Goal: Task Accomplishment & Management: Complete application form

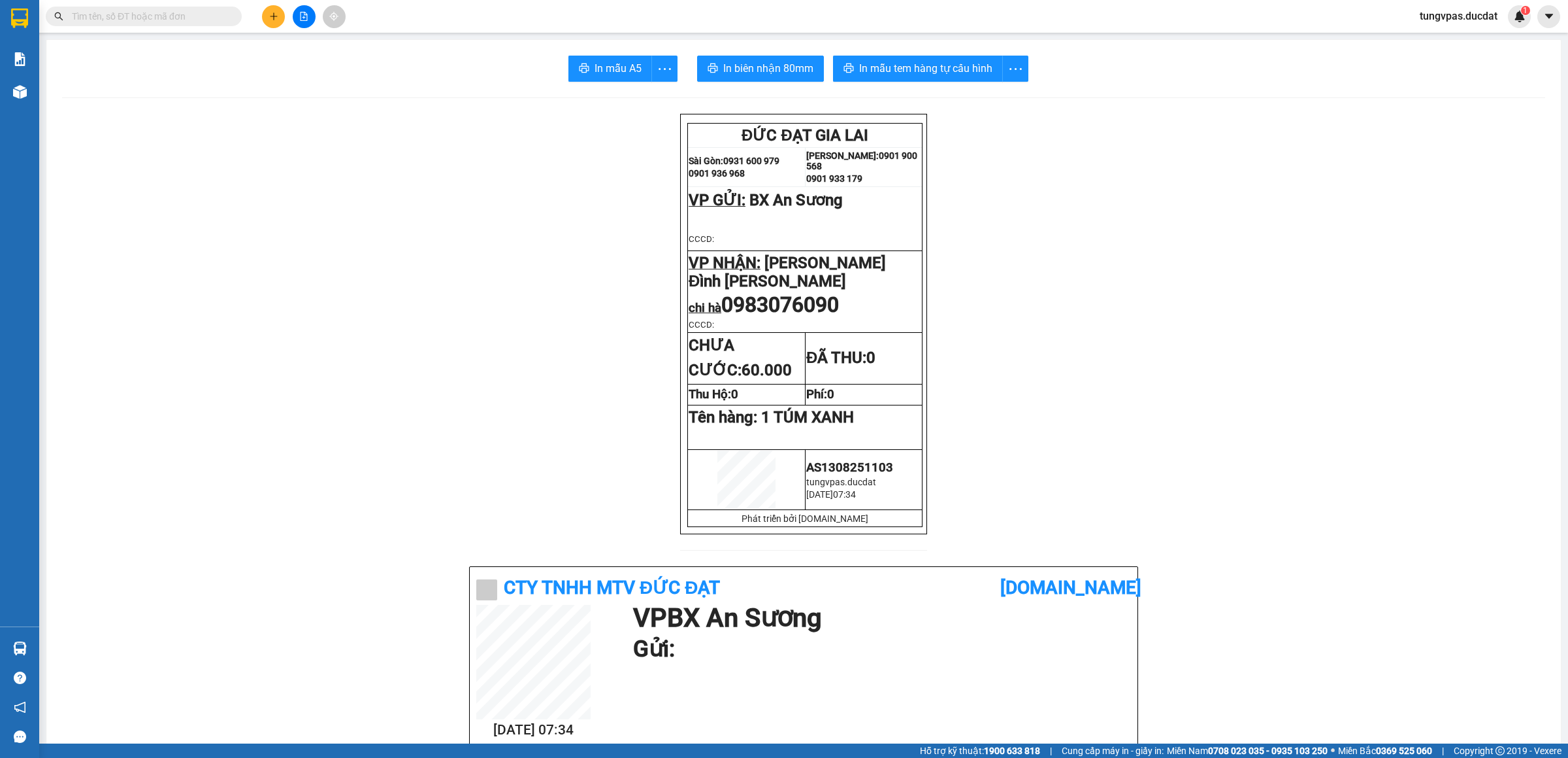
drag, startPoint x: 0, startPoint y: 0, endPoint x: 202, endPoint y: 13, distance: 202.4
click at [202, 13] on input "text" at bounding box center [149, 16] width 154 height 14
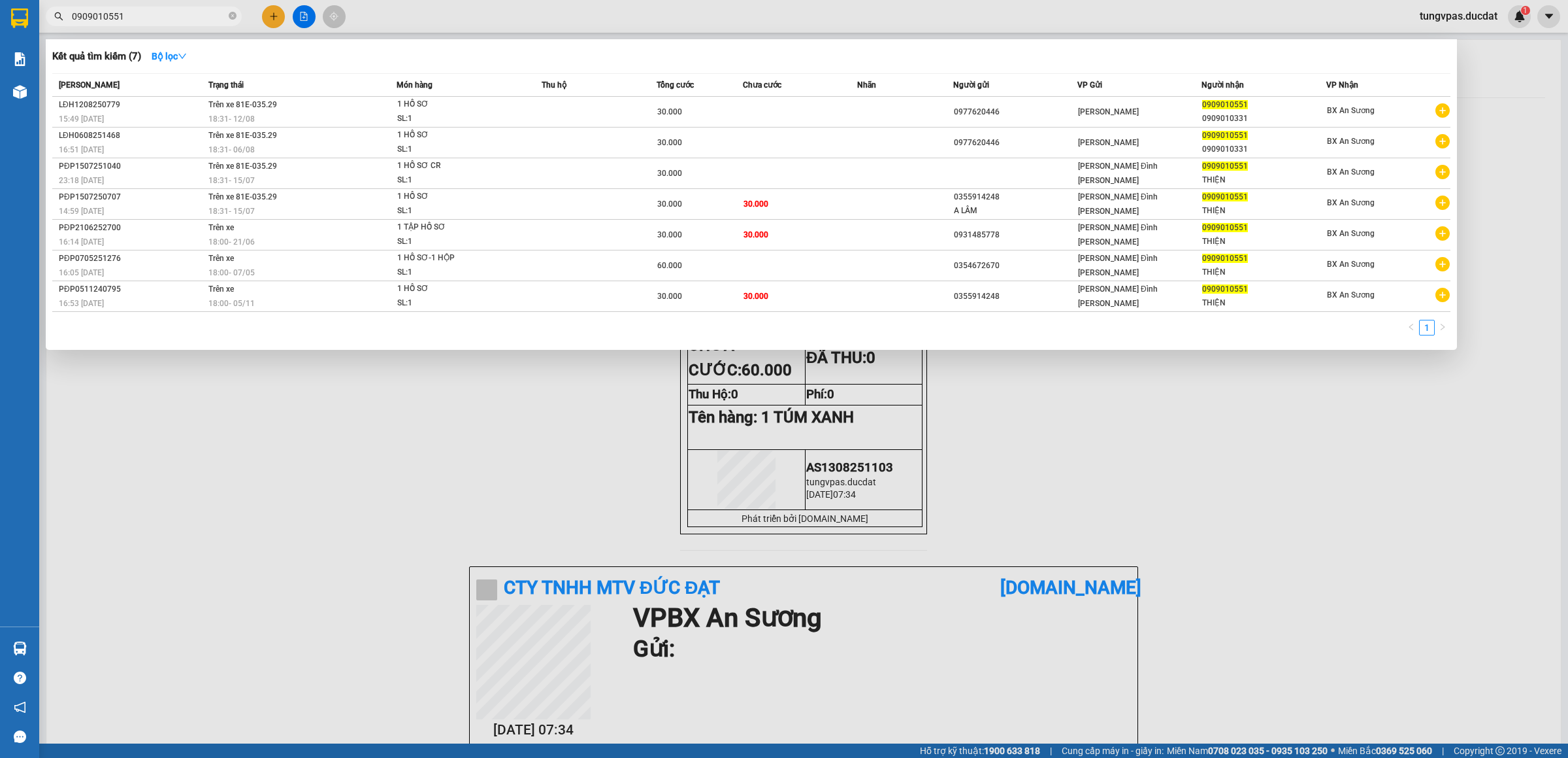
type input "0909010551"
click at [269, 13] on div at bounding box center [784, 379] width 1568 height 758
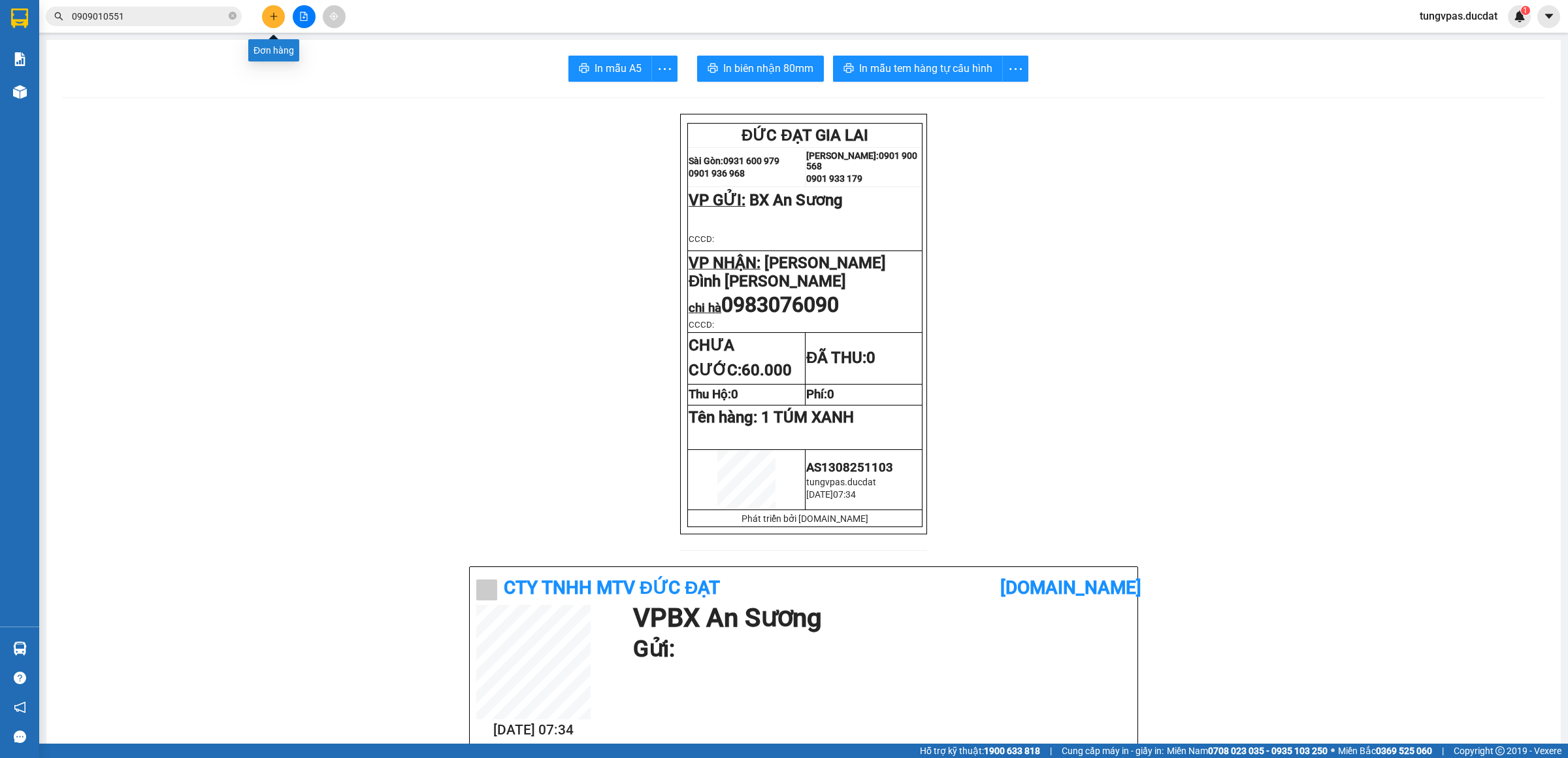
click at [273, 13] on icon "plus" at bounding box center [273, 16] width 1 height 7
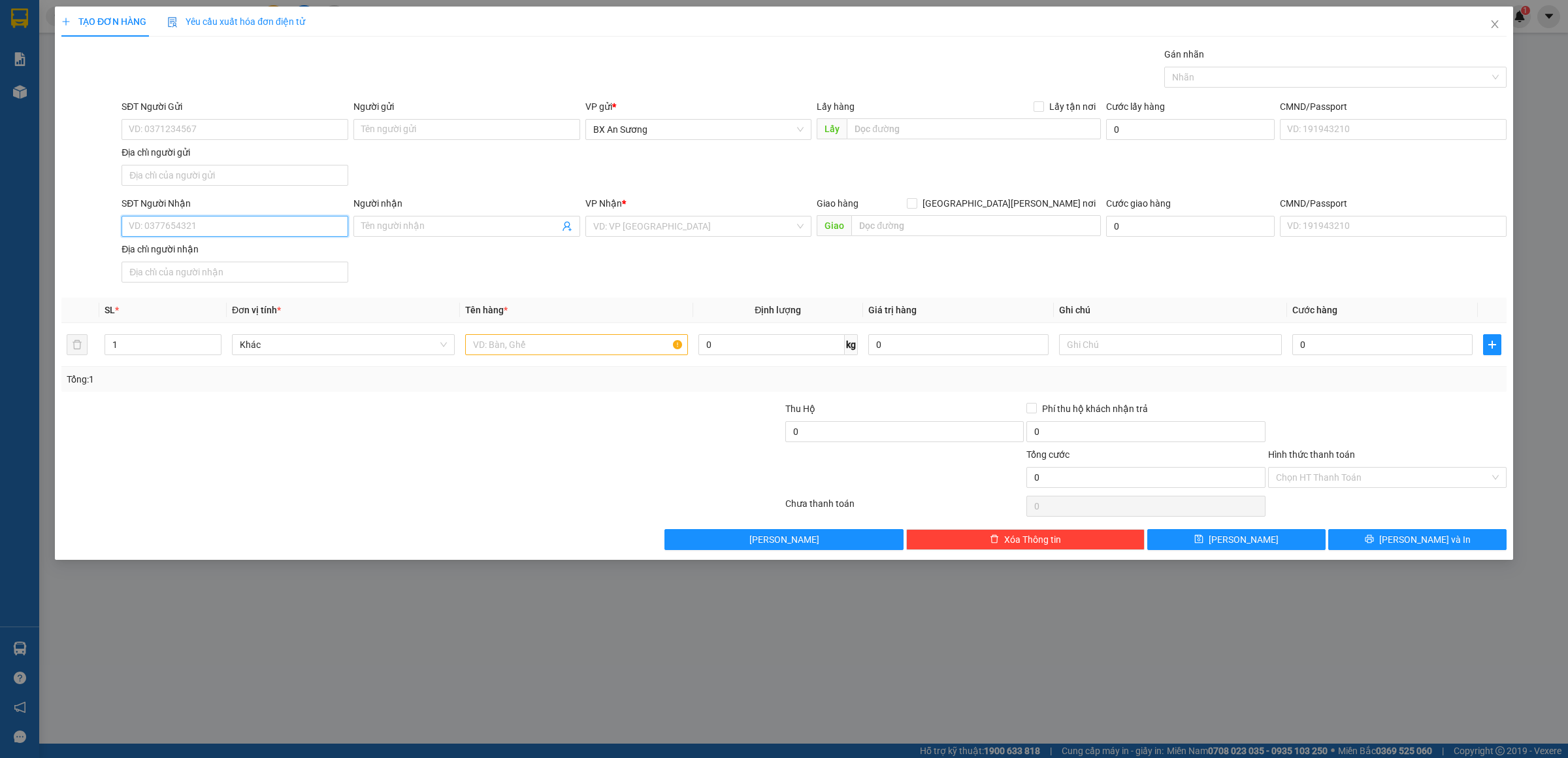
click at [216, 225] on input "SĐT Người Nhận" at bounding box center [235, 226] width 227 height 21
click at [183, 225] on input "SĐT Người Nhận" at bounding box center [235, 226] width 227 height 21
click at [316, 251] on div "0398289830" at bounding box center [234, 254] width 211 height 14
type input "0398289830"
click at [553, 343] on input "text" at bounding box center [576, 344] width 223 height 21
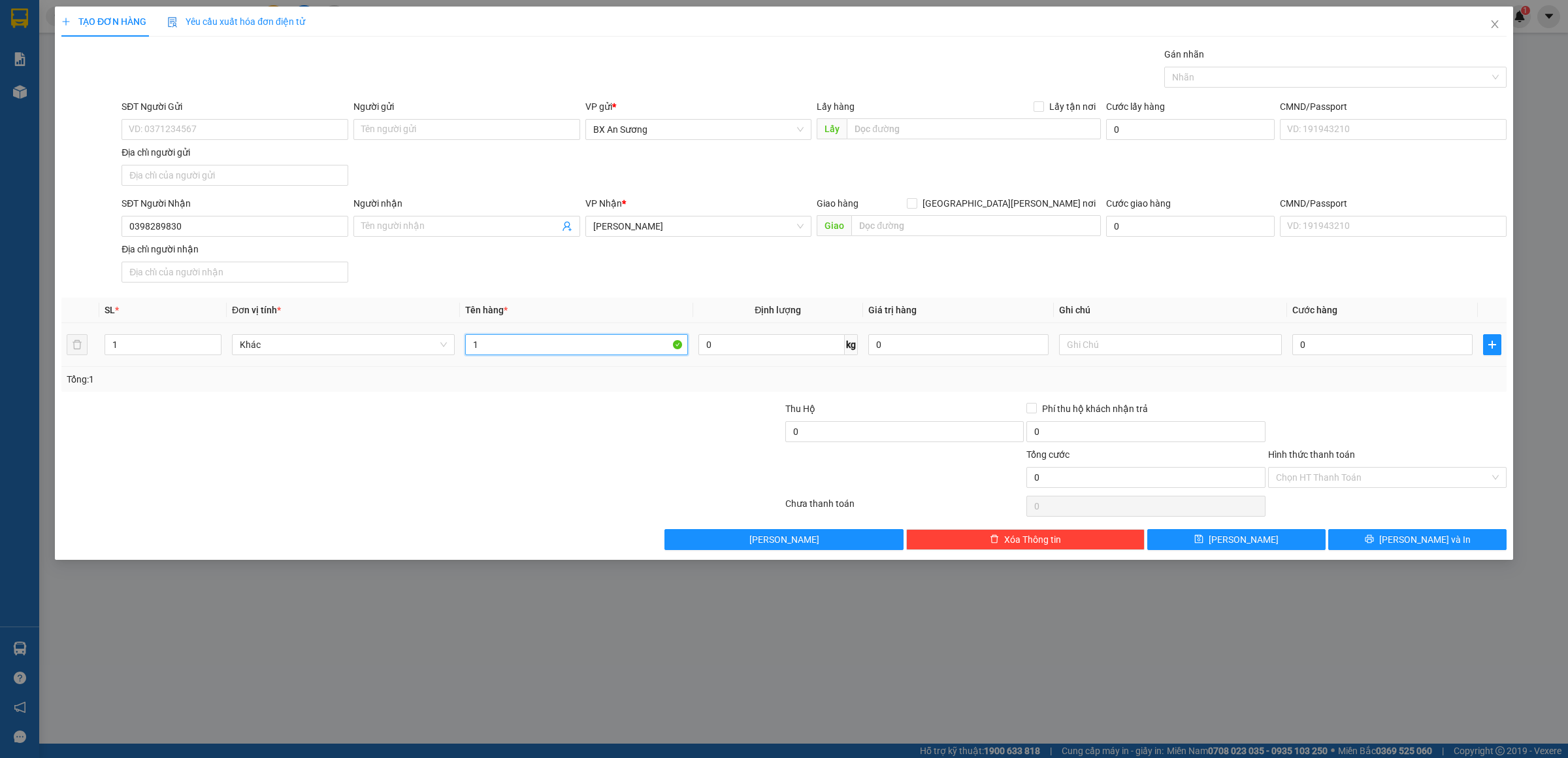
type input "1"
type input "2 KIỆN XỐP"
click at [1334, 353] on input "0" at bounding box center [1382, 344] width 181 height 21
type input "2"
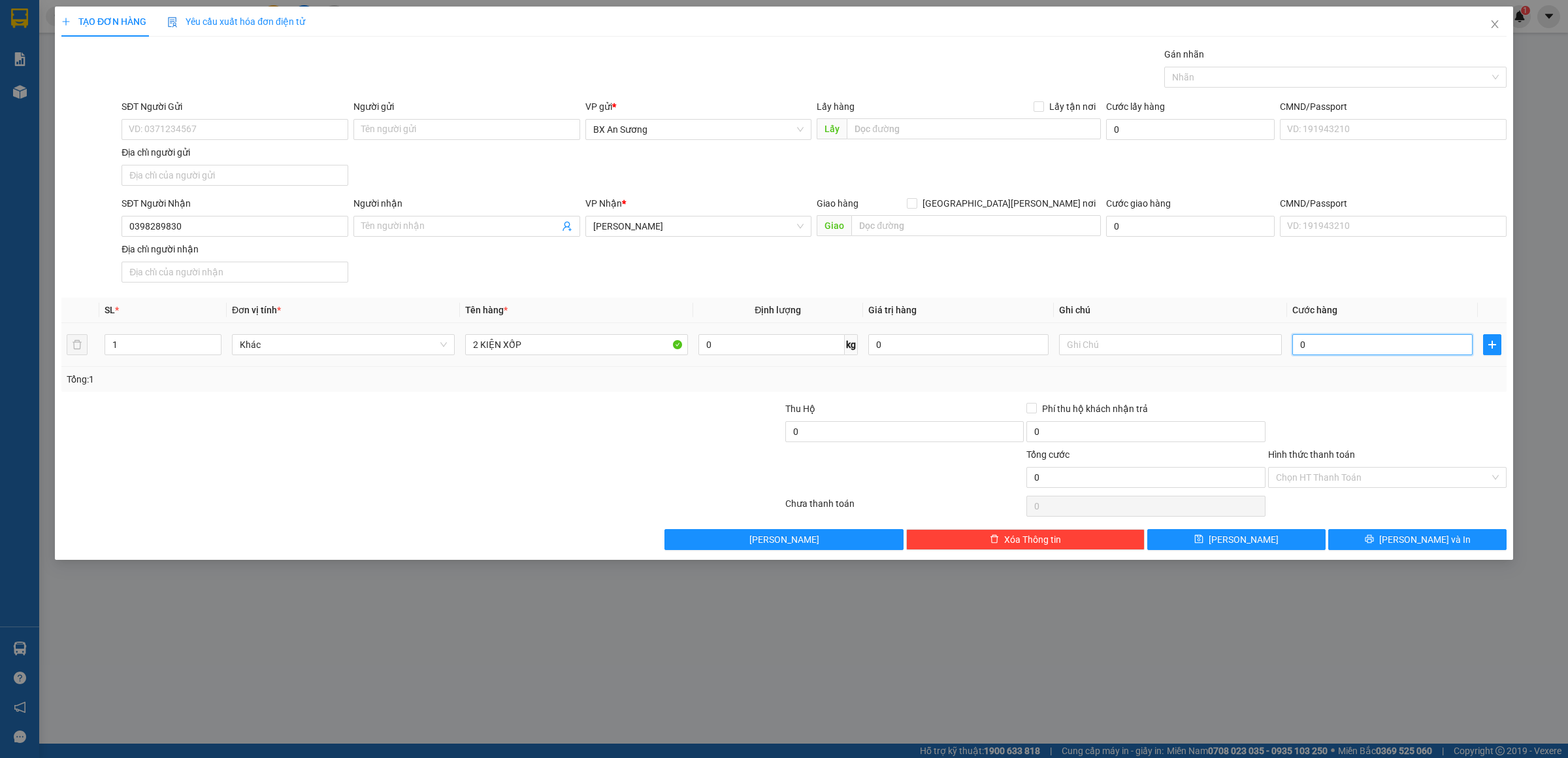
type input "2"
type input "21"
type input "210"
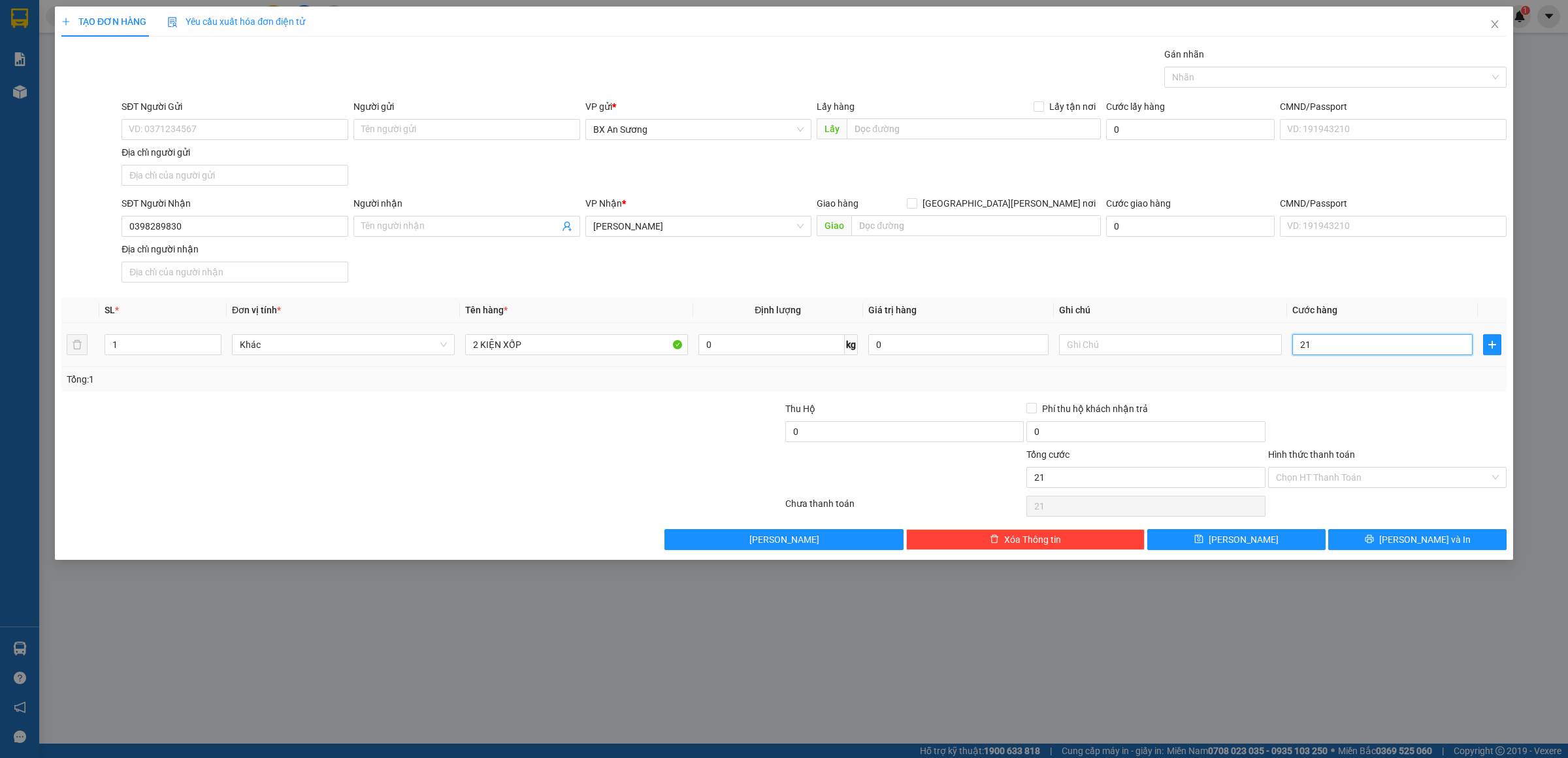
type input "210"
type input "210.000"
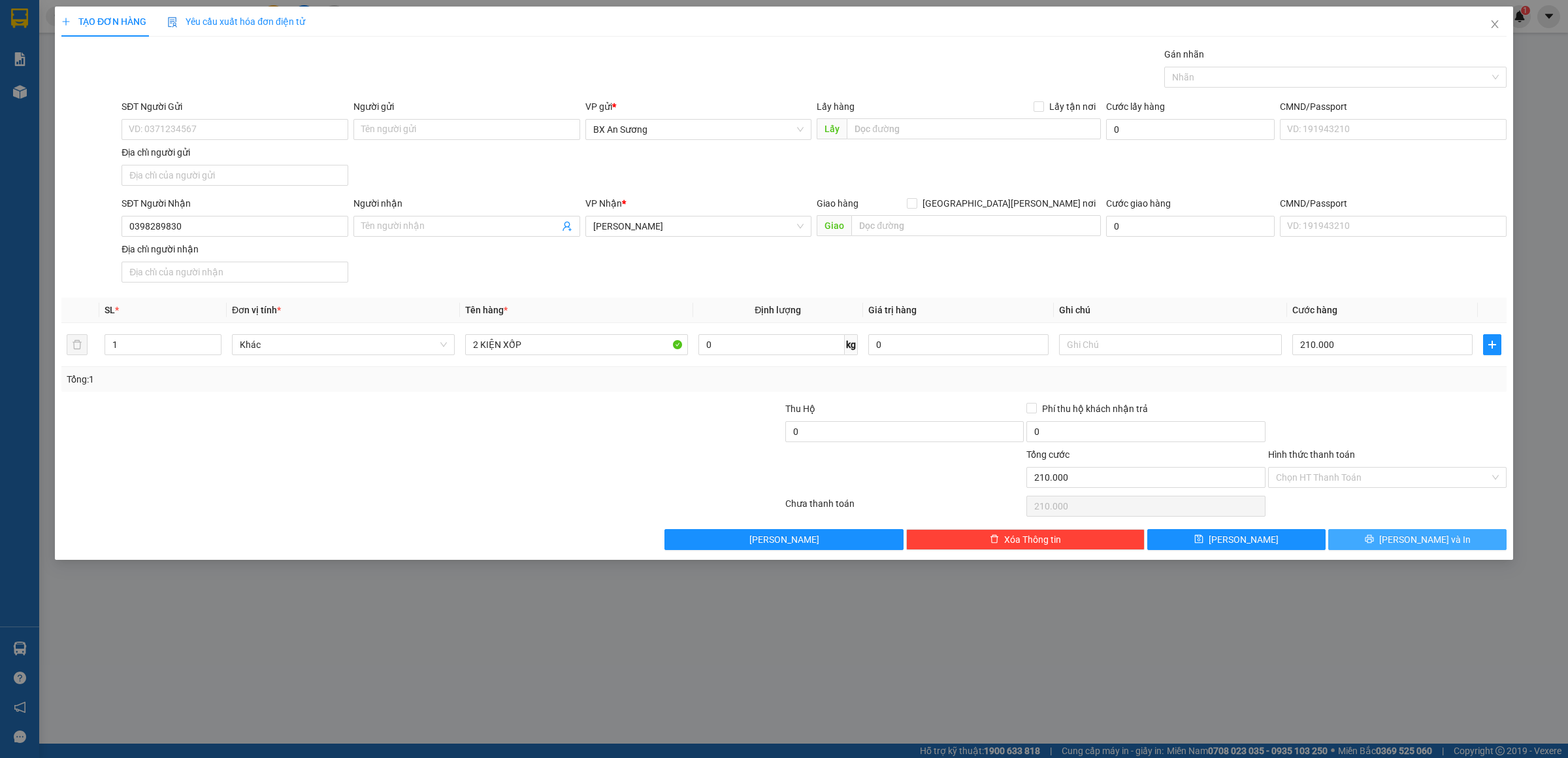
click at [1379, 545] on button "[PERSON_NAME] và In" at bounding box center [1418, 539] width 179 height 21
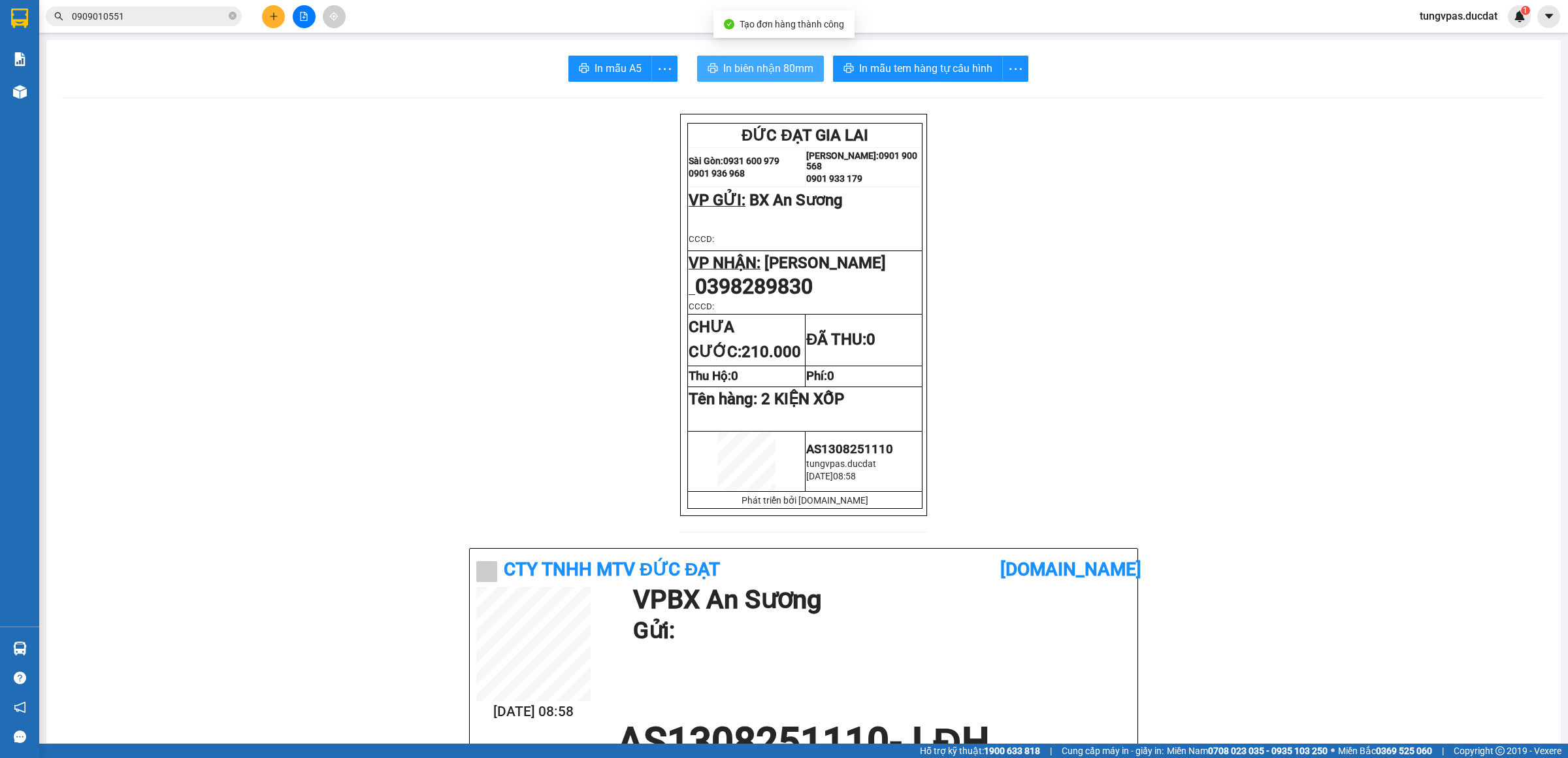
click at [752, 59] on button "In biên nhận 80mm" at bounding box center [760, 68] width 127 height 26
click at [896, 60] on button "In mẫu tem hàng tự cấu hình" at bounding box center [918, 68] width 170 height 26
click at [272, 18] on icon "plus" at bounding box center [274, 16] width 9 height 9
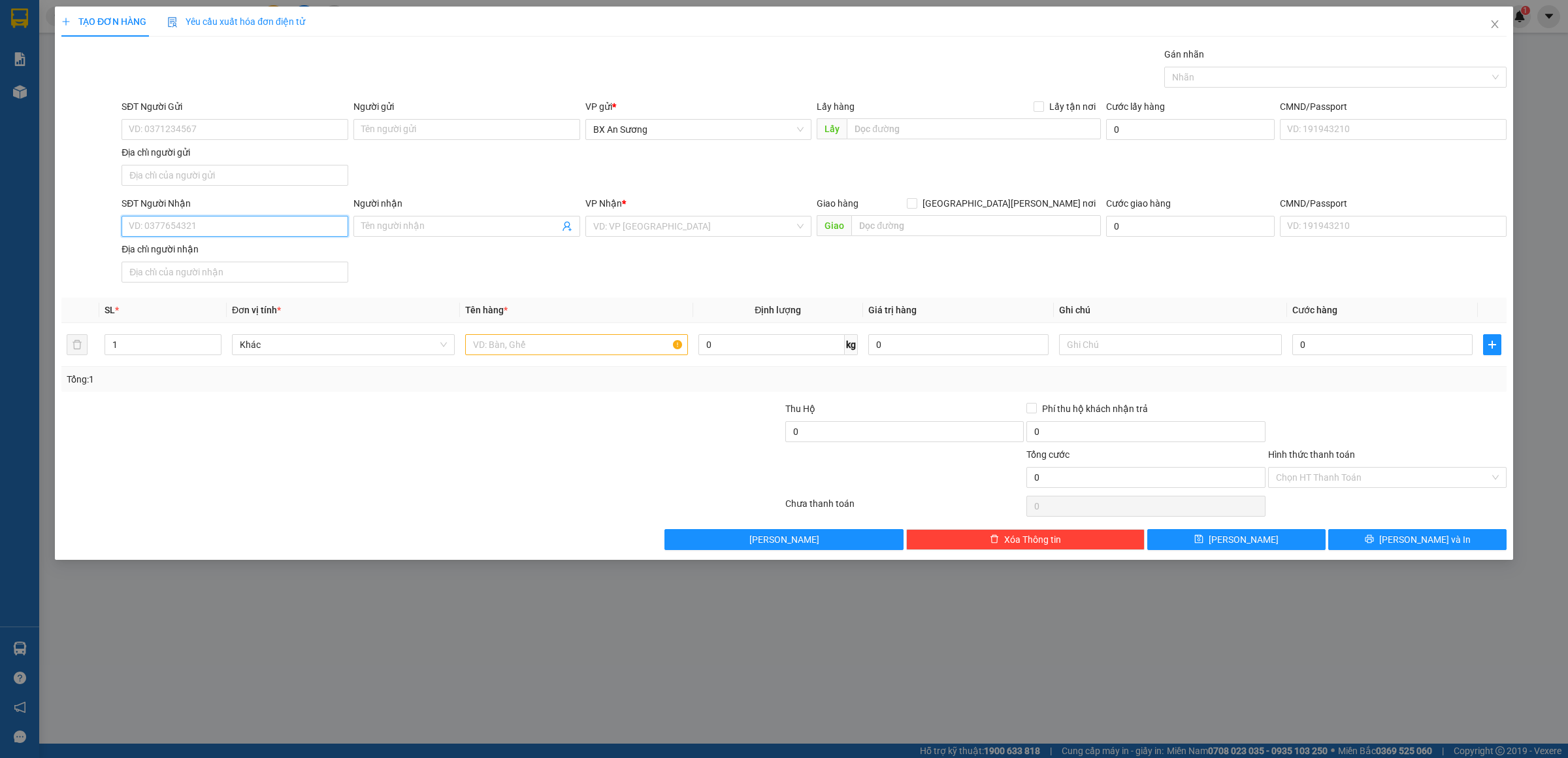
click at [164, 223] on input "SĐT Người Nhận" at bounding box center [235, 226] width 227 height 21
type input "0963083469"
click at [286, 246] on div "0963083469 - MINH TUYẾT" at bounding box center [235, 255] width 227 height 21
type input "MINH TUYẾT"
type input "PHÚ HÒA - CHƯ PAH"
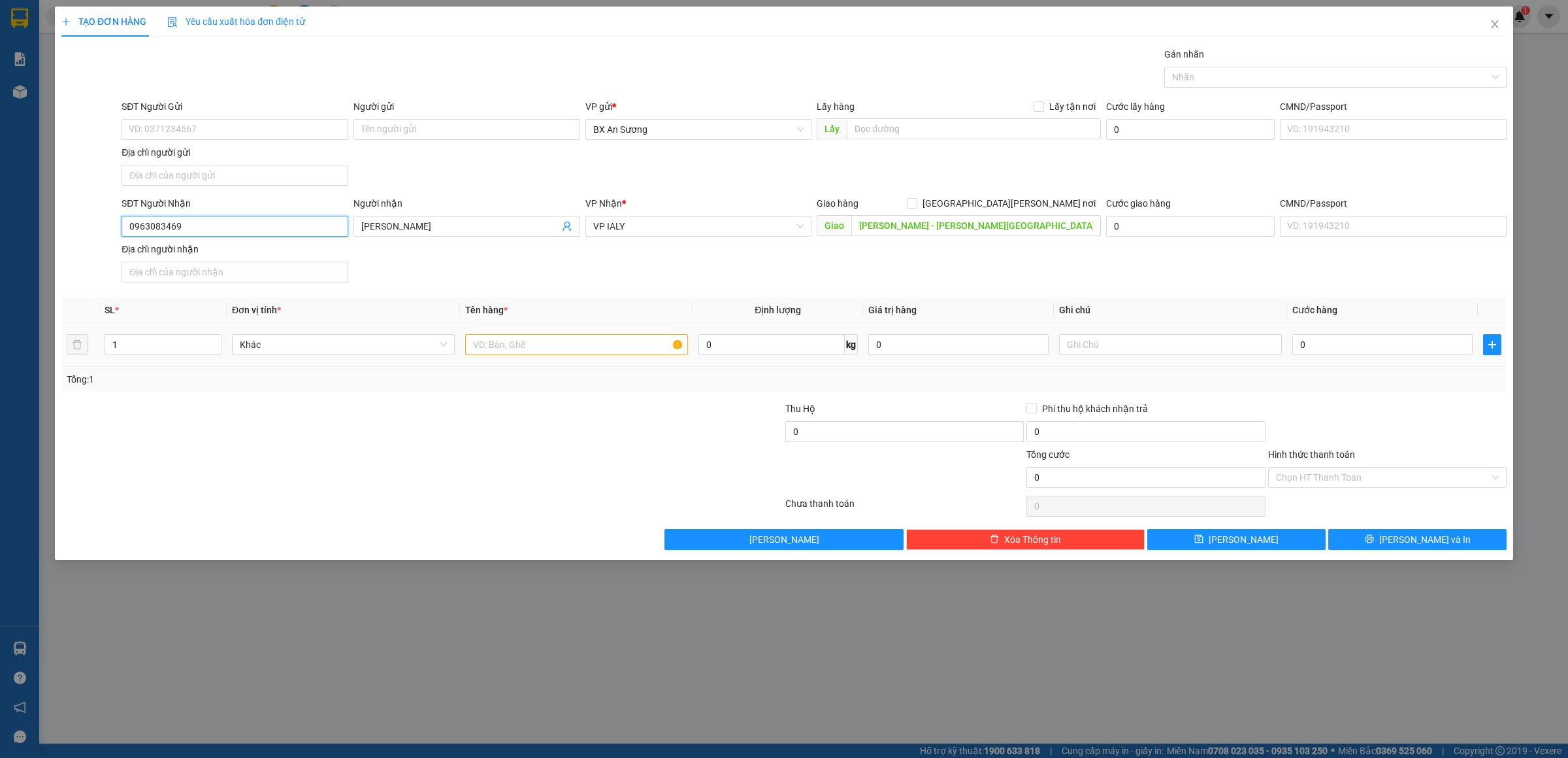
type input "0963083469"
click at [493, 355] on input "text" at bounding box center [576, 344] width 223 height 21
type input "1 XỐP"
type input "1"
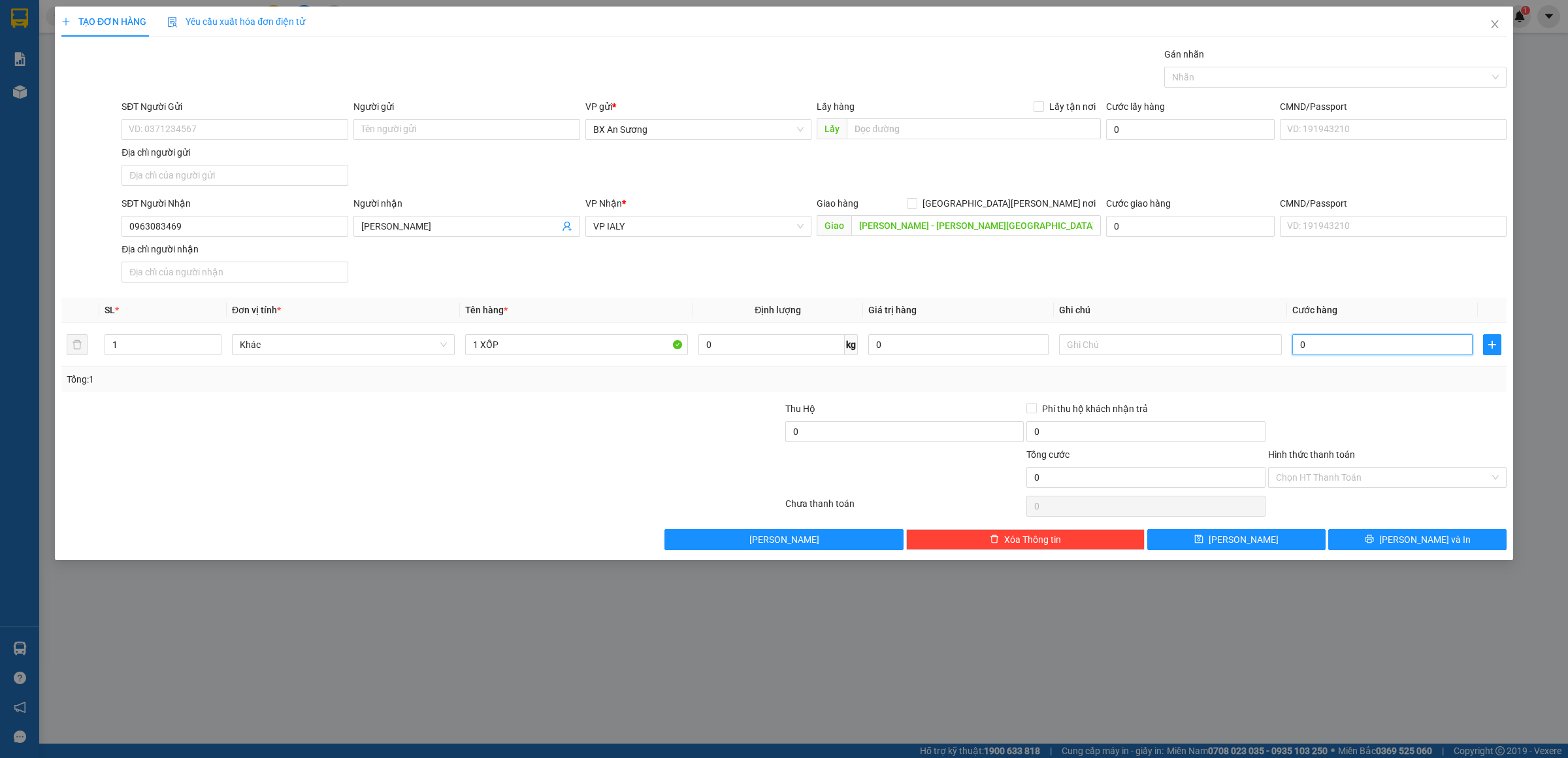
type input "1"
type input "10"
type input "100"
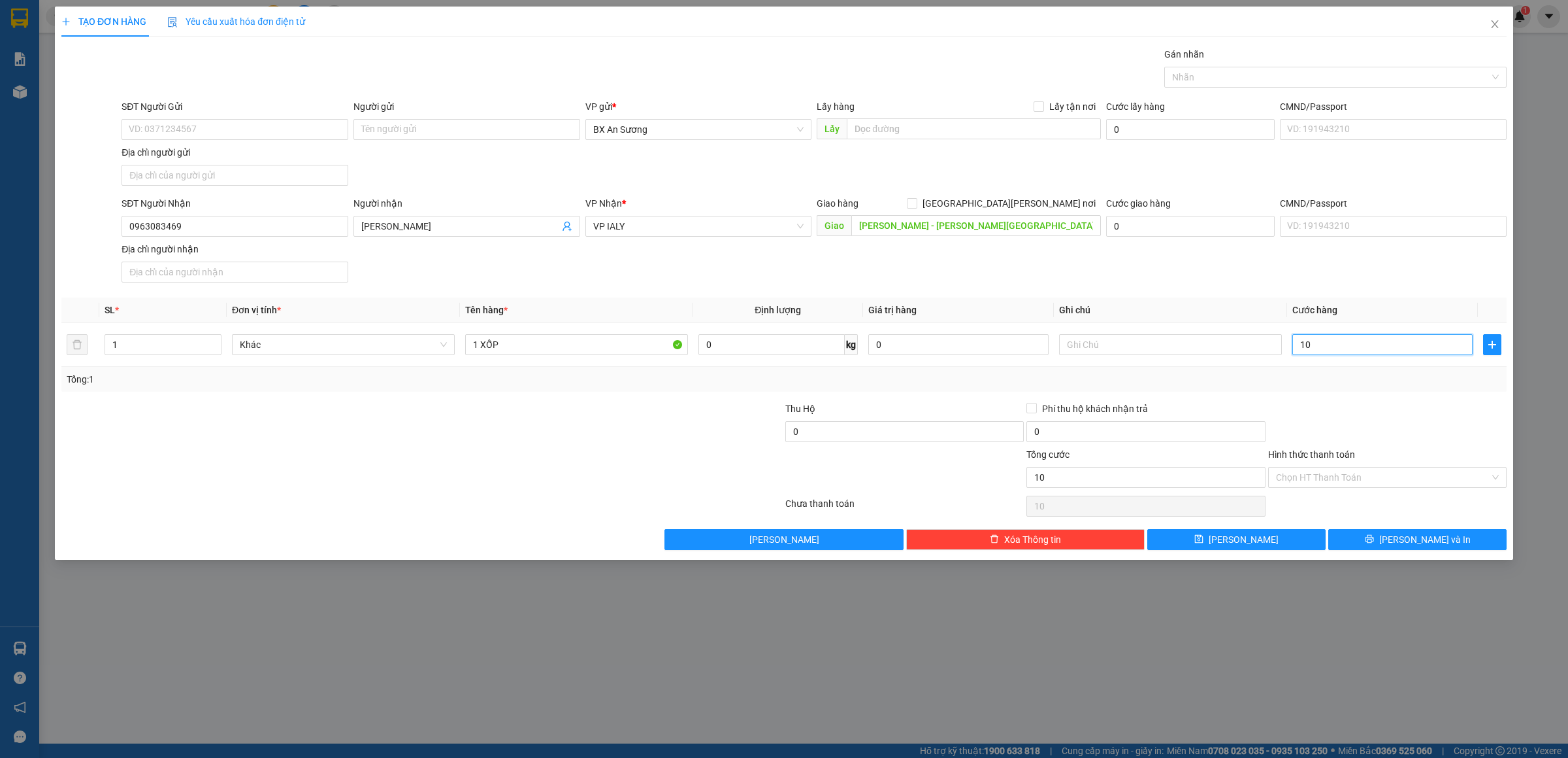
type input "100"
type input "100.000"
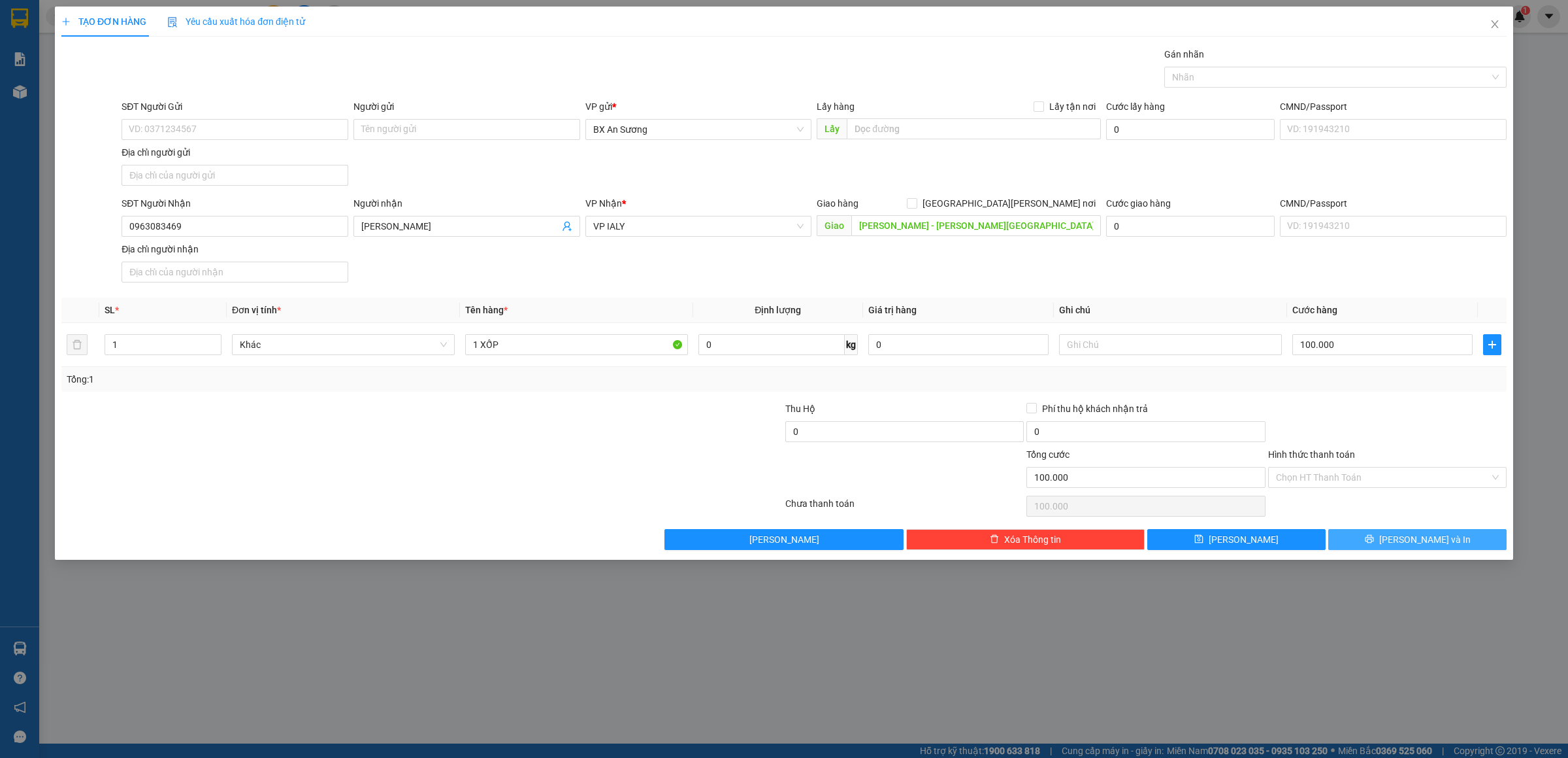
click at [1454, 540] on button "[PERSON_NAME] và In" at bounding box center [1418, 539] width 179 height 21
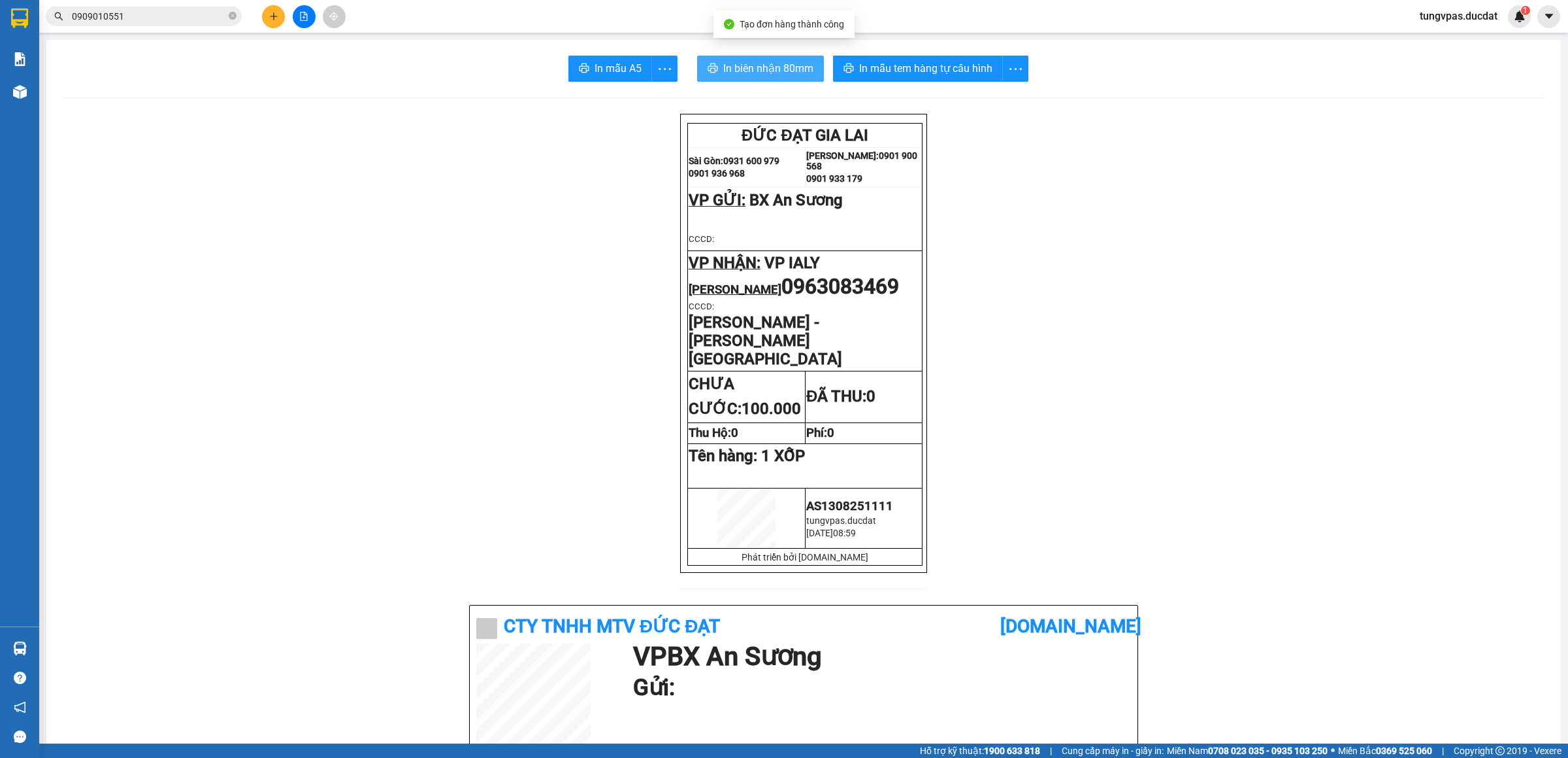
click at [791, 65] on span "In biên nhận 80mm" at bounding box center [768, 69] width 90 height 16
click at [961, 60] on button "In mẫu tem hàng tự cấu hình" at bounding box center [918, 68] width 170 height 26
click at [271, 12] on icon "plus" at bounding box center [274, 16] width 9 height 9
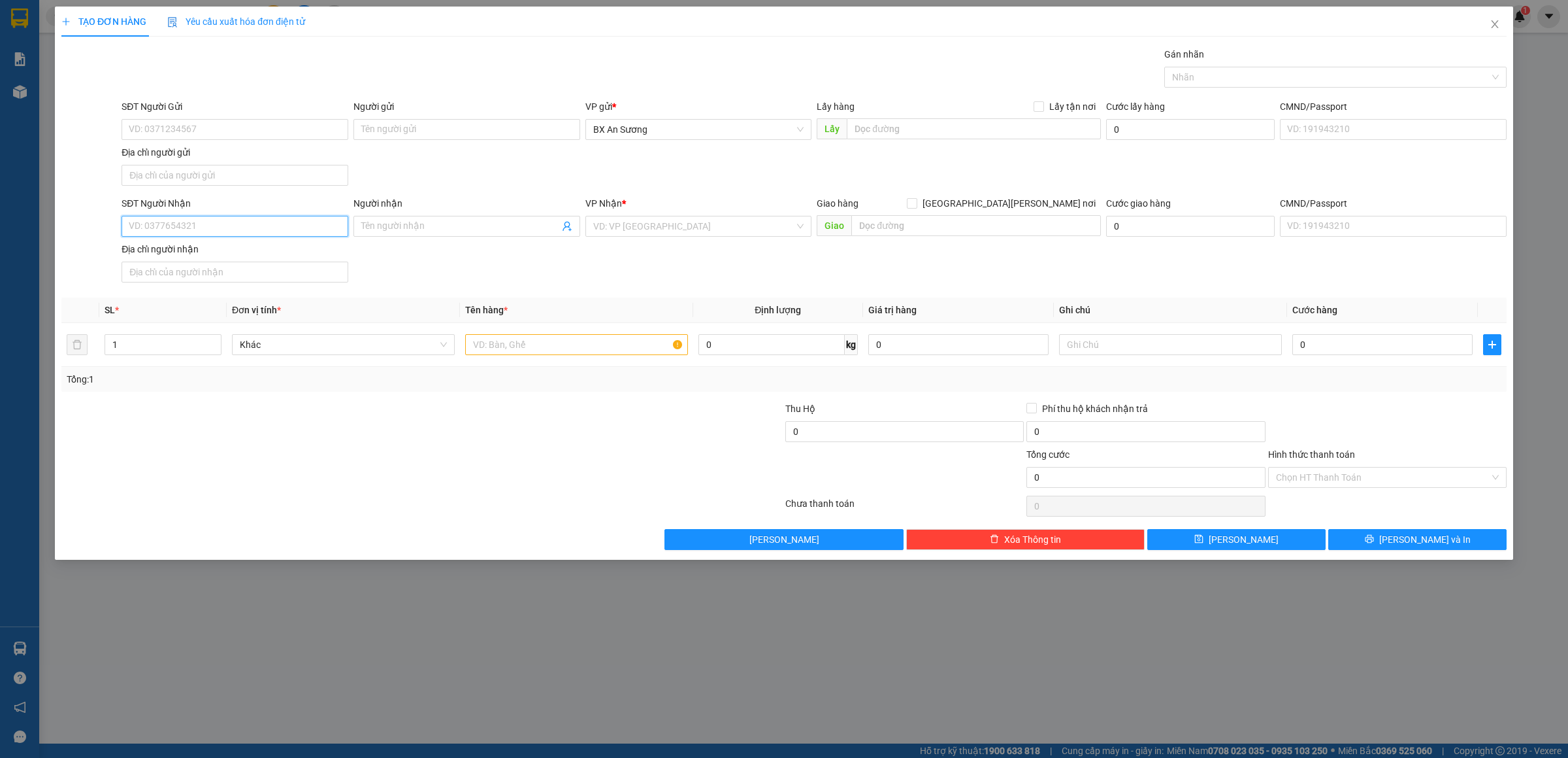
click at [197, 225] on input "SĐT Người Nhận" at bounding box center [235, 226] width 227 height 21
click at [149, 254] on div "0931514519" at bounding box center [234, 254] width 211 height 14
type input "0931514519"
click at [570, 355] on input "text" at bounding box center [576, 344] width 223 height 21
type input "1 CỤC ĐEN"
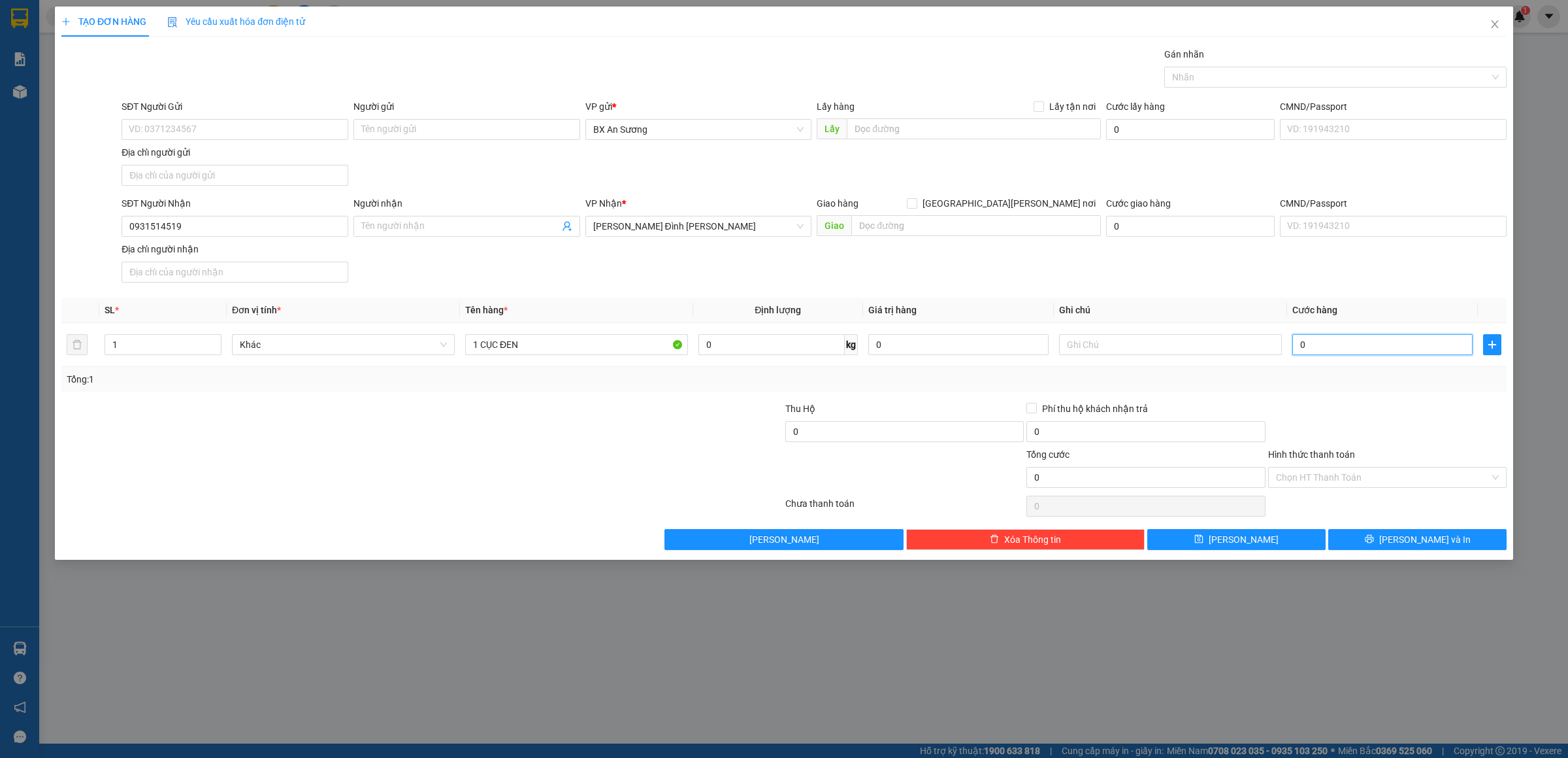
type input "5"
type input "50"
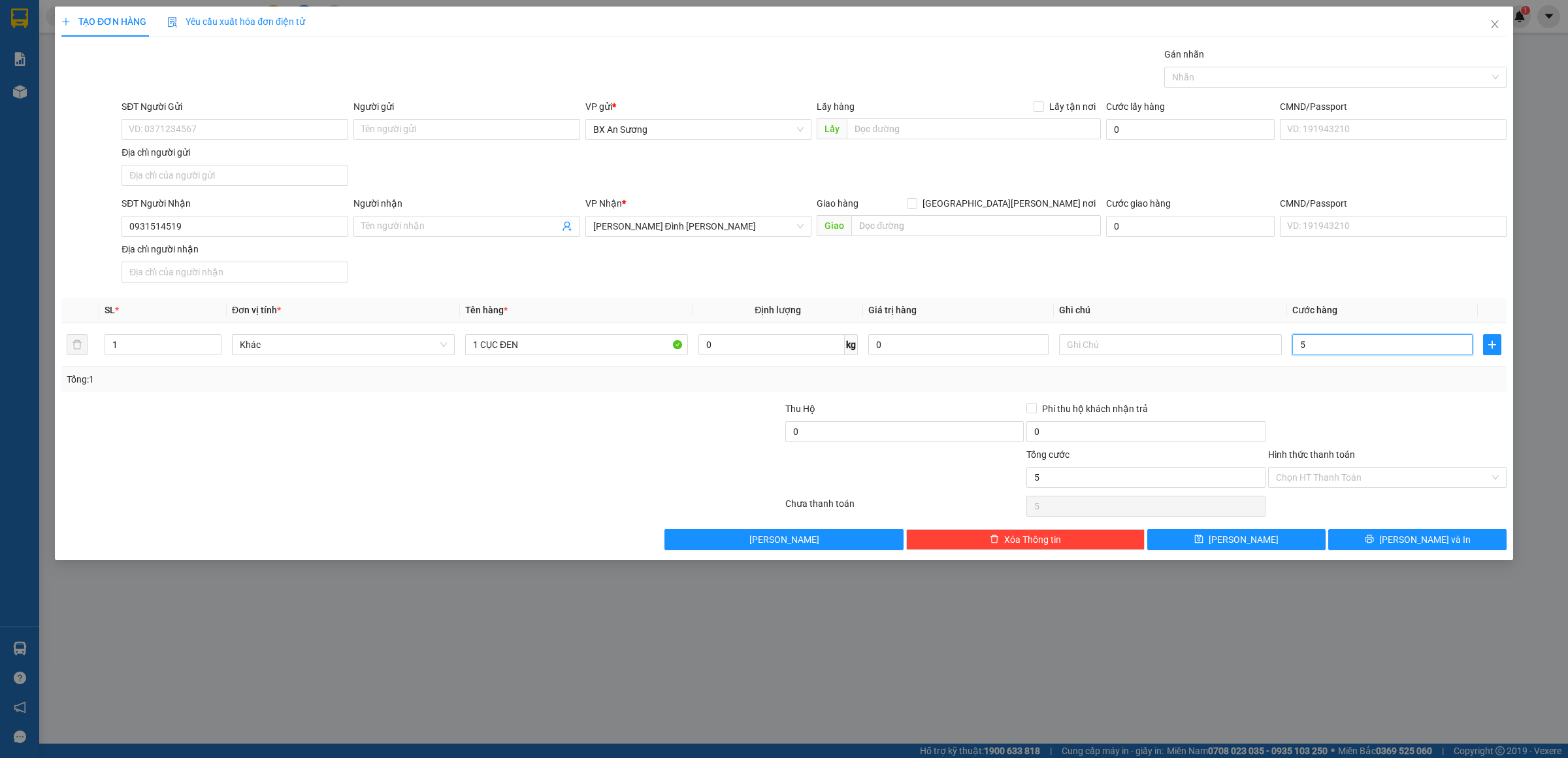
type input "50"
type input "50.000"
click at [1380, 540] on button "[PERSON_NAME] và In" at bounding box center [1418, 539] width 179 height 21
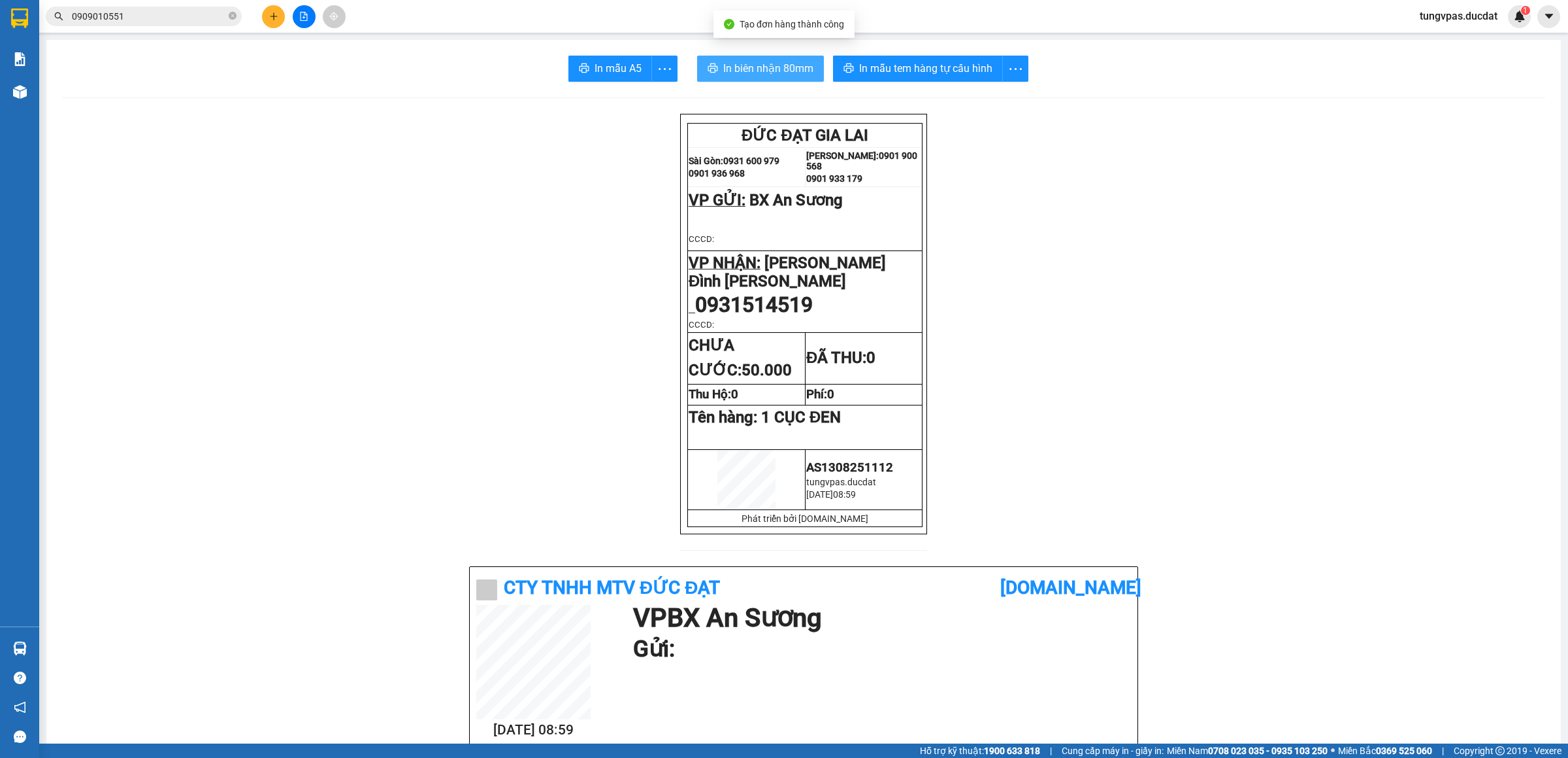
click at [784, 63] on span "In biên nhận 80mm" at bounding box center [768, 69] width 90 height 16
click at [977, 75] on span "In mẫu tem hàng tự cấu hình" at bounding box center [926, 69] width 133 height 16
click at [280, 18] on button at bounding box center [274, 17] width 23 height 23
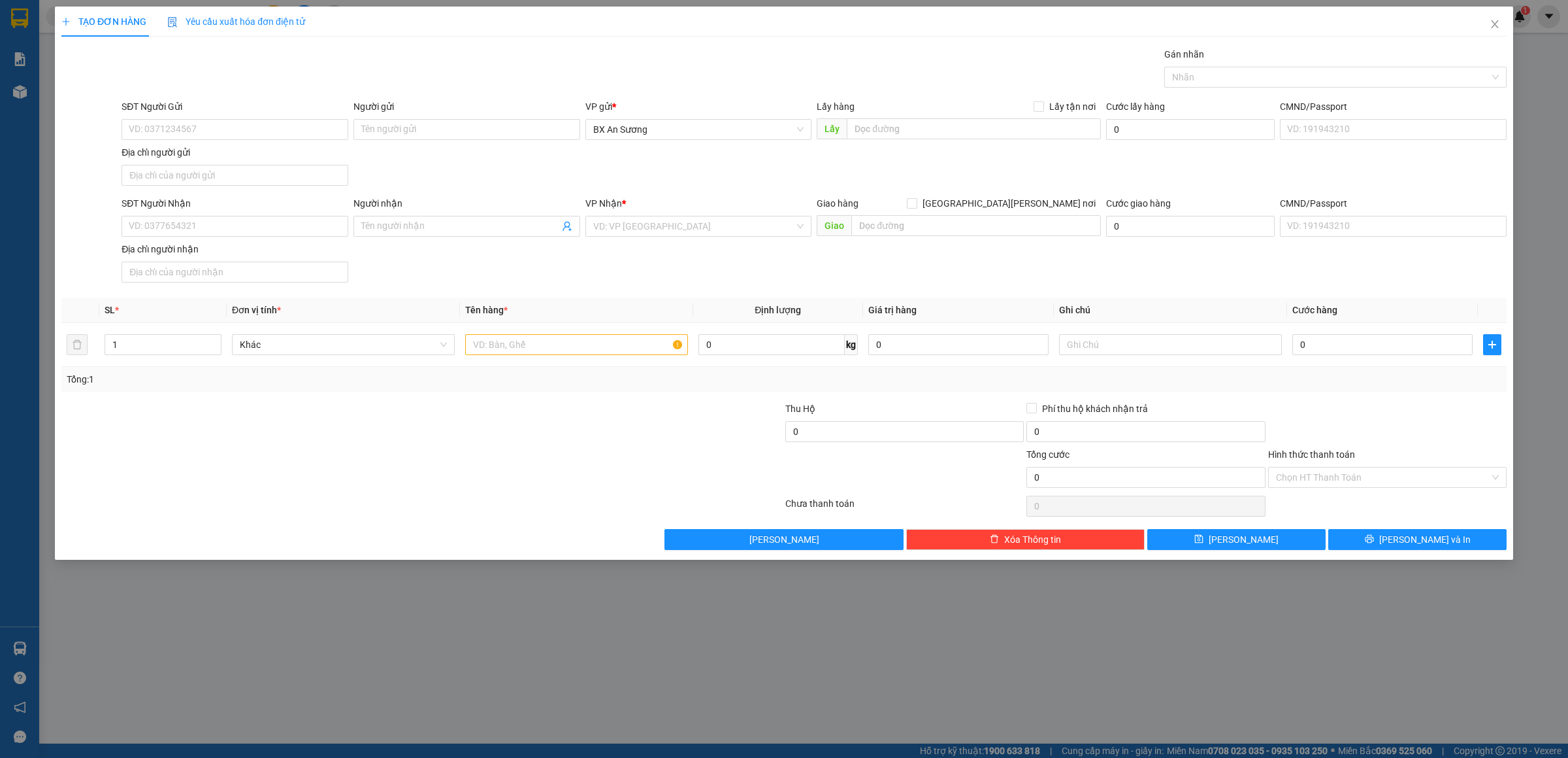
click at [294, 241] on div "SĐT Người Nhận VD: 0377654321" at bounding box center [235, 218] width 227 height 45
click at [300, 230] on input "SĐT Người Nhận" at bounding box center [235, 226] width 227 height 21
click at [422, 230] on input "Người nhận" at bounding box center [460, 226] width 198 height 14
type input "MI BÀU"
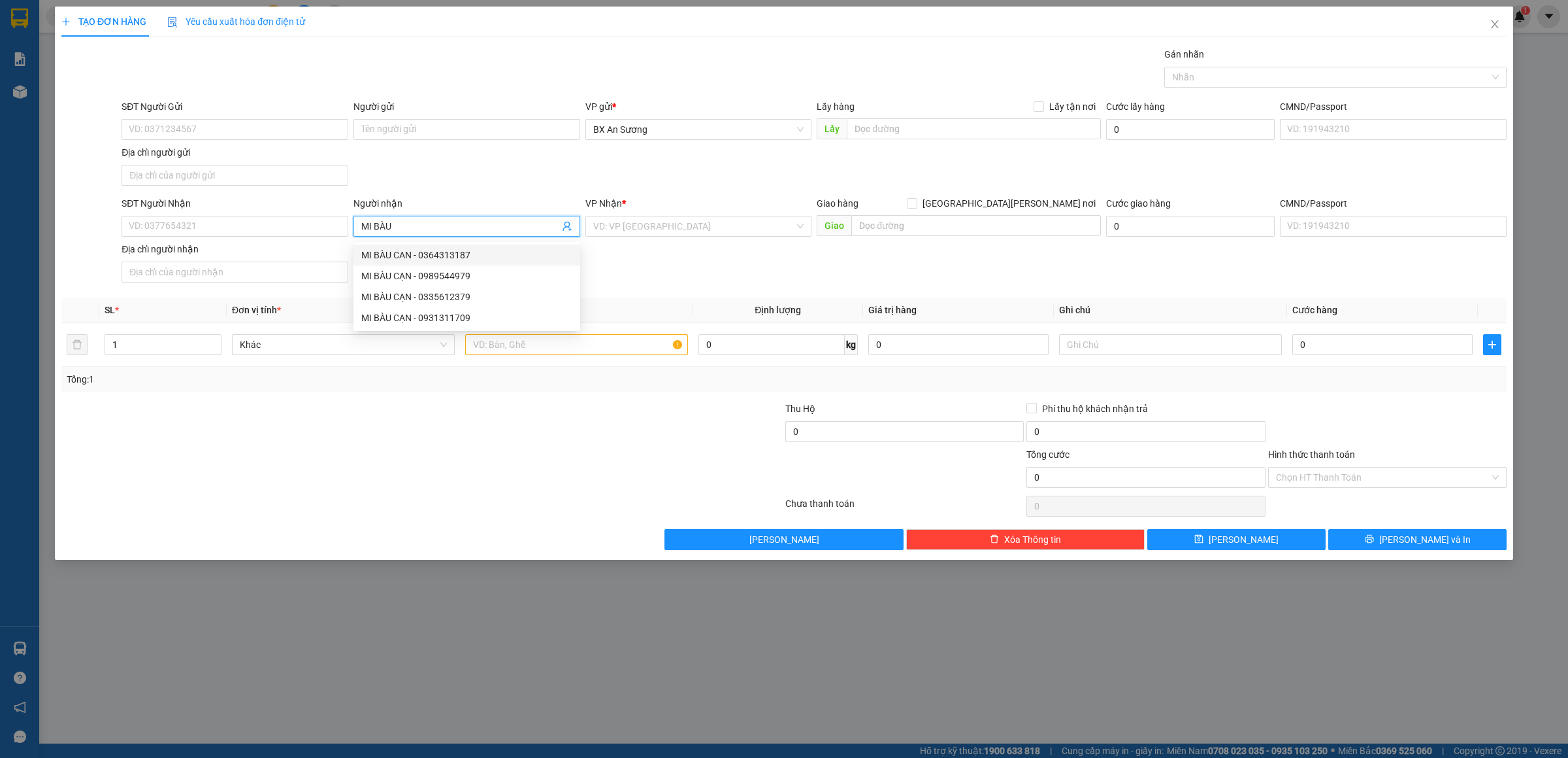
click at [482, 255] on div "MI BÀU CAN - 0364313187" at bounding box center [466, 254] width 211 height 14
type input "0364313187"
type input "MI BÀU CAN"
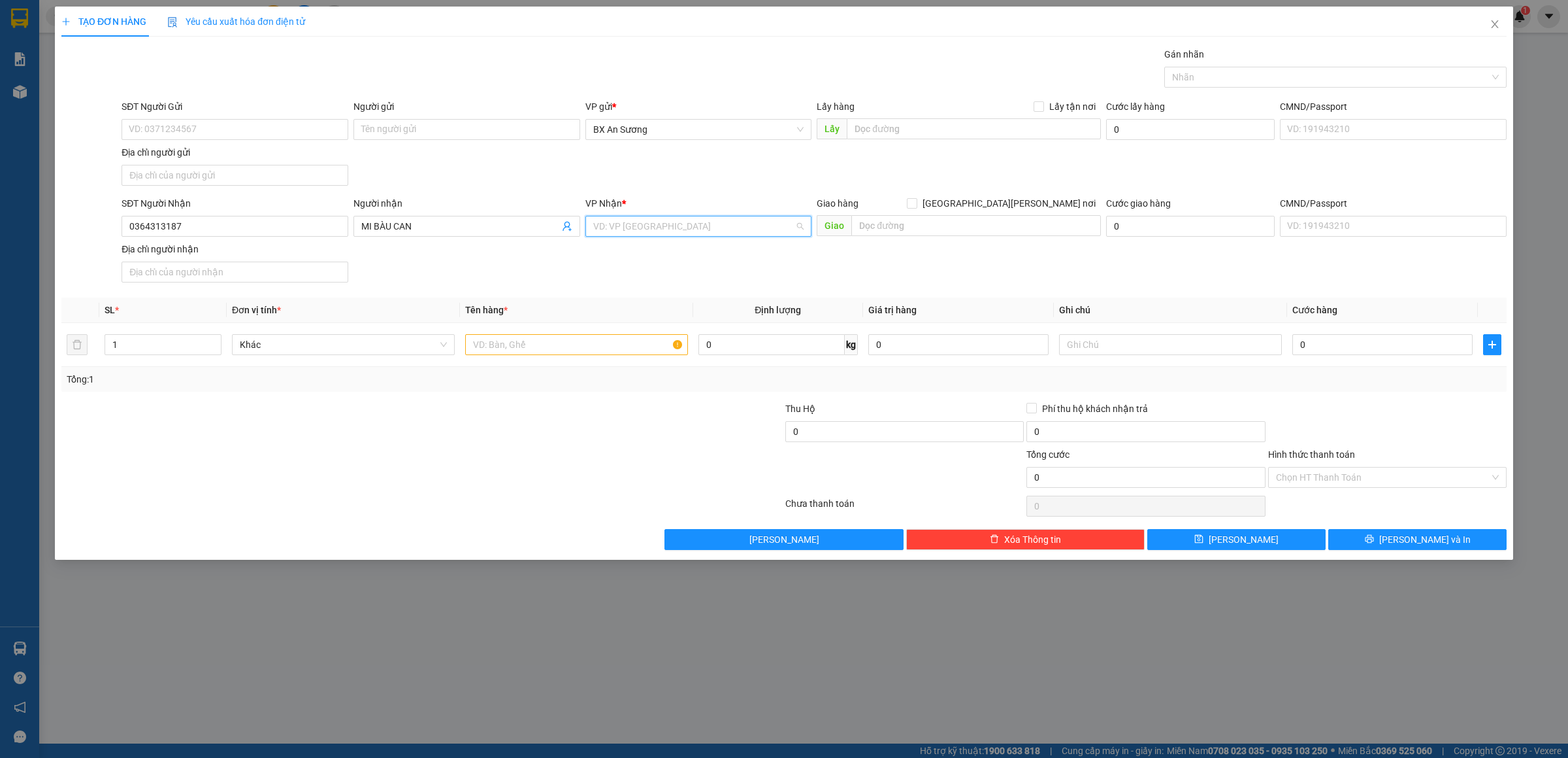
click at [708, 232] on input "search" at bounding box center [694, 226] width 202 height 20
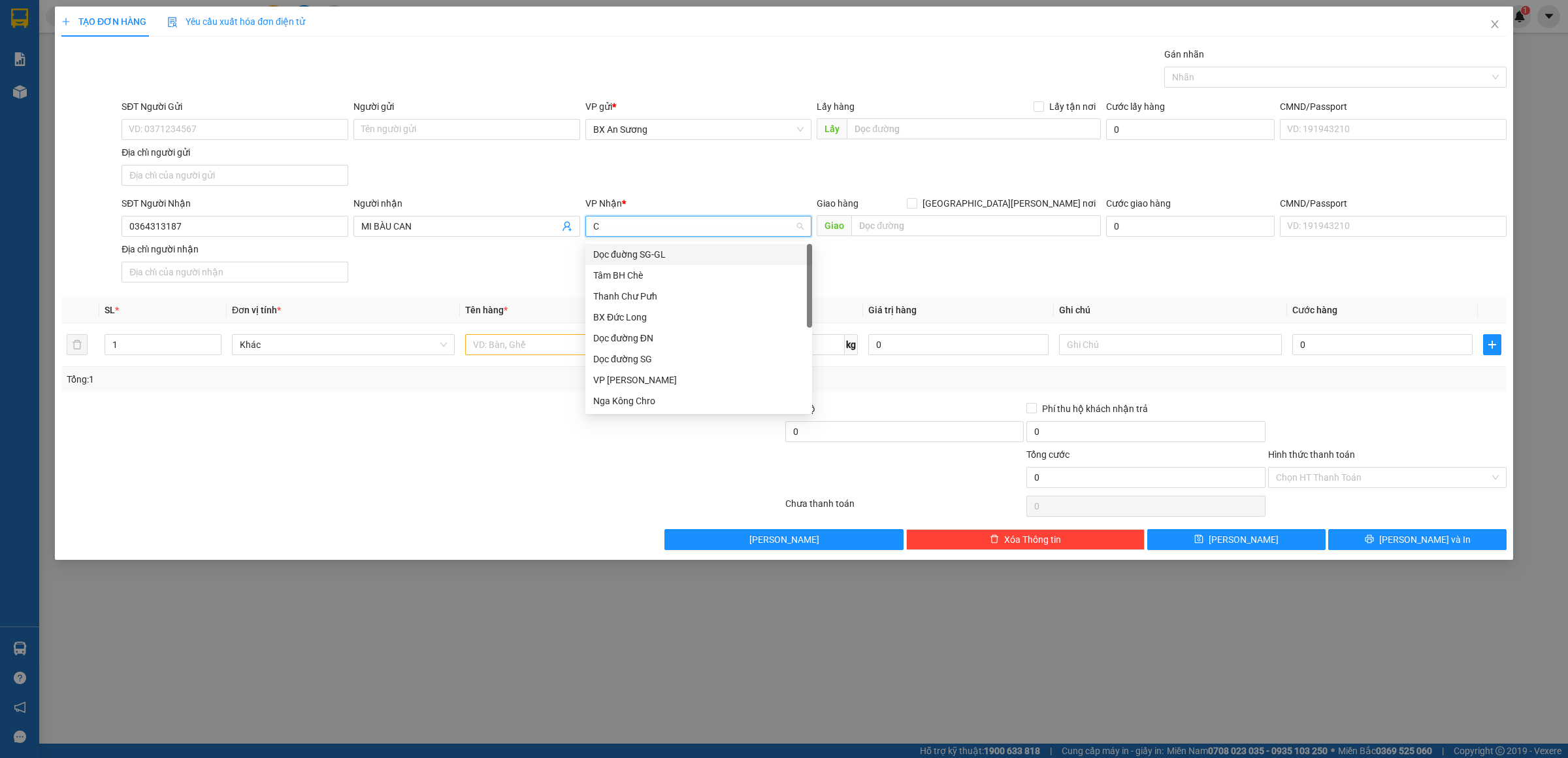
type input "CP"
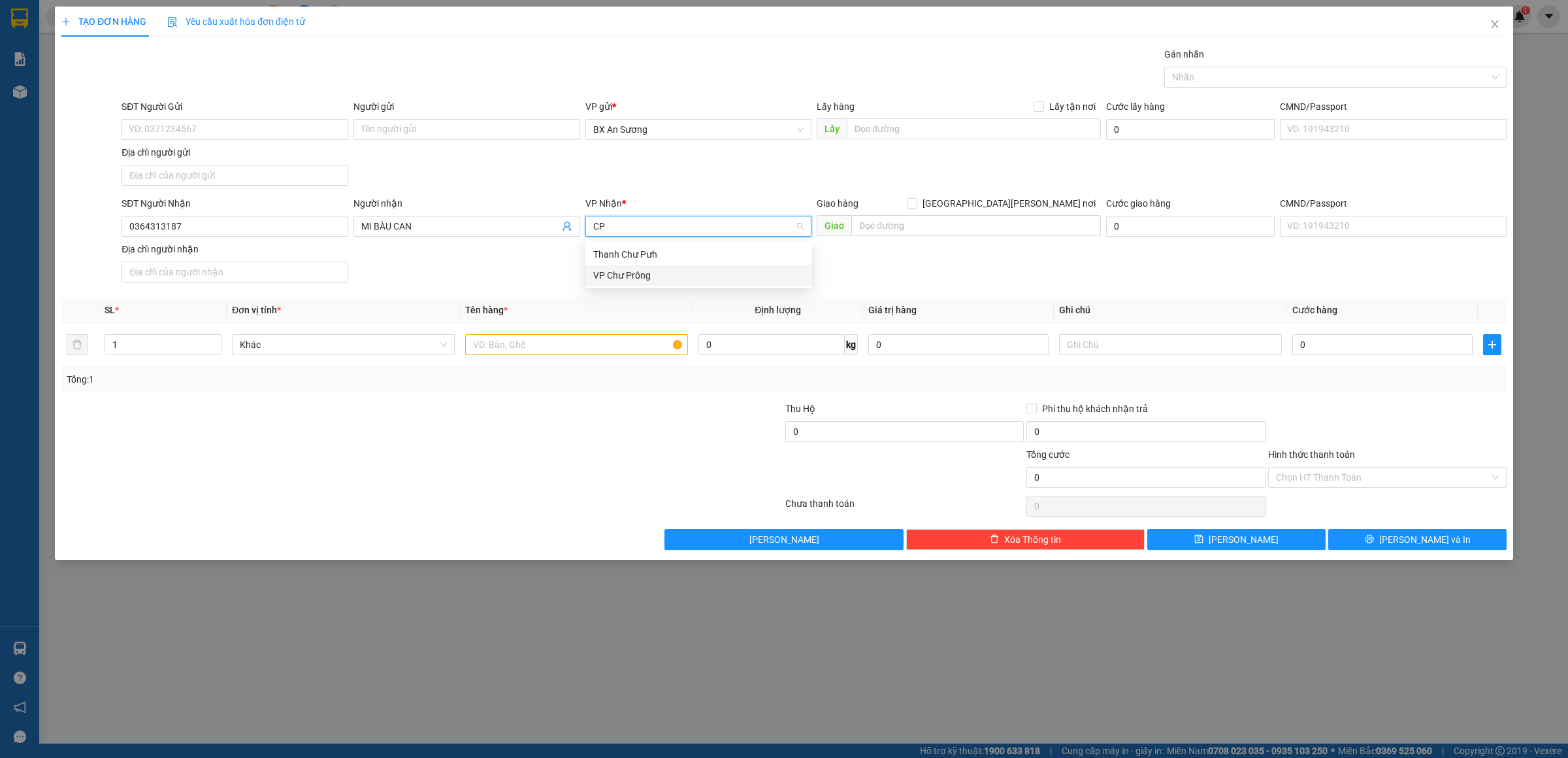
click at [656, 270] on div "VP Chư Prông" at bounding box center [698, 275] width 211 height 14
click at [602, 349] on input "text" at bounding box center [576, 344] width 223 height 21
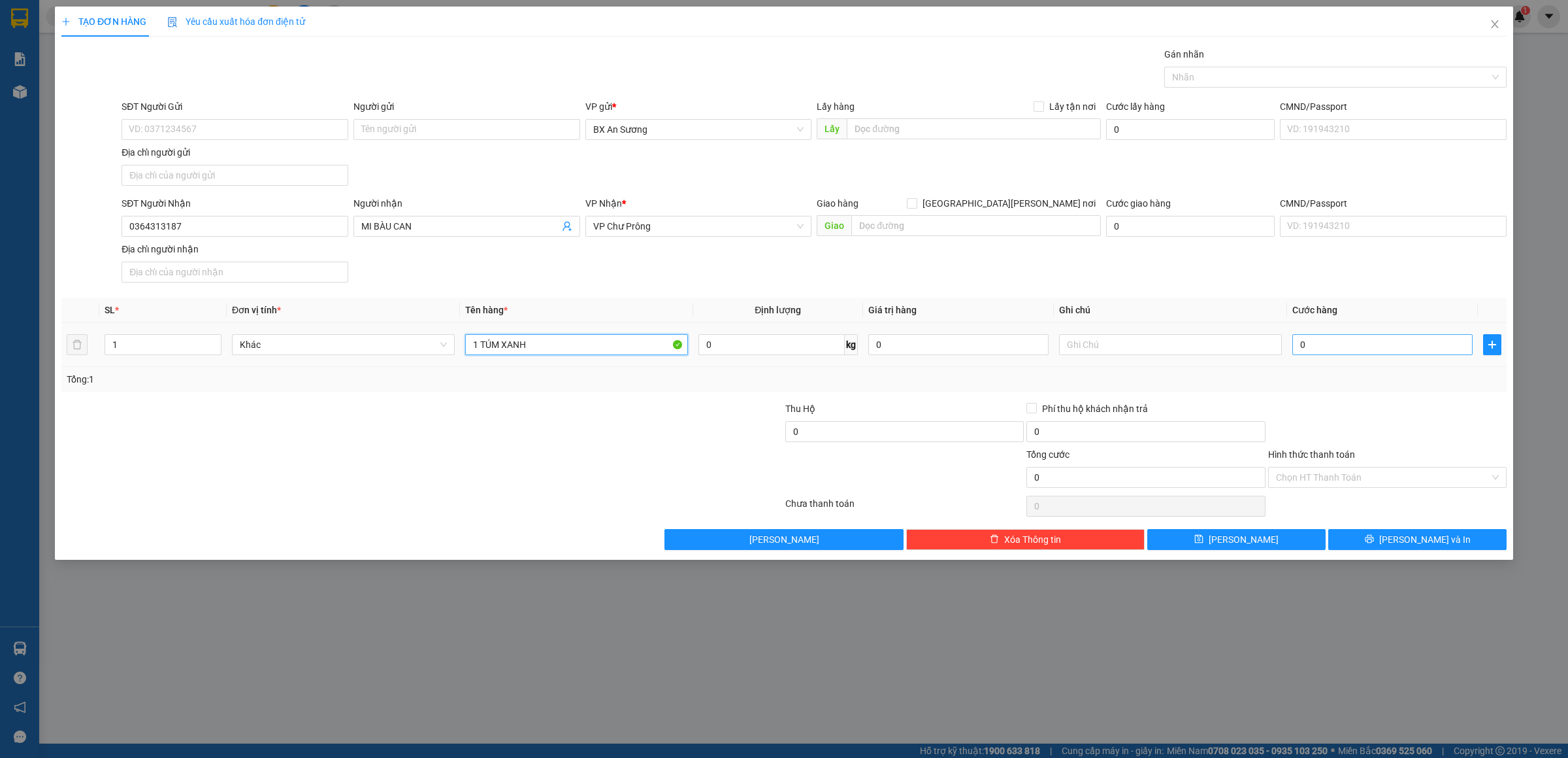
type input "1 TÚM XANH"
click at [1326, 351] on input "0" at bounding box center [1382, 344] width 181 height 21
type input "5"
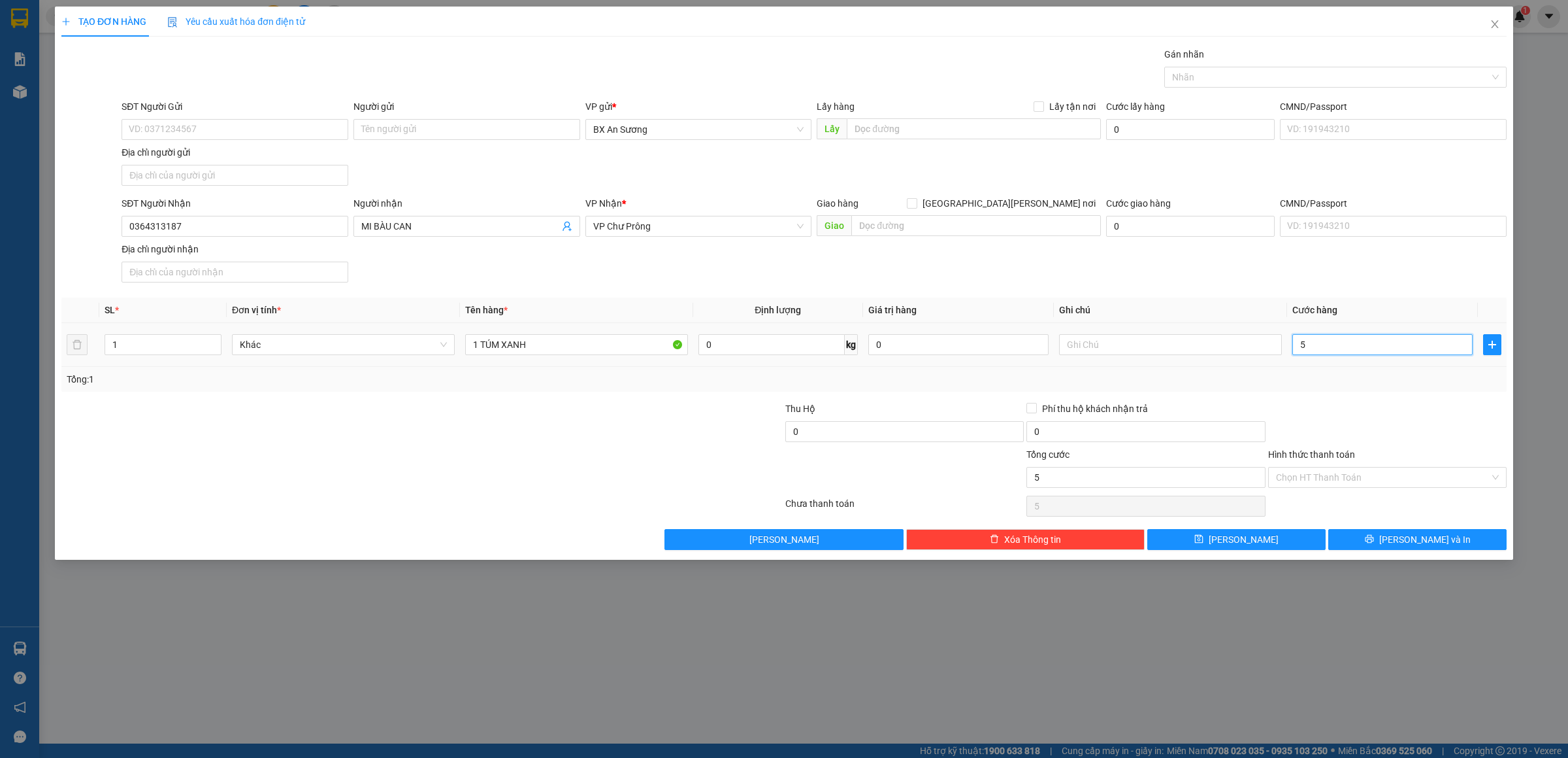
type input "50"
type input "50.000"
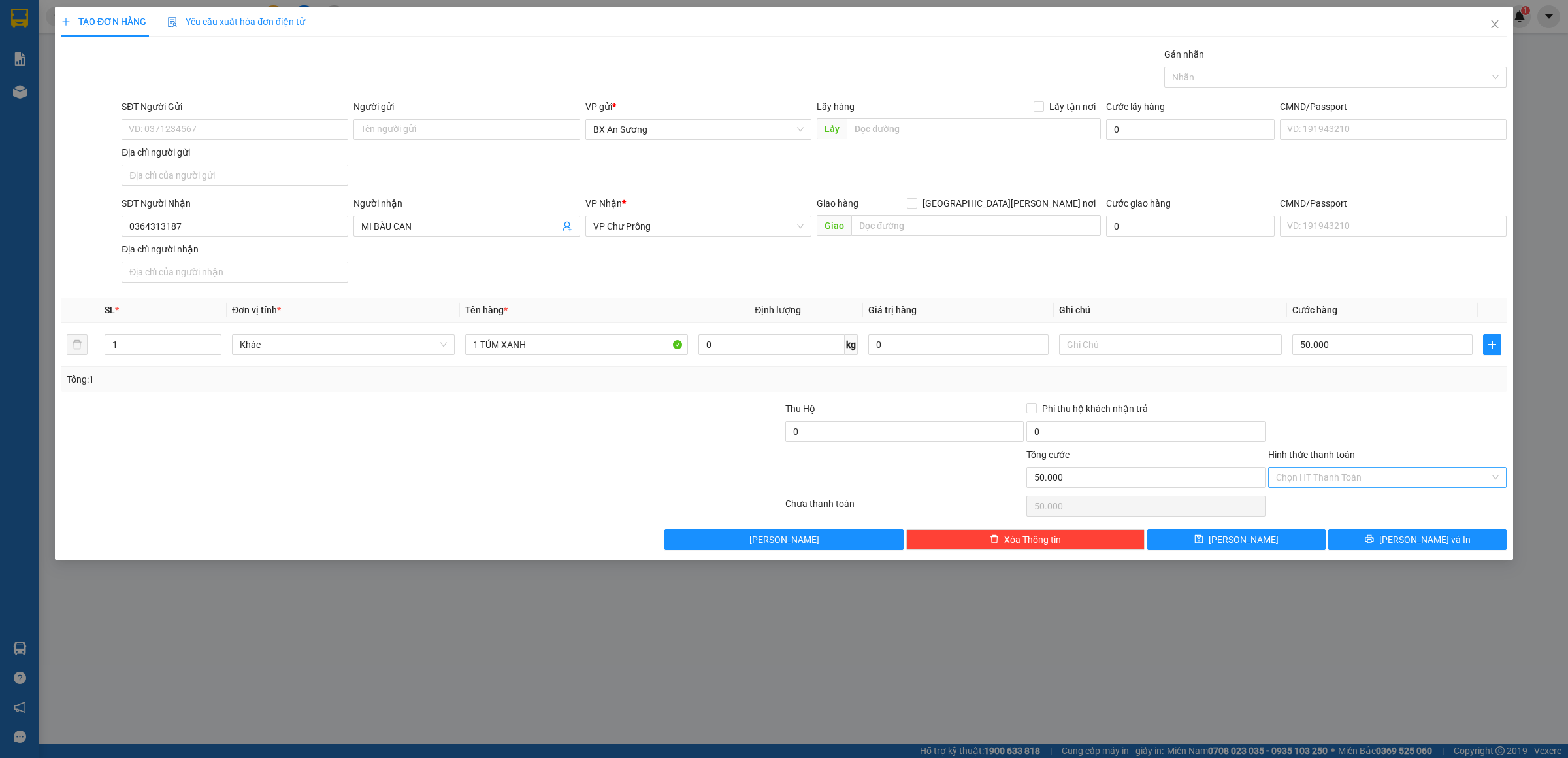
click at [1408, 483] on input "Hình thức thanh toán" at bounding box center [1383, 477] width 213 height 20
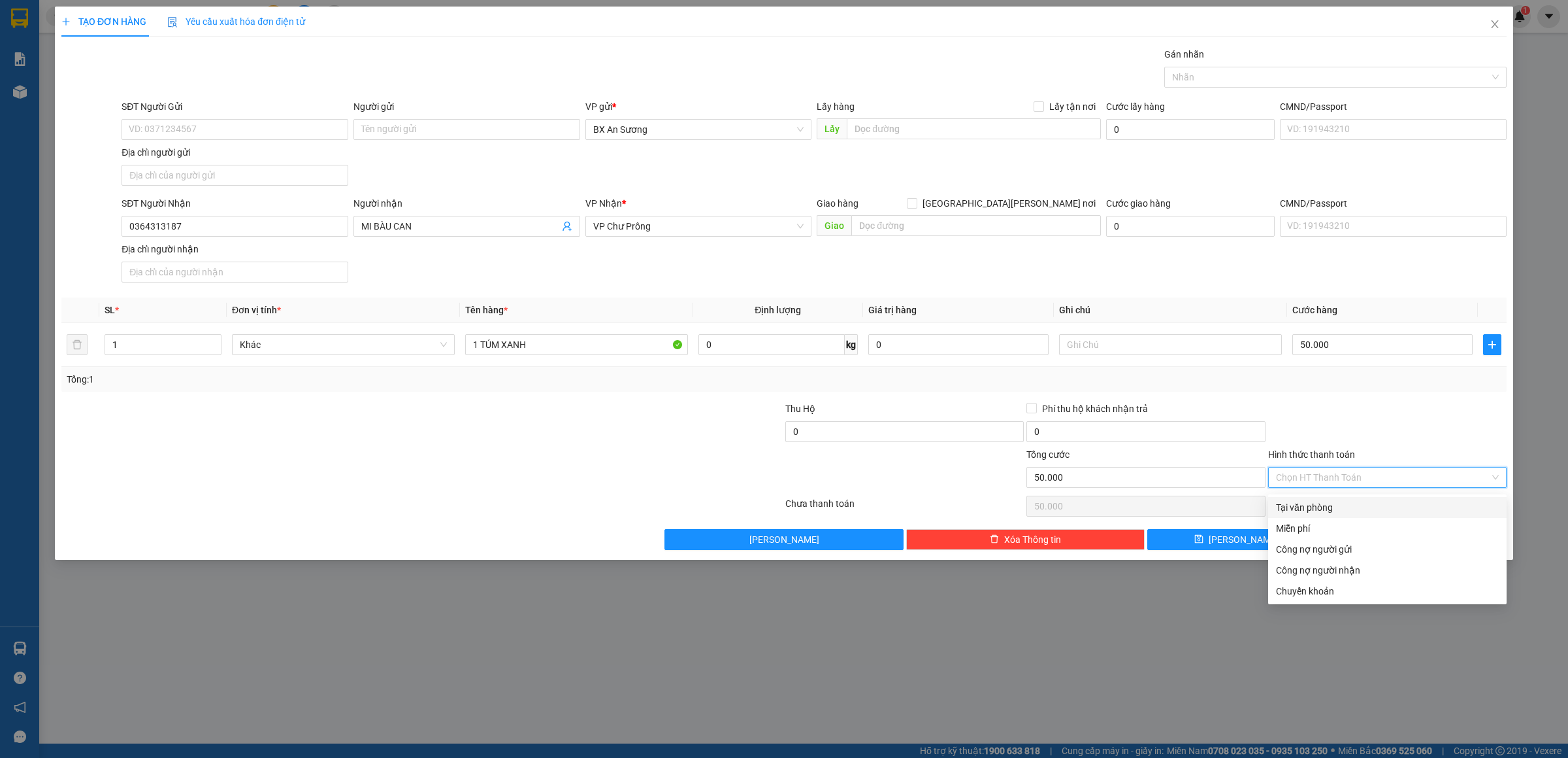
click at [1356, 506] on div "Tại văn phòng" at bounding box center [1387, 507] width 223 height 14
type input "0"
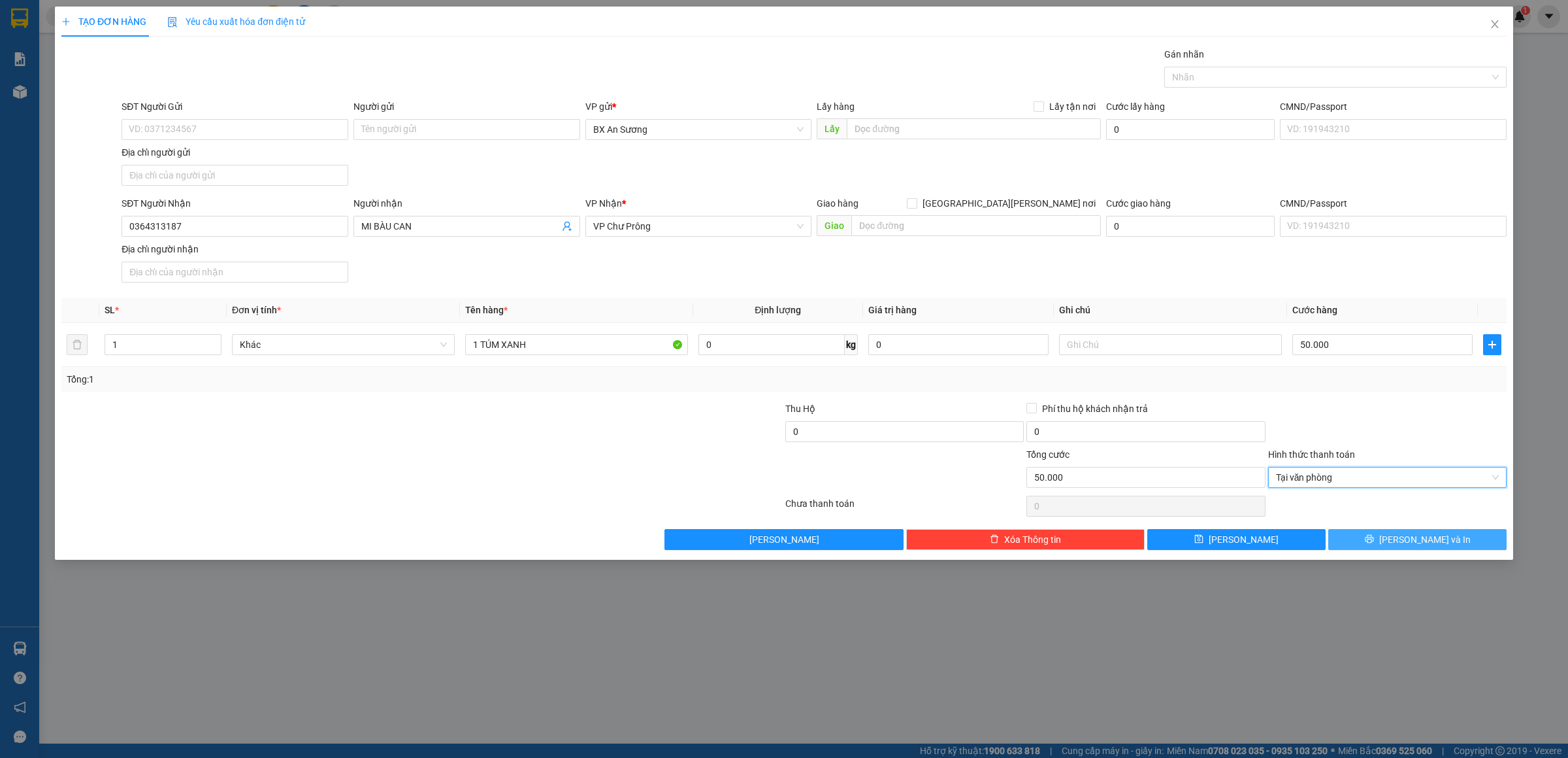
click at [1400, 537] on button "[PERSON_NAME] và In" at bounding box center [1418, 539] width 179 height 21
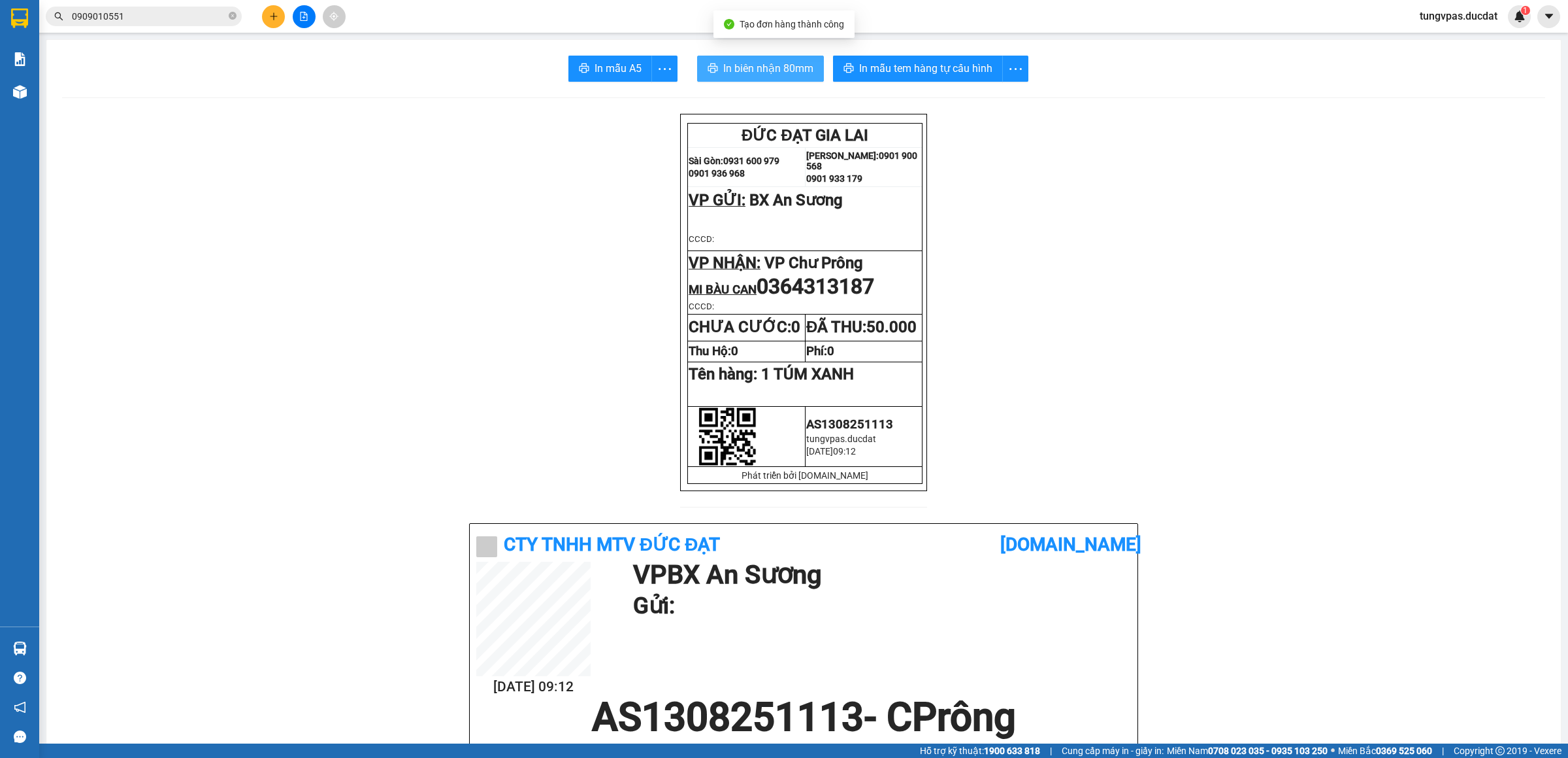
click at [733, 55] on button "In biên nhận 80mm" at bounding box center [760, 68] width 127 height 26
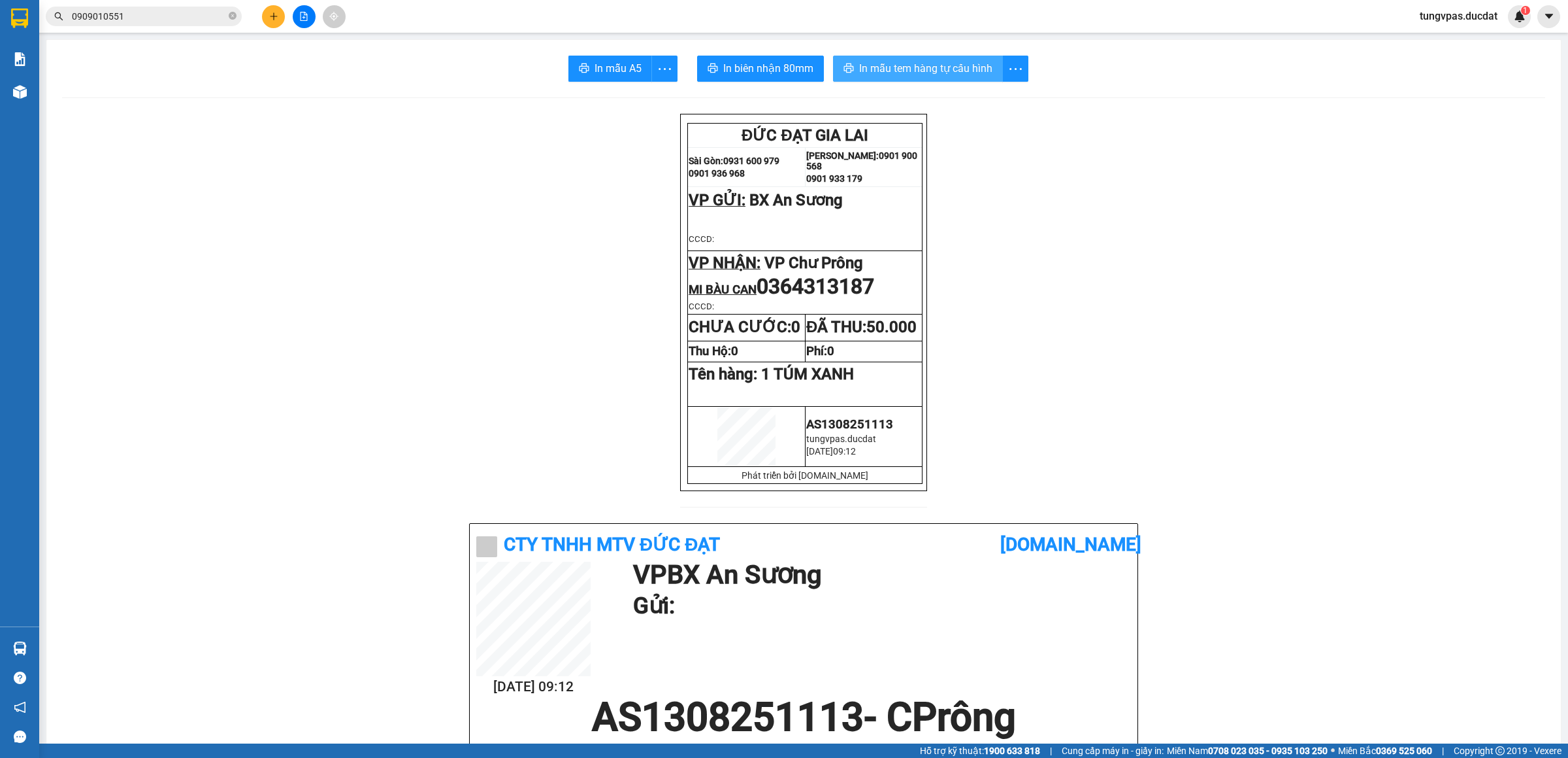
click at [977, 73] on span "In mẫu tem hàng tự cấu hình" at bounding box center [926, 69] width 133 height 16
click at [269, 14] on icon "plus" at bounding box center [274, 16] width 9 height 9
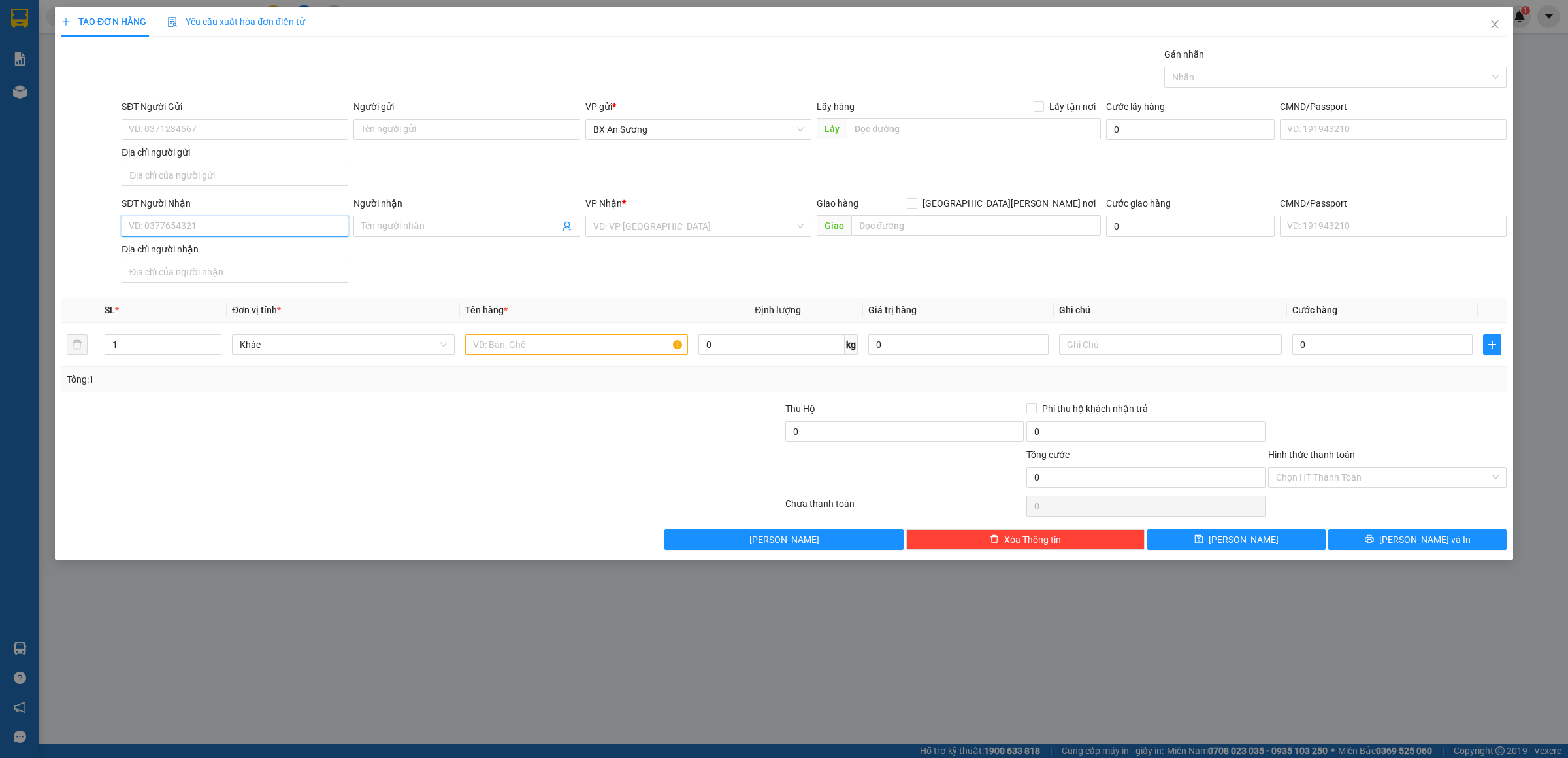
click at [269, 228] on input "SĐT Người Nhận" at bounding box center [235, 226] width 227 height 21
click at [251, 249] on div "0949211788" at bounding box center [234, 254] width 211 height 14
type input "0949211788"
click at [553, 342] on input "text" at bounding box center [576, 344] width 223 height 21
type input "2 THÙNG GIẤY"
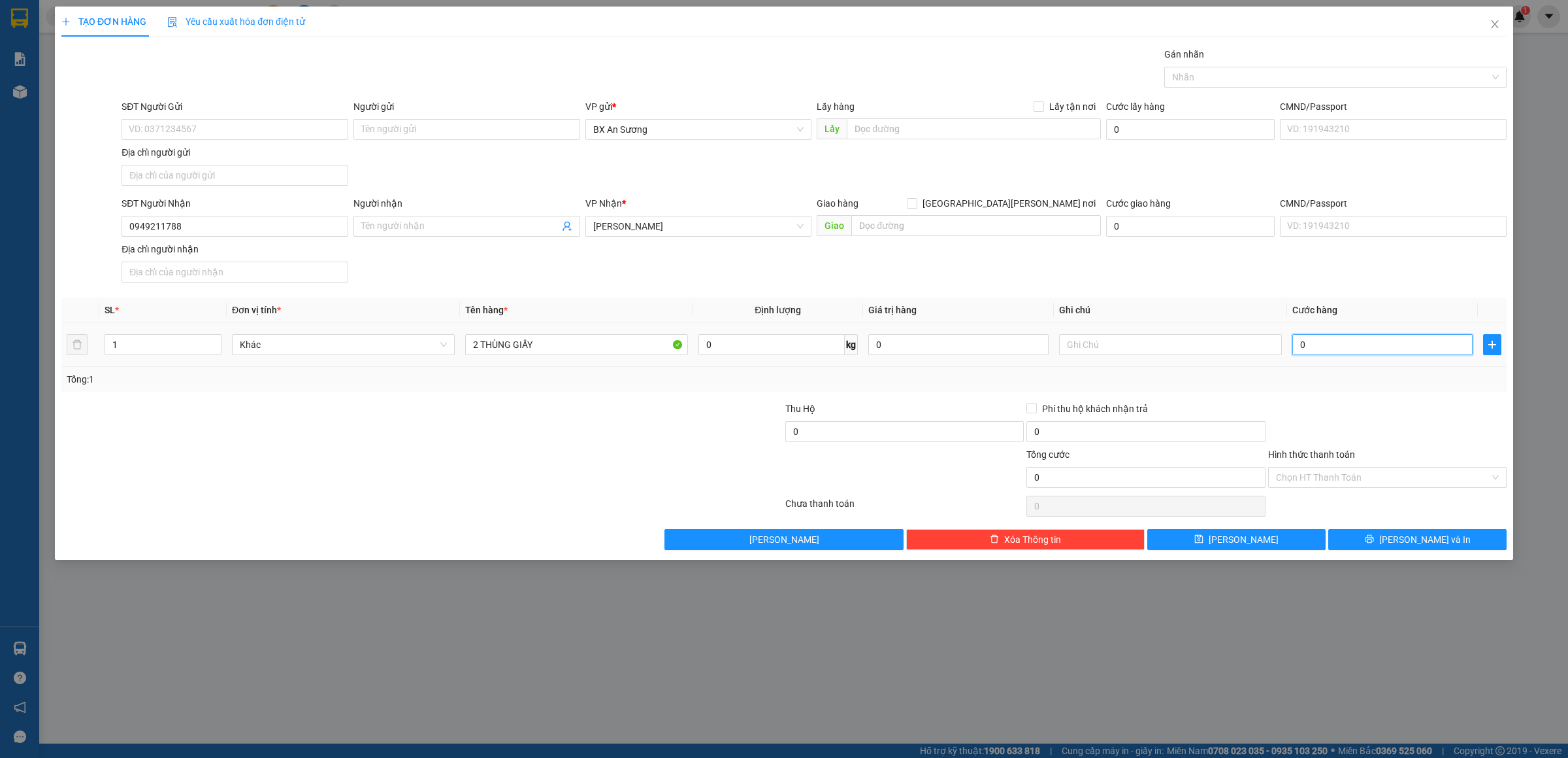
type input "1"
type input "10"
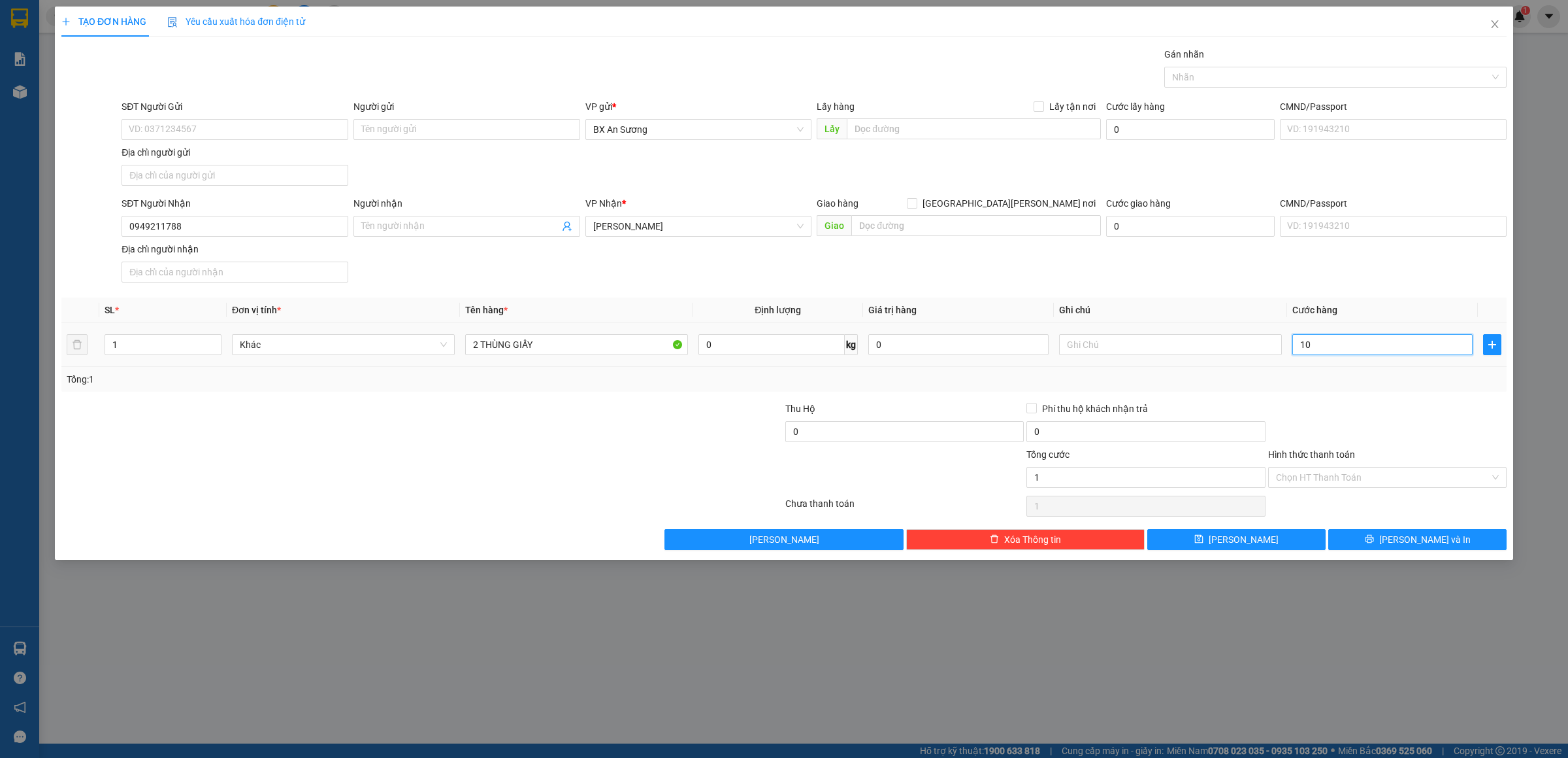
type input "10"
type input "100"
type input "100.000"
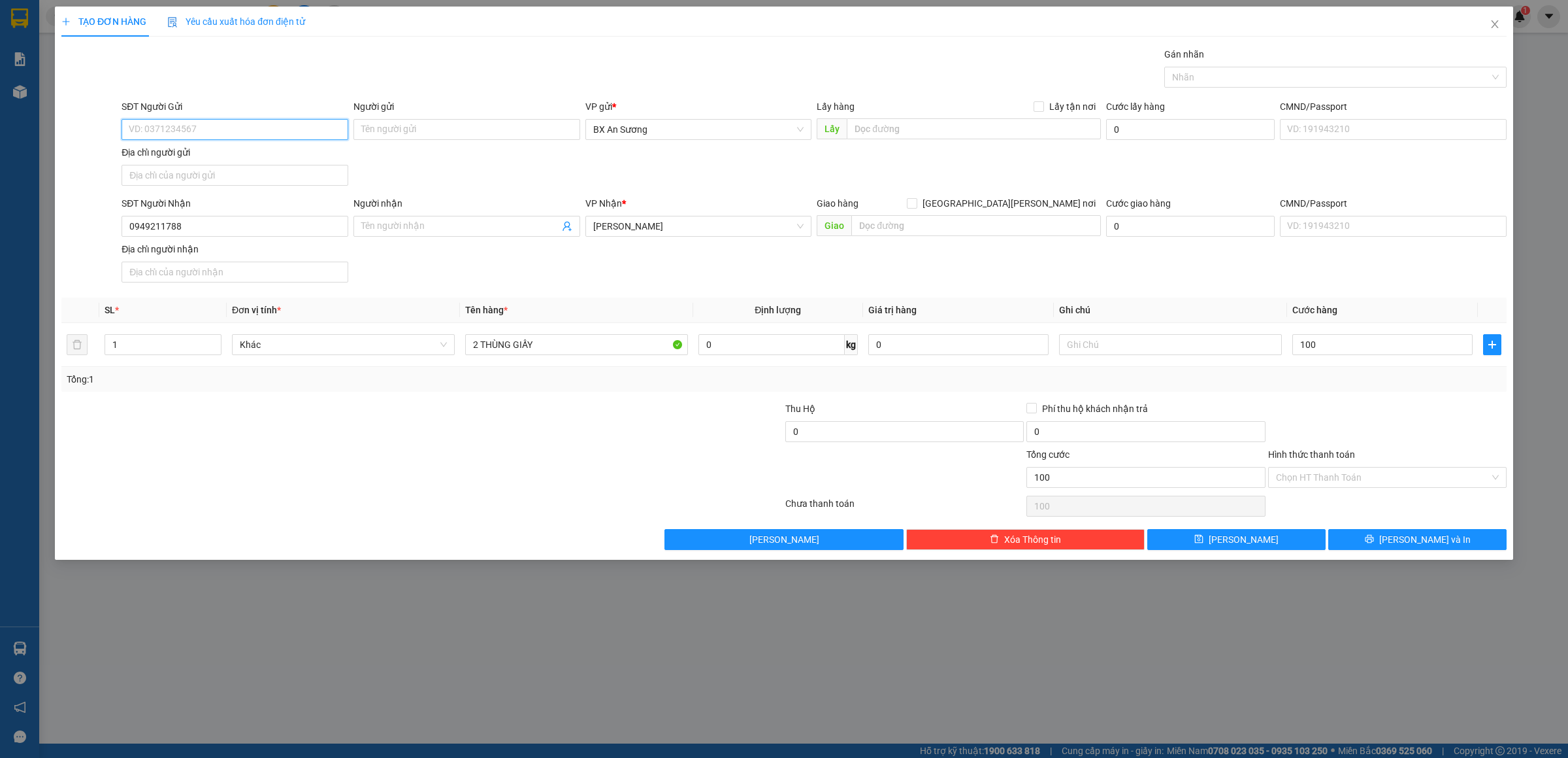
type input "100.000"
click at [300, 125] on input "SĐT Người Gửi" at bounding box center [235, 130] width 227 height 21
type input "0909999417"
click at [1434, 545] on span "[PERSON_NAME] và In" at bounding box center [1425, 539] width 92 height 14
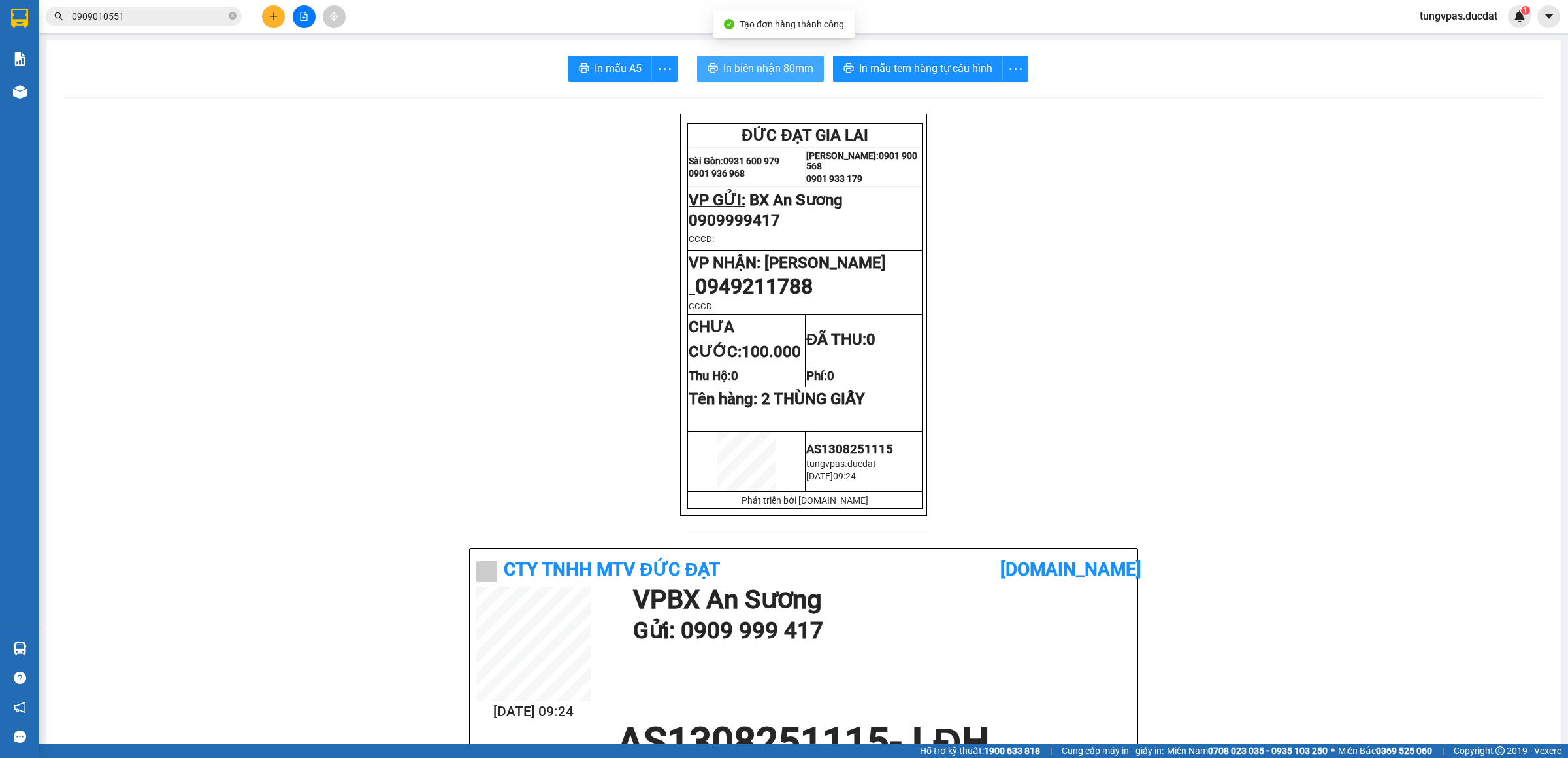
click at [747, 69] on span "In biên nhận 80mm" at bounding box center [768, 69] width 90 height 16
click at [962, 68] on span "In mẫu tem hàng tự cấu hình" at bounding box center [926, 69] width 133 height 16
click at [236, 13] on icon "close-circle" at bounding box center [232, 15] width 8 height 8
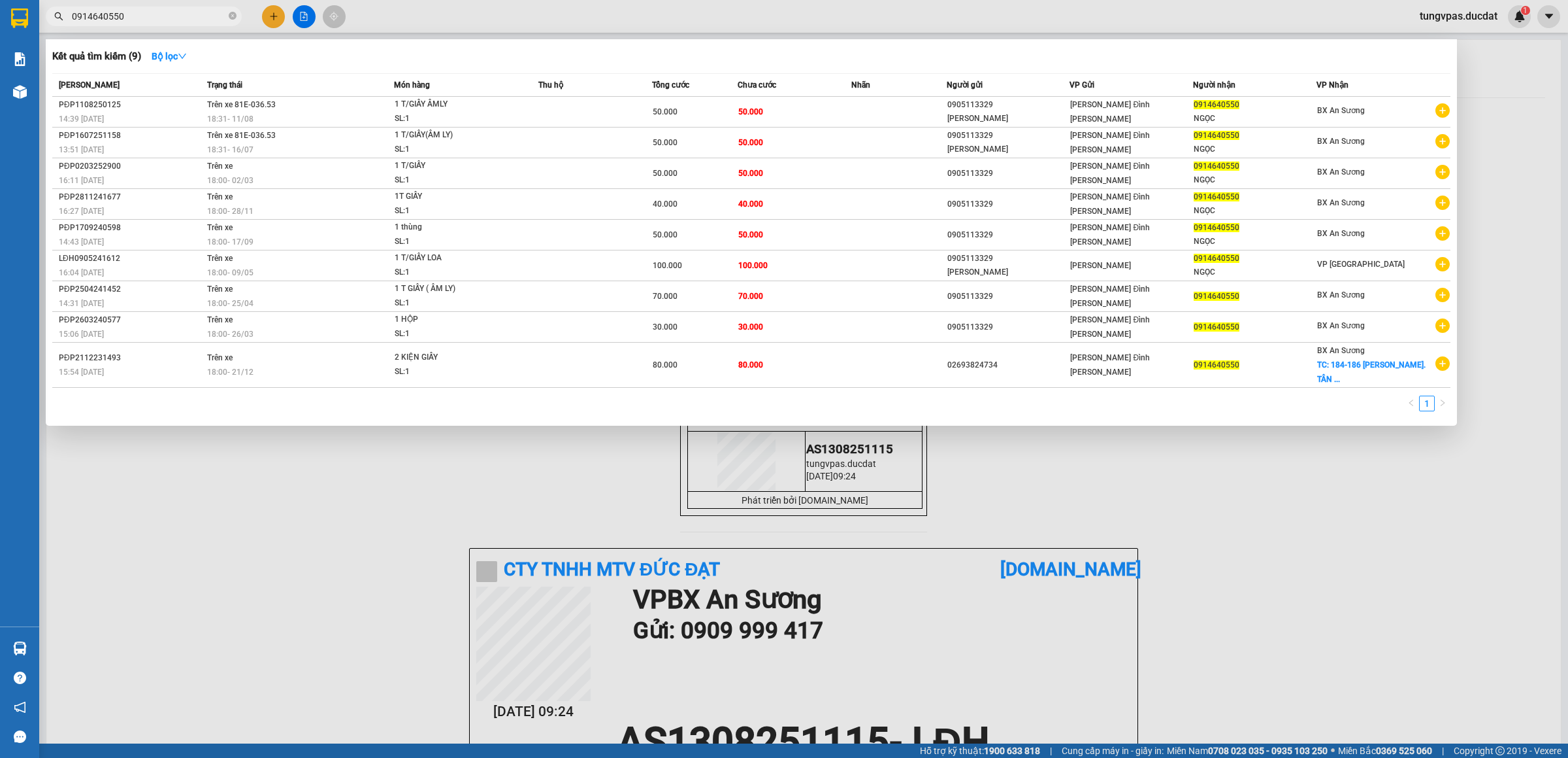
type input "0914640550"
click at [272, 14] on div at bounding box center [784, 379] width 1568 height 758
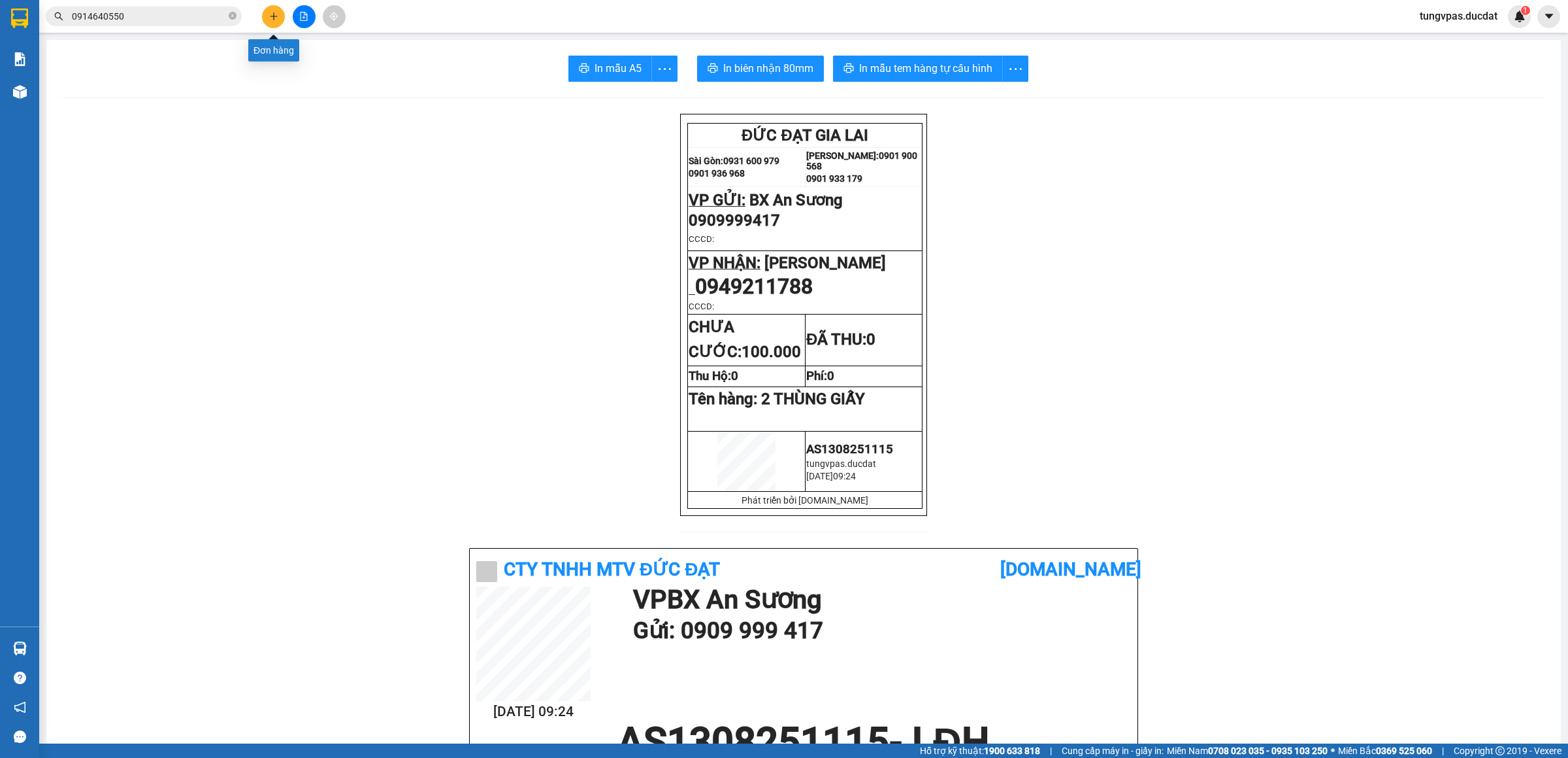
click at [272, 14] on icon "plus" at bounding box center [274, 16] width 9 height 9
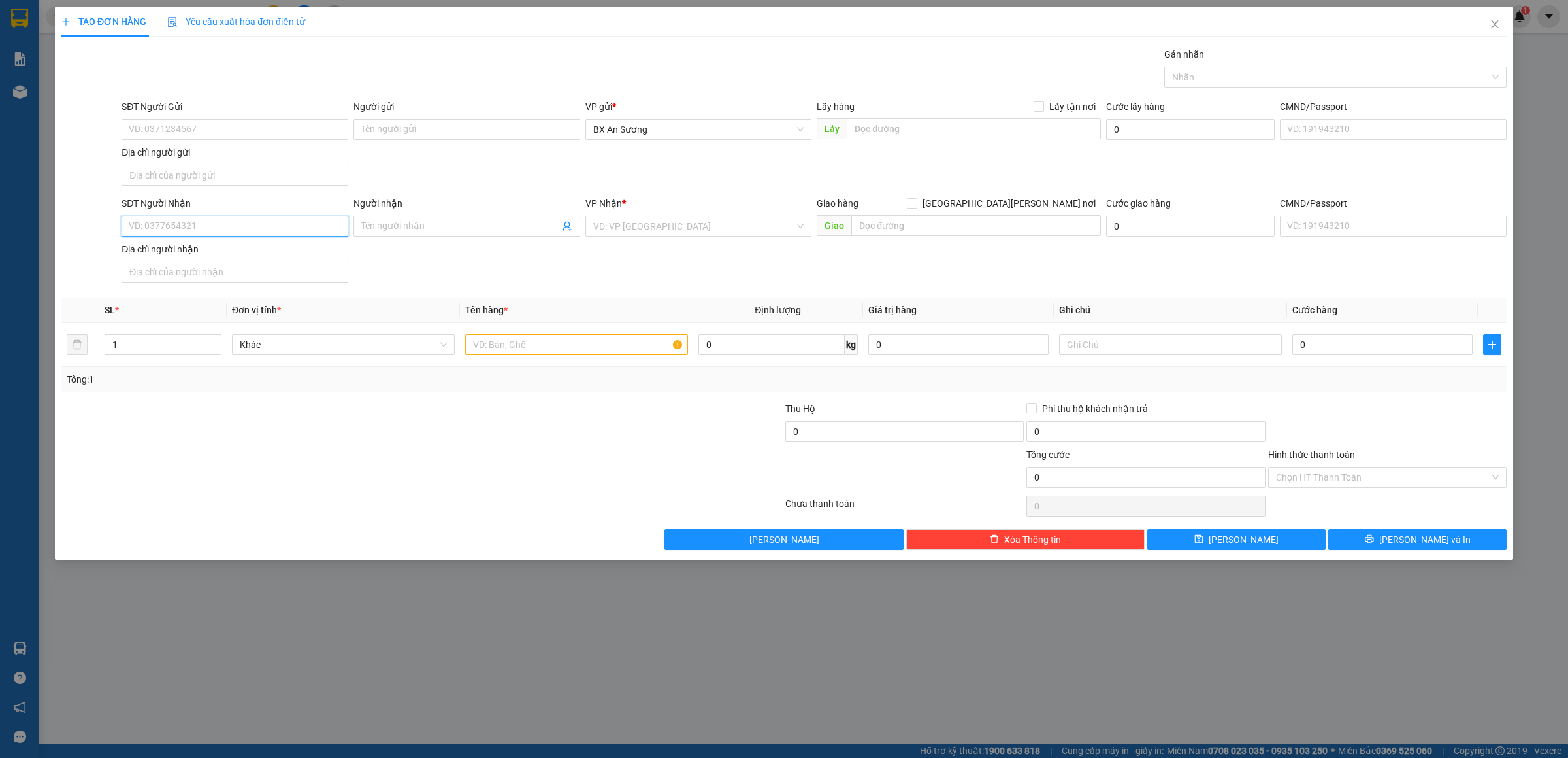
click at [279, 237] on input "SĐT Người Nhận" at bounding box center [235, 226] width 227 height 21
click at [314, 231] on input "SĐT Người Nhận" at bounding box center [235, 226] width 227 height 21
click at [336, 226] on input "SĐT Người Nhận" at bounding box center [235, 226] width 227 height 21
type input "0795767008"
click at [633, 230] on input "search" at bounding box center [694, 226] width 202 height 20
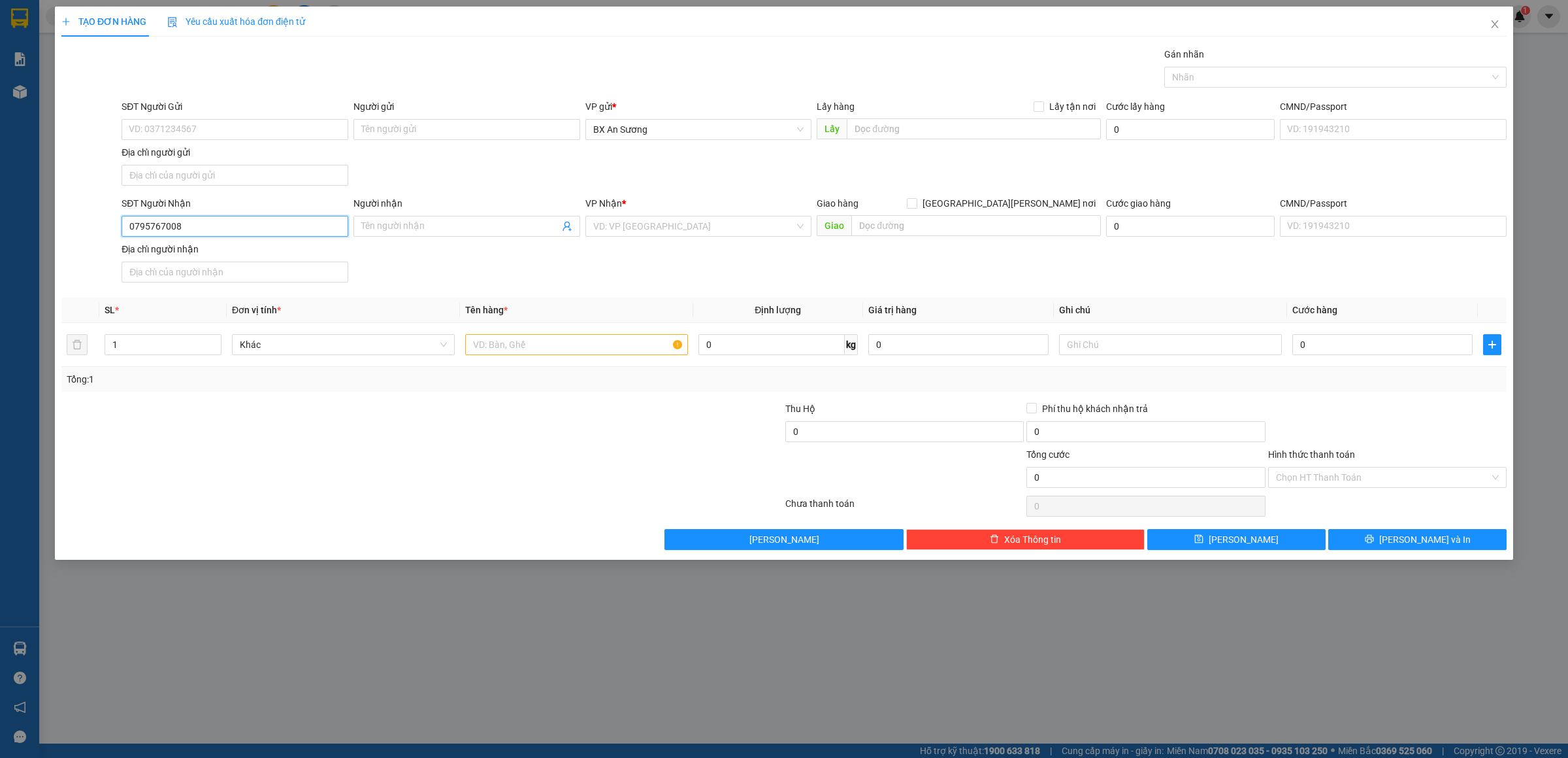
click at [300, 230] on input "0795767008" at bounding box center [235, 226] width 227 height 21
click at [606, 224] on input "search" at bounding box center [694, 226] width 202 height 20
type input "LDH"
click at [615, 246] on body "Kết quả tìm kiếm ( 9 ) Bộ lọc Mã ĐH Trạng thái Món hàng Thu hộ Tổng cước Chưa c…" at bounding box center [784, 379] width 1568 height 758
click at [617, 253] on div "SĐT Người Nhận 0795767008 Người nhận Tên người nhận VP Nhận * VD: VP Sài Gòn Gi…" at bounding box center [814, 241] width 1390 height 92
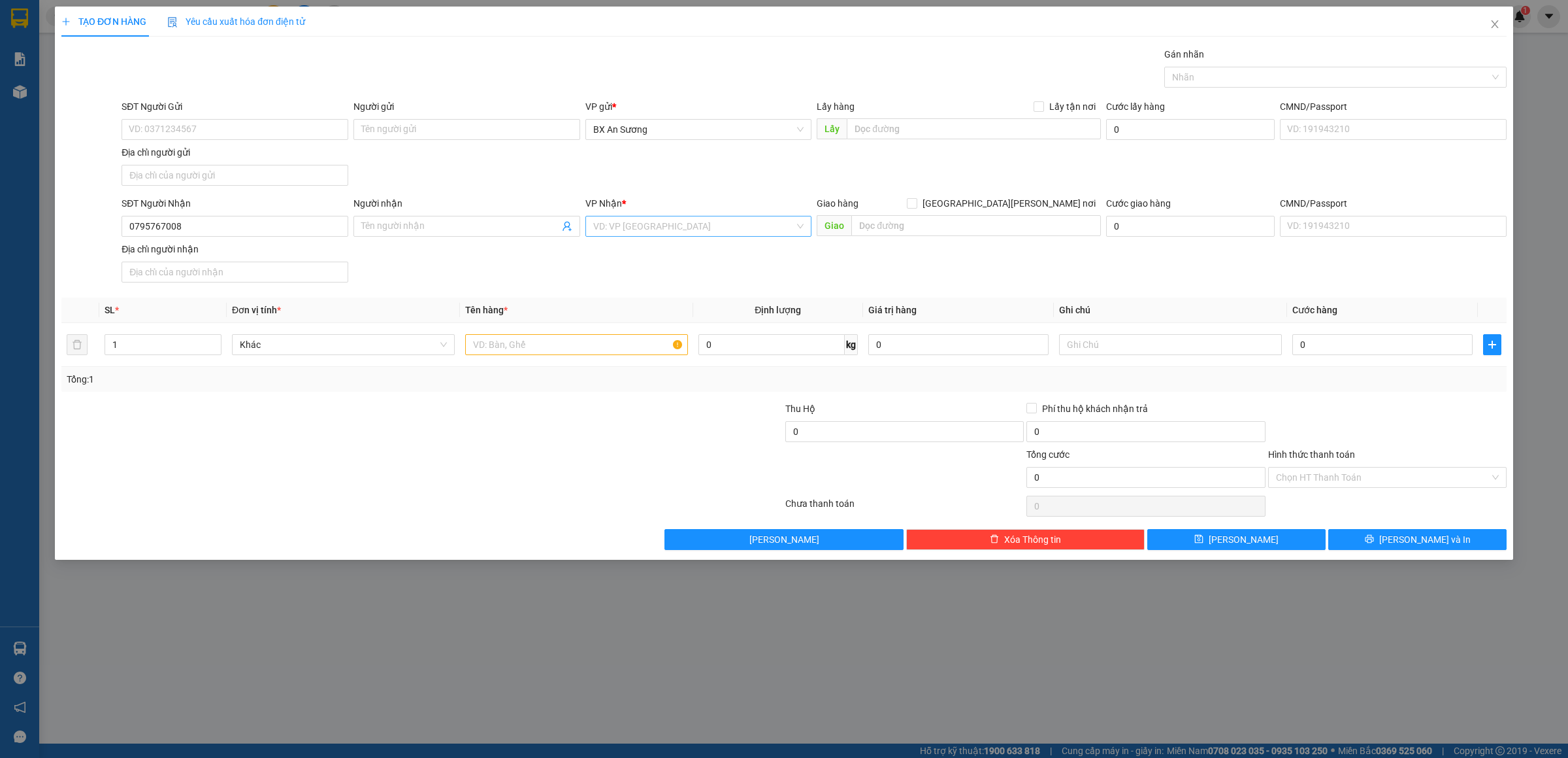
click at [631, 233] on input "search" at bounding box center [694, 226] width 202 height 20
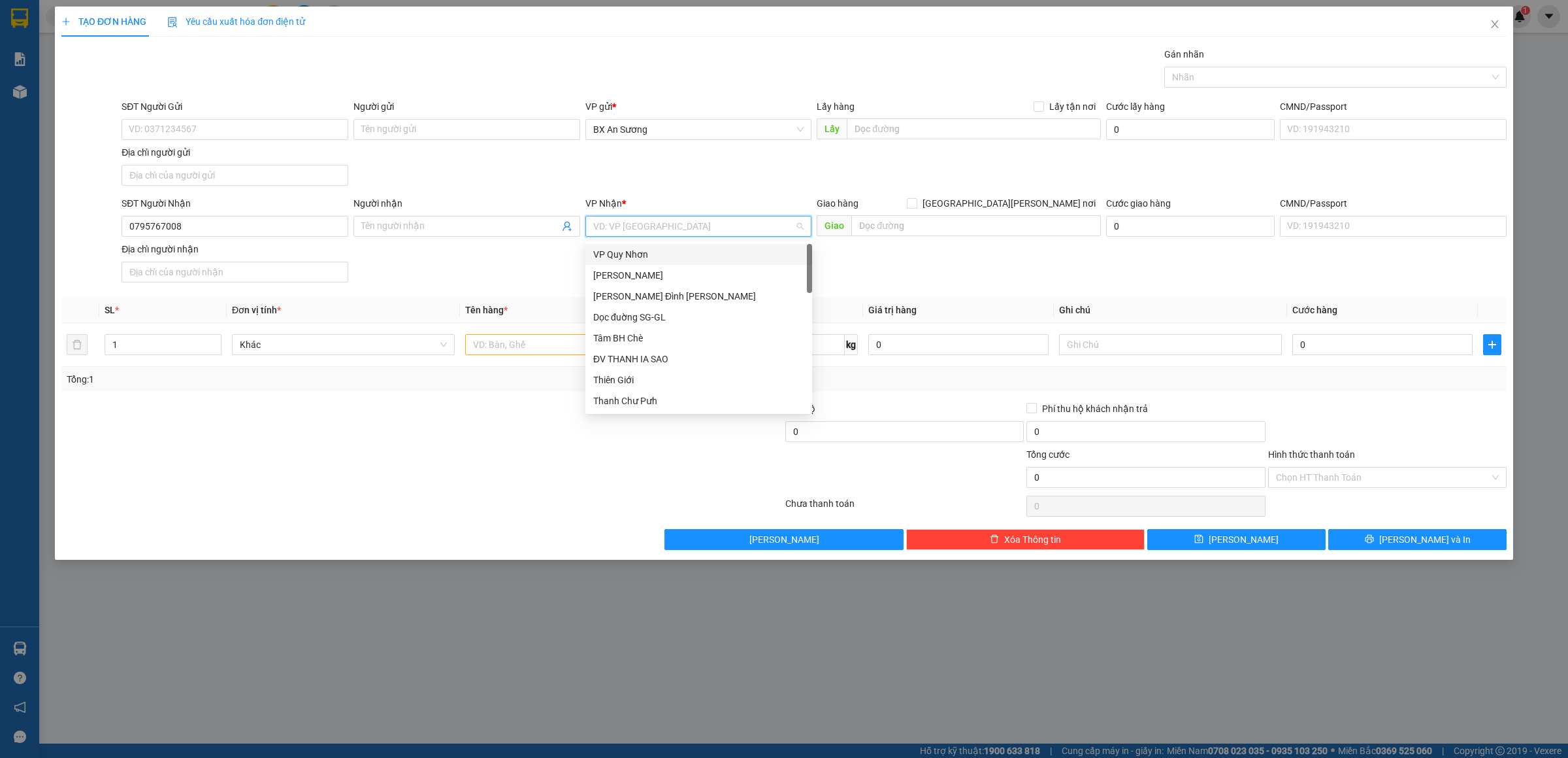
type input "L"
click at [641, 249] on div "[PERSON_NAME]" at bounding box center [698, 254] width 211 height 14
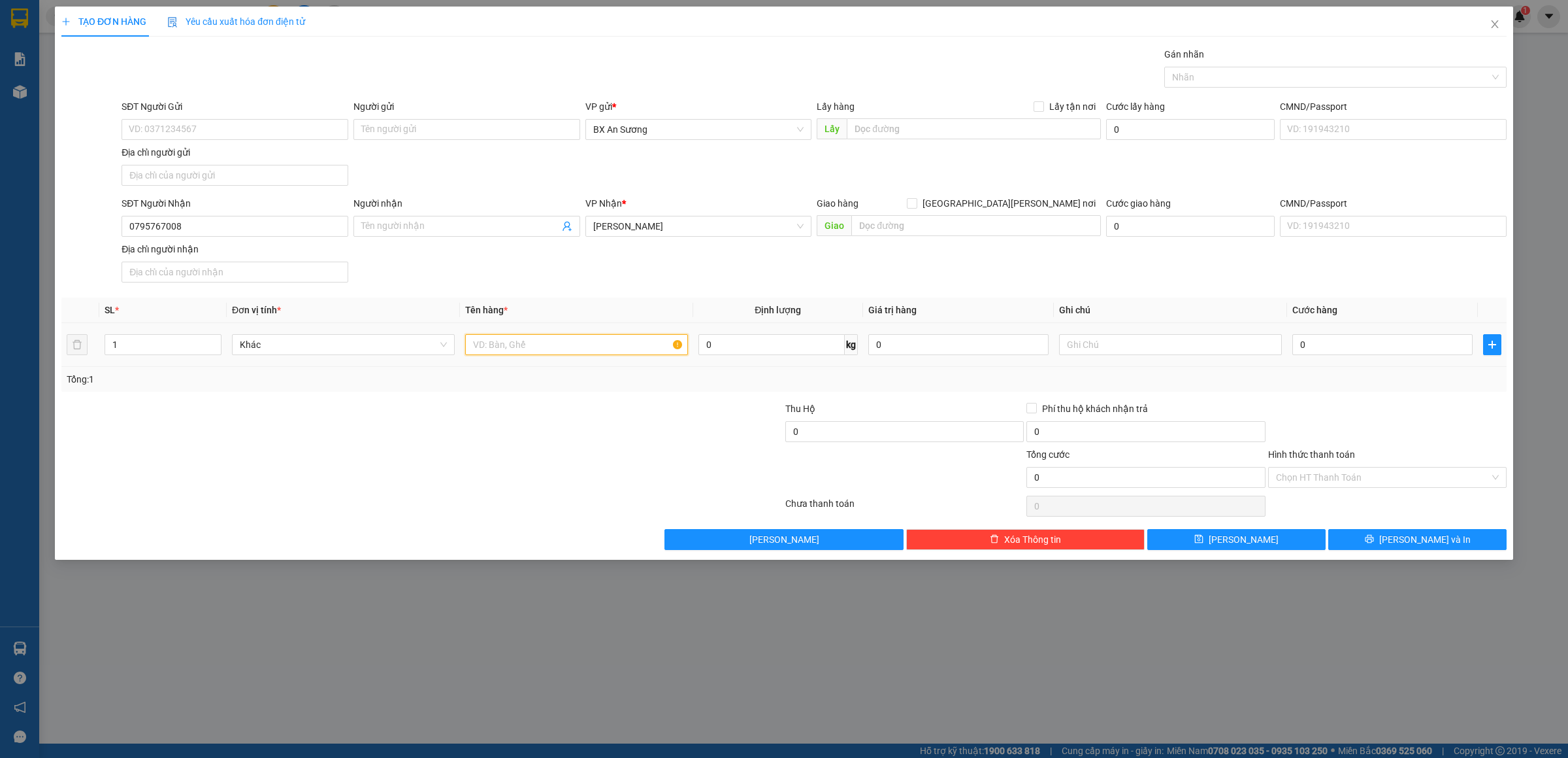
click at [559, 346] on input "text" at bounding box center [576, 344] width 223 height 21
type input "4 CAN"
type input "2"
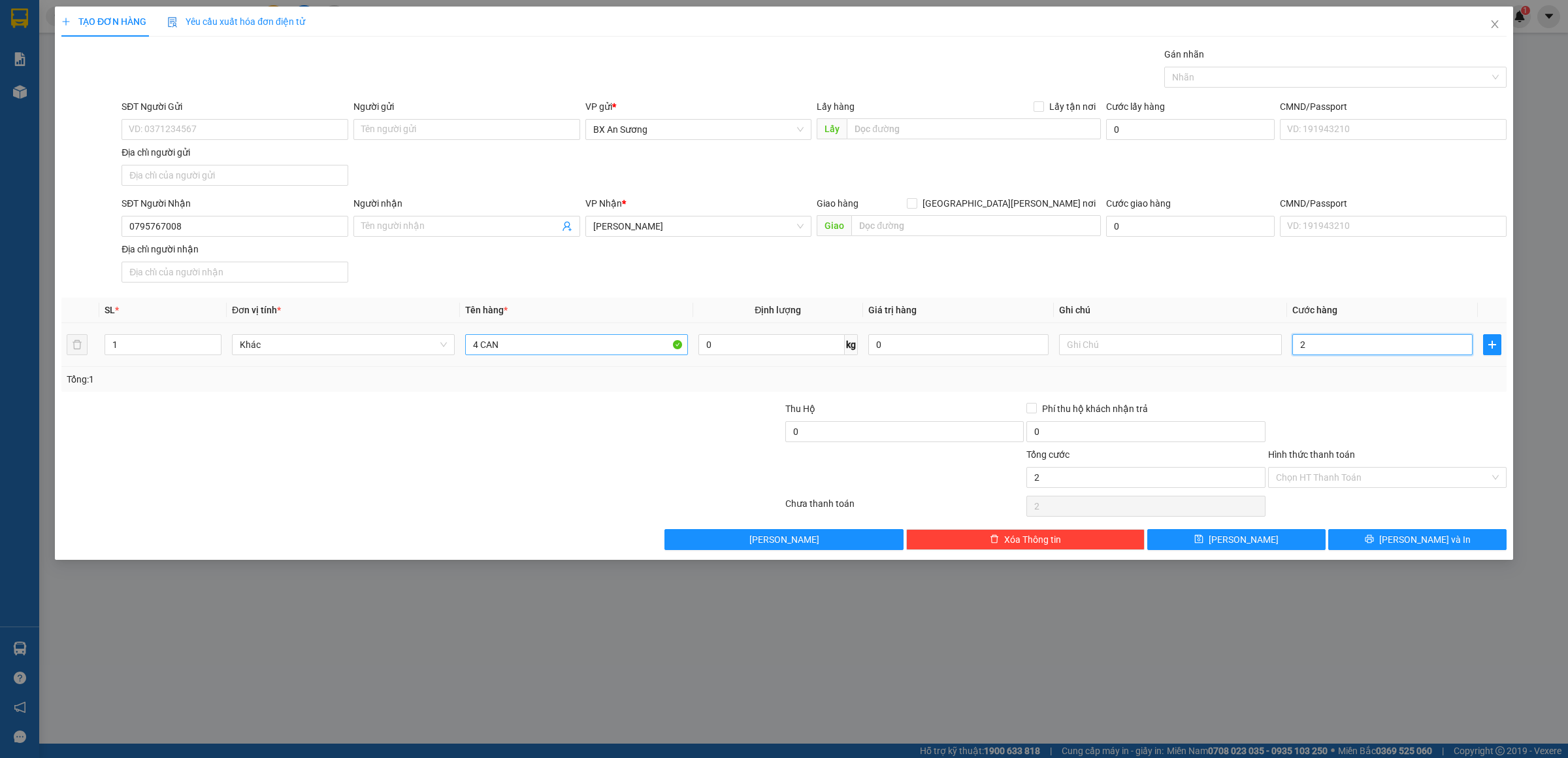
type input "20"
type input "200"
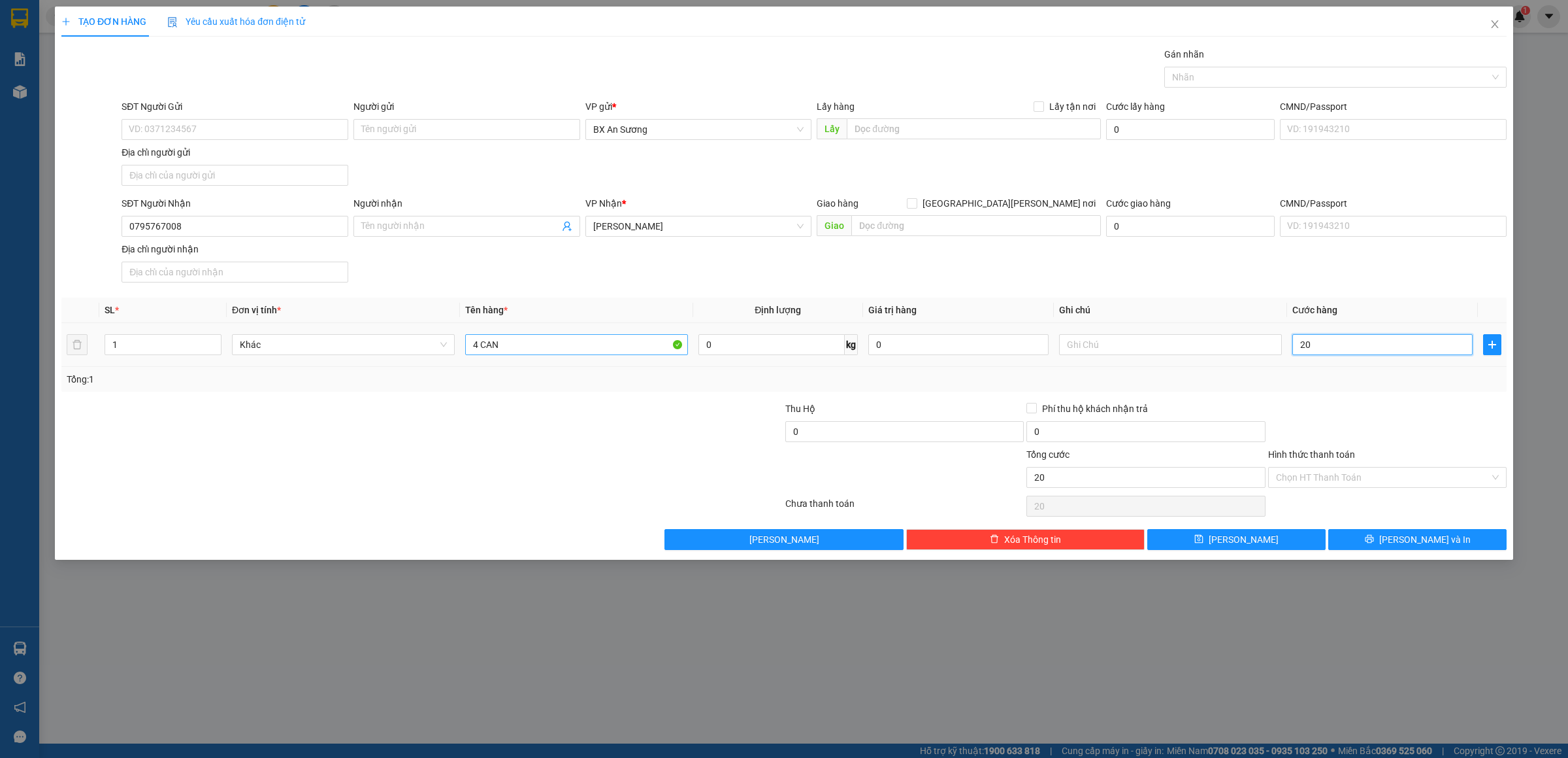
type input "200"
type input "200.000"
click at [1374, 544] on icon "printer" at bounding box center [1370, 538] width 9 height 9
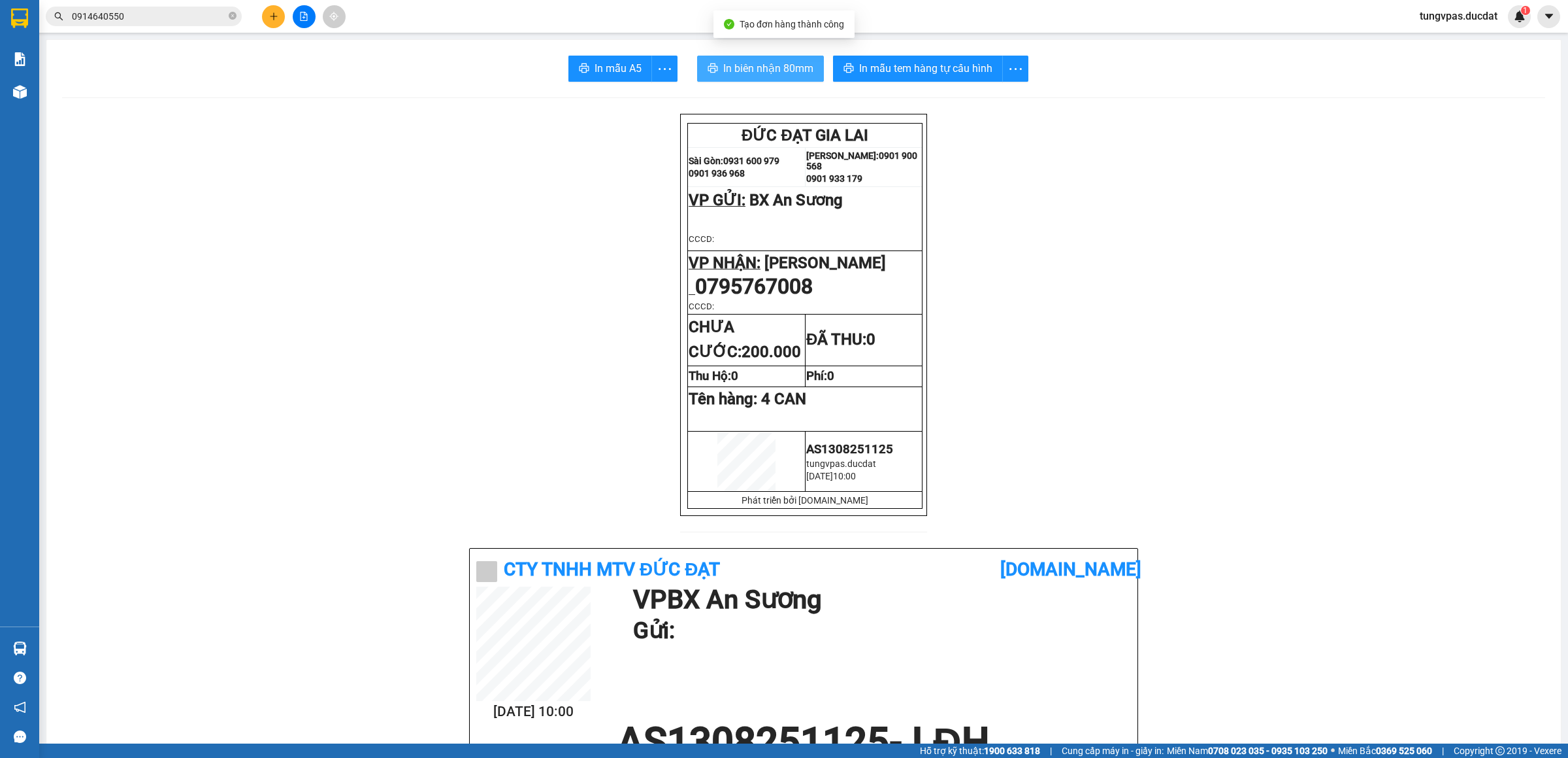
click at [747, 70] on span "In biên nhận 80mm" at bounding box center [768, 69] width 90 height 16
click at [918, 60] on span "In mẫu tem hàng tự cấu hình" at bounding box center [926, 69] width 133 height 16
click at [269, 13] on icon "plus" at bounding box center [274, 16] width 9 height 9
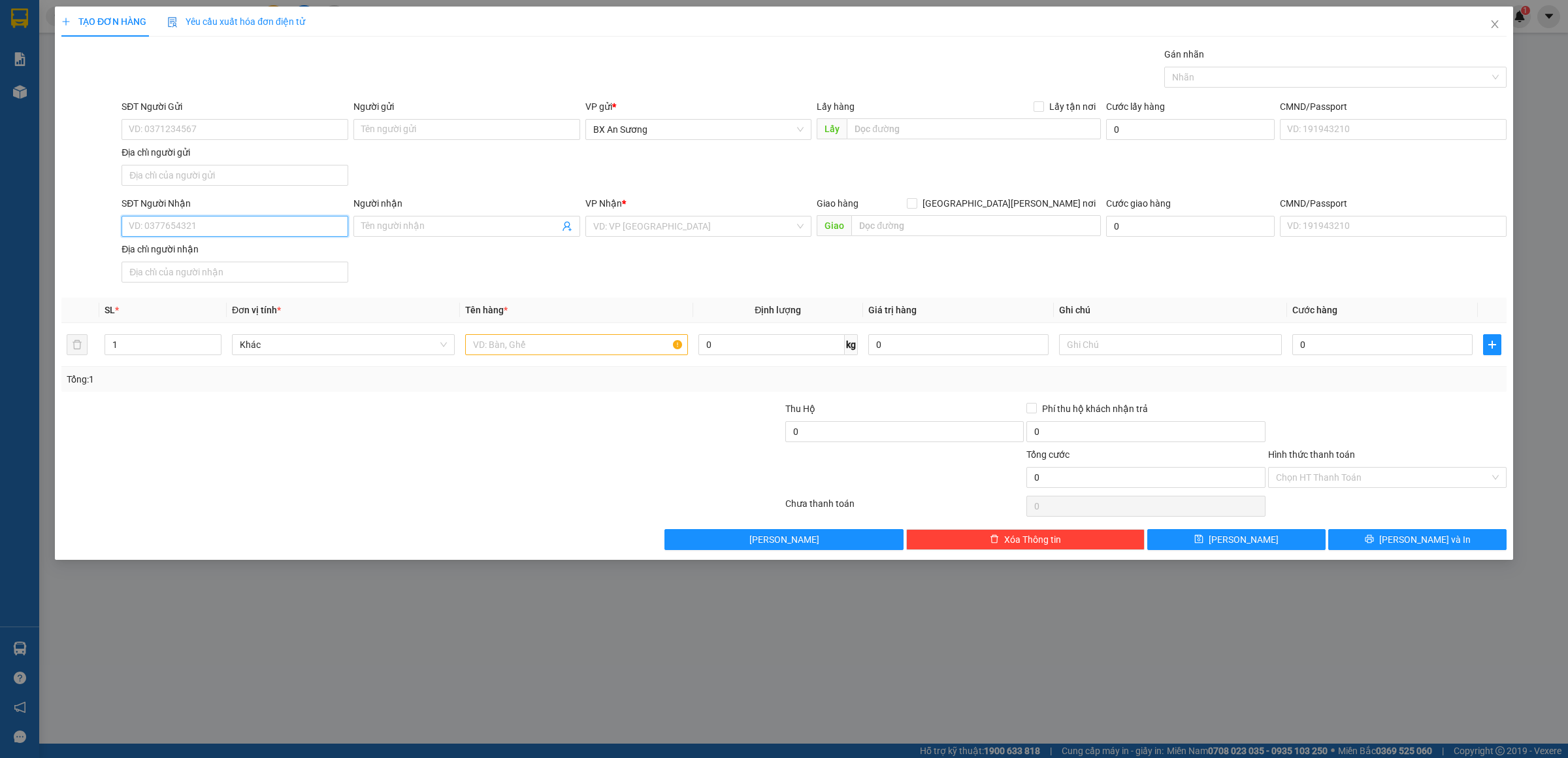
click at [223, 222] on input "SĐT Người Nhận" at bounding box center [235, 226] width 227 height 21
click at [275, 235] on input "SĐT Người Nhận" at bounding box center [235, 226] width 227 height 21
type input "0373918562"
click at [253, 255] on div "0373918562 - TRƯỜNG ĐẠT" at bounding box center [234, 254] width 211 height 14
type input "TRƯỜNG ĐẠT"
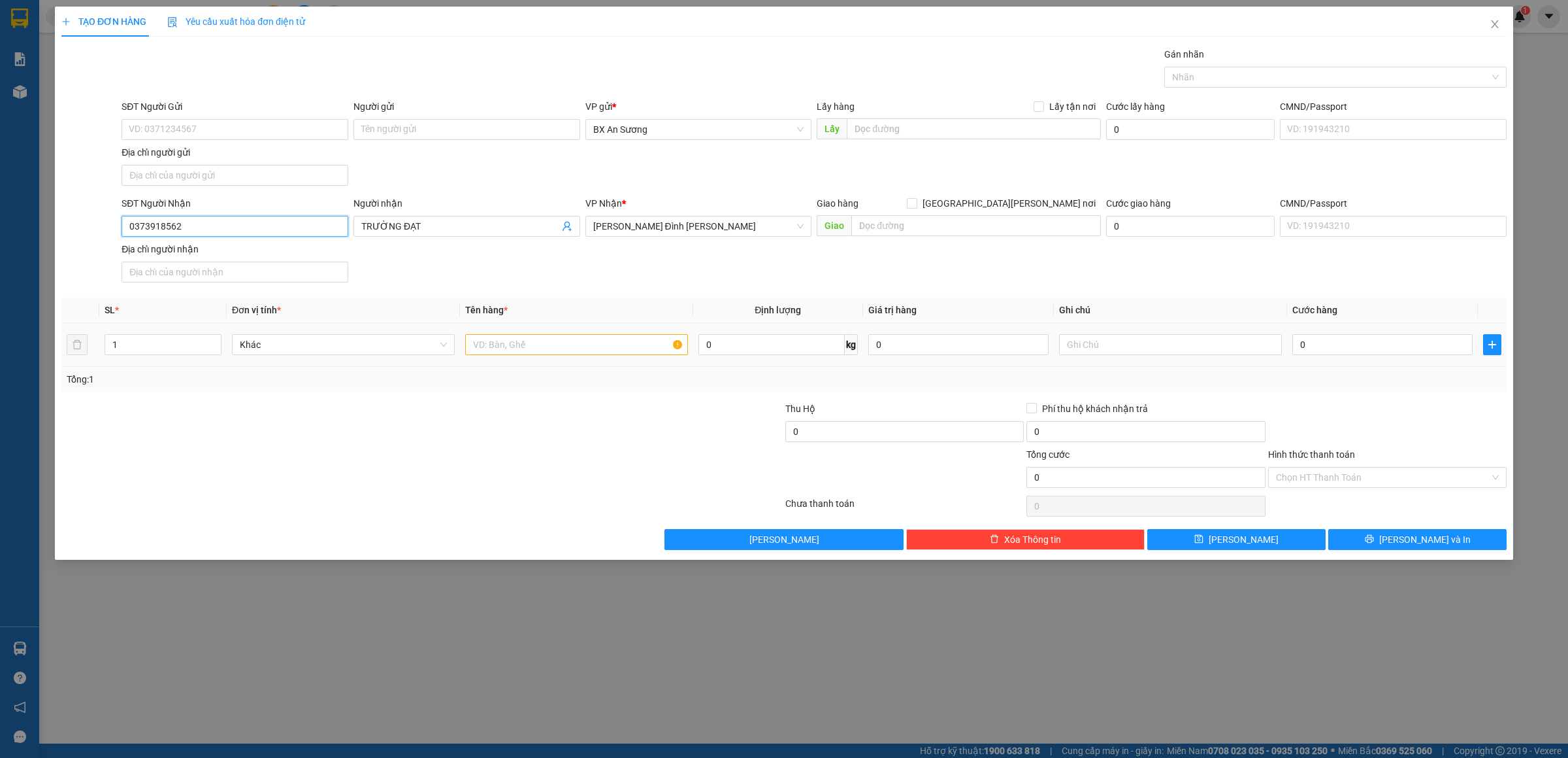
type input "0373918562"
click at [541, 355] on input "text" at bounding box center [576, 344] width 223 height 21
type input "2 THUNG GIẤY"
type input "1"
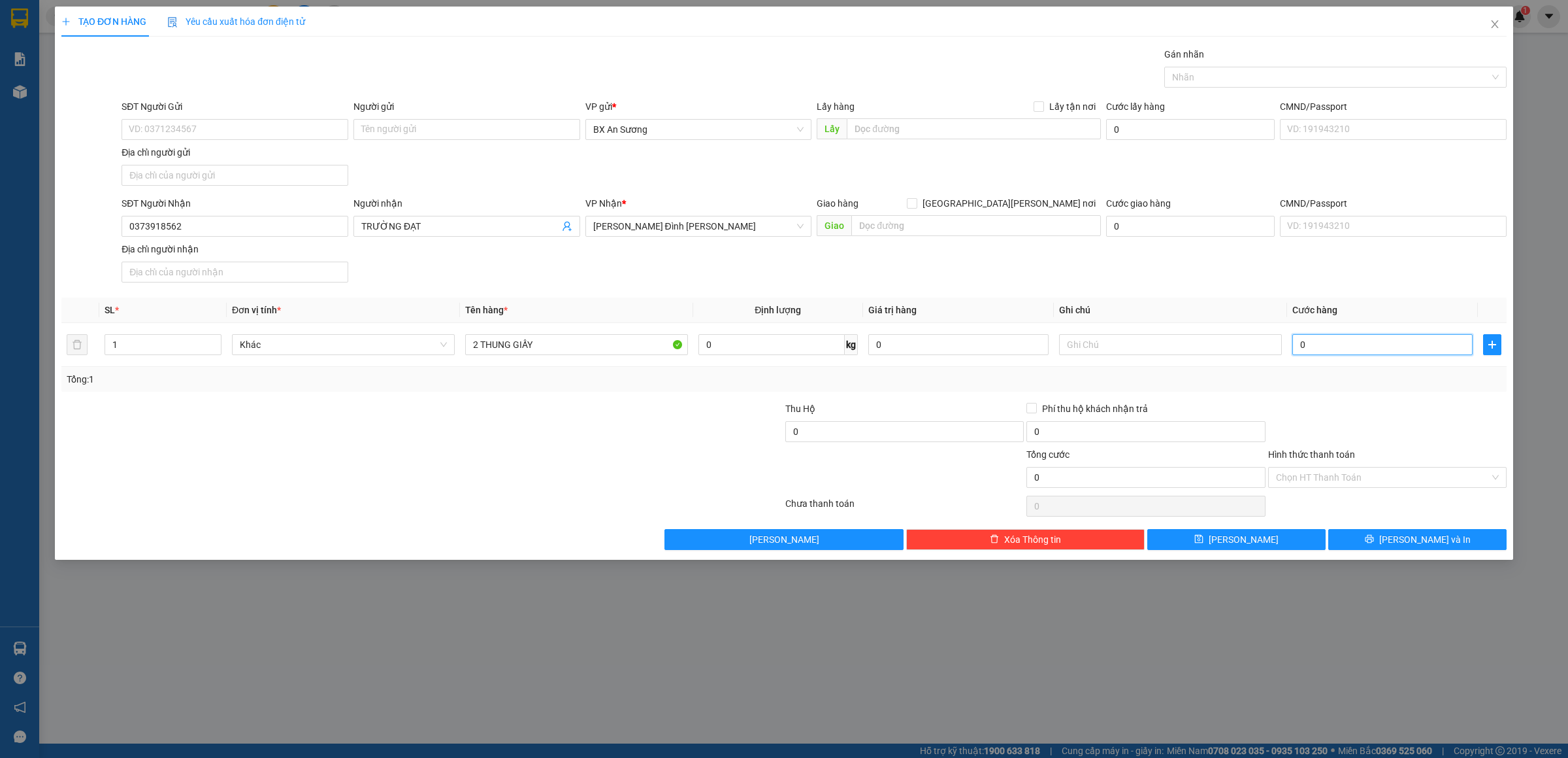
type input "1"
type input "10"
type input "100"
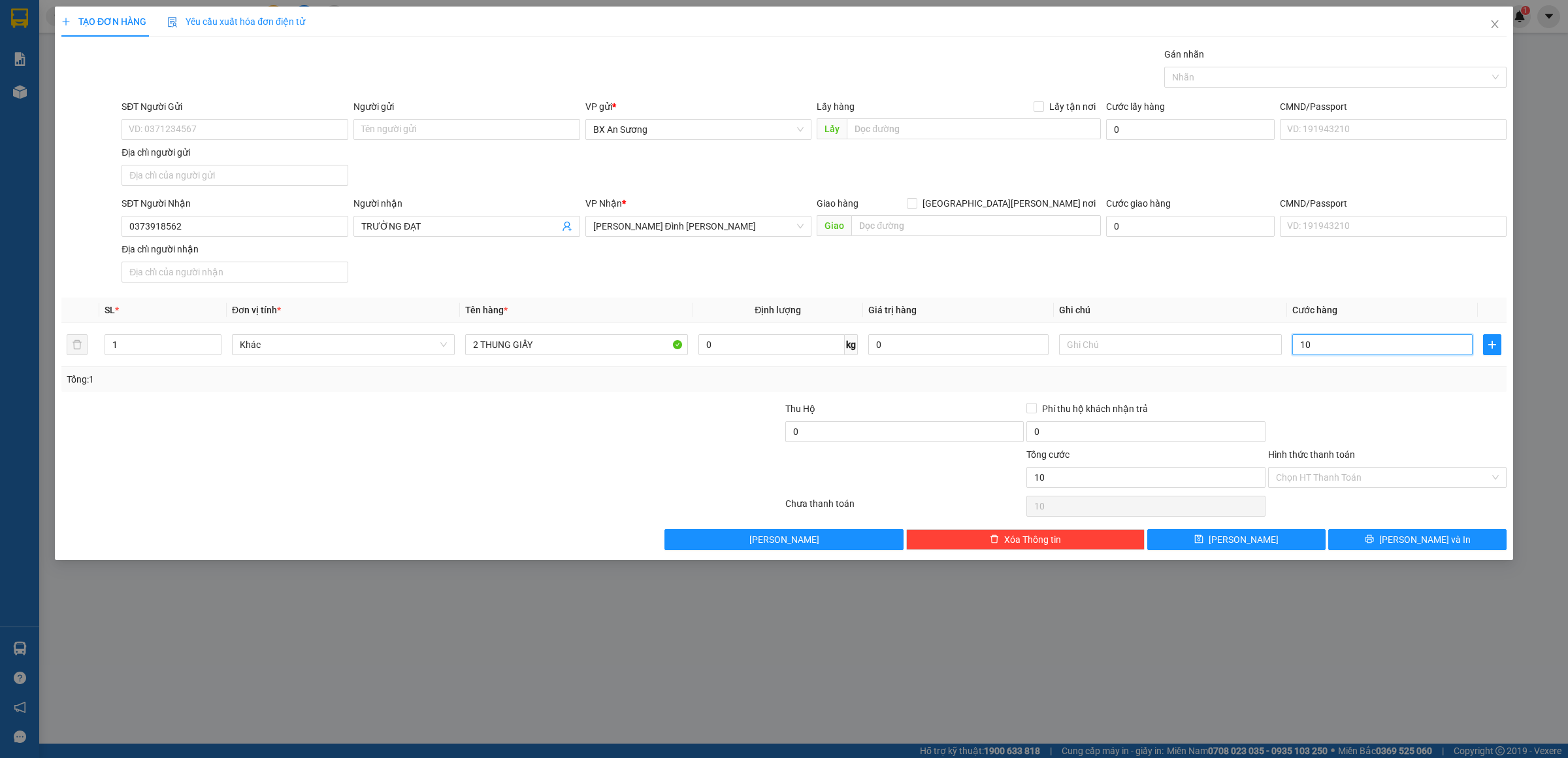
type input "100"
type input "100.000"
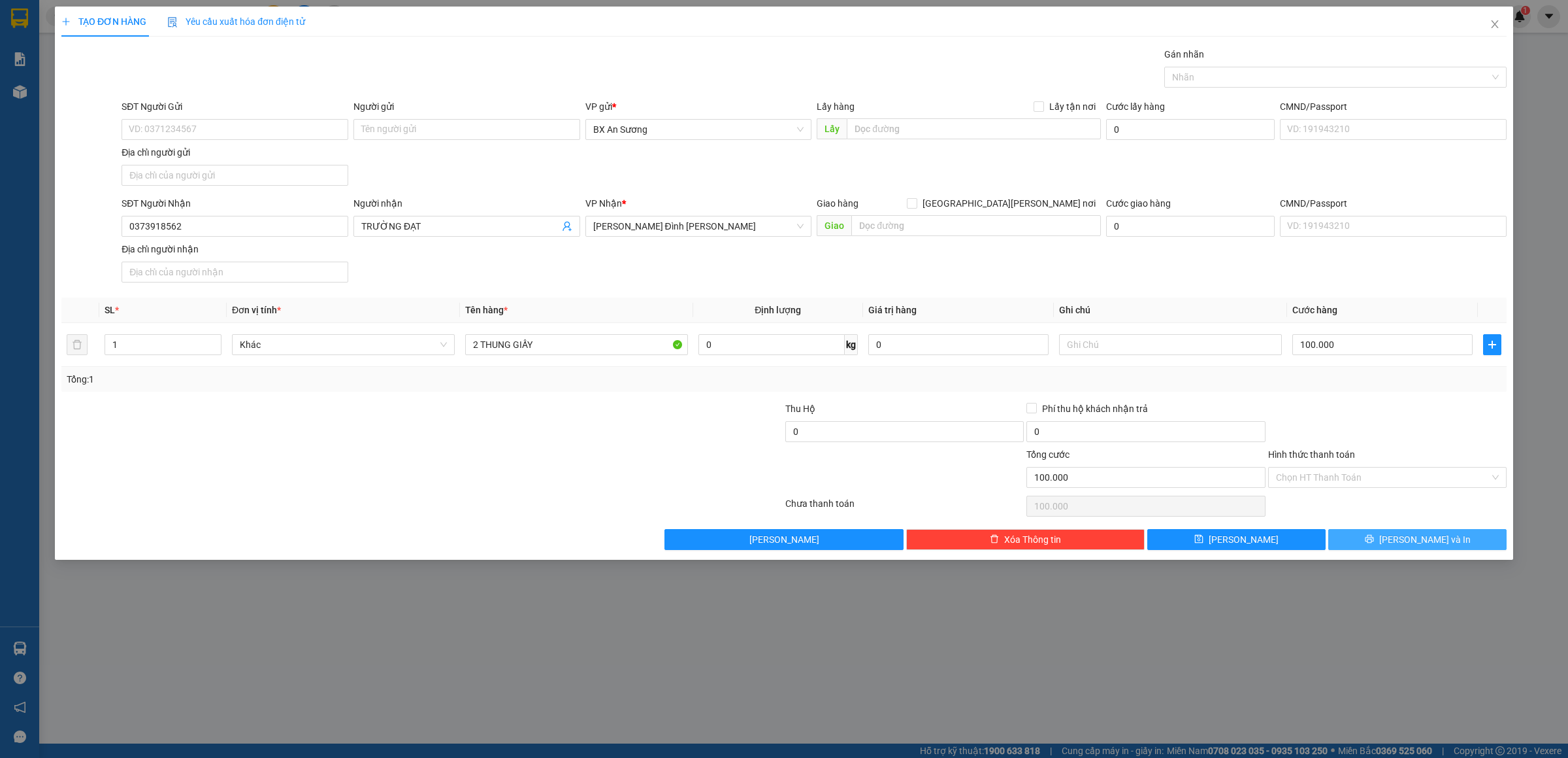
click at [1439, 539] on span "[PERSON_NAME] và In" at bounding box center [1425, 539] width 92 height 14
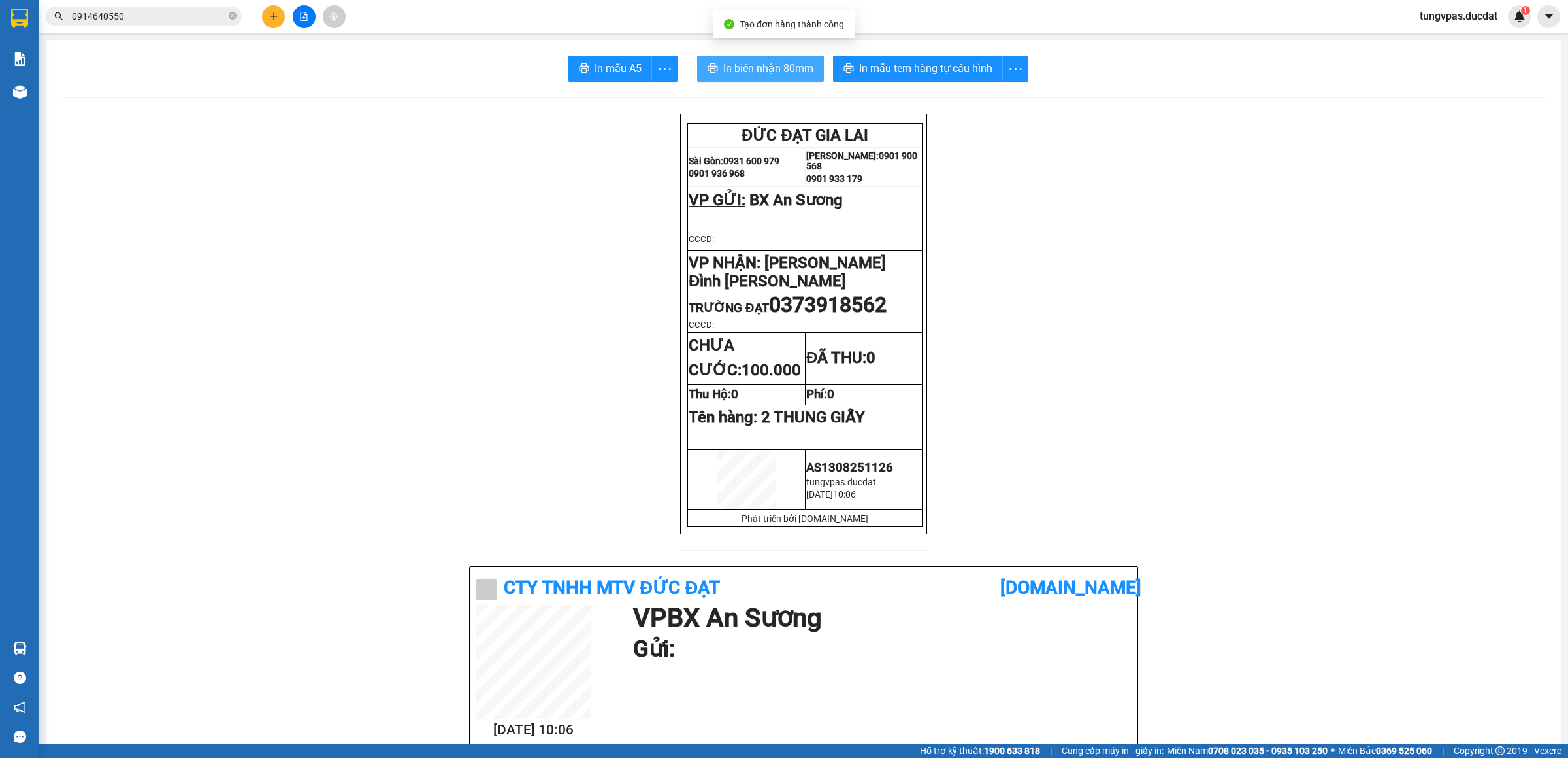
click at [759, 60] on button "In biên nhận 80mm" at bounding box center [760, 68] width 127 height 26
click at [969, 67] on span "In mẫu tem hàng tự cấu hình" at bounding box center [926, 69] width 133 height 16
click at [977, 73] on span "In mẫu tem hàng tự cấu hình" at bounding box center [926, 69] width 133 height 16
click at [272, 16] on icon "plus" at bounding box center [274, 16] width 9 height 9
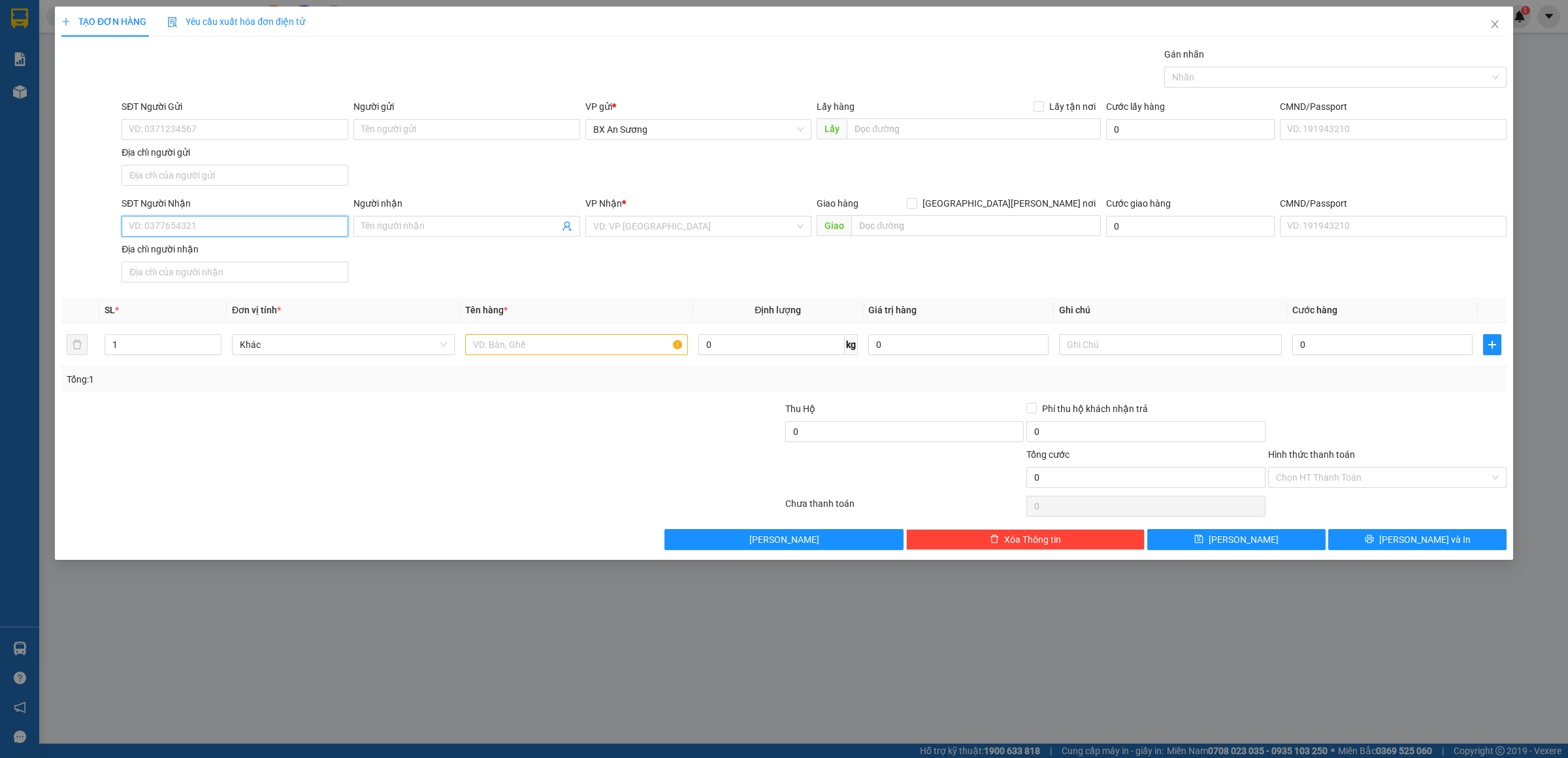
click at [275, 225] on input "SĐT Người Nhận" at bounding box center [235, 226] width 227 height 21
click at [223, 251] on div "0898696147" at bounding box center [234, 254] width 211 height 14
type input "0898696147"
click at [563, 340] on input "text" at bounding box center [576, 344] width 223 height 21
type input "1 THÙNG XỐP"
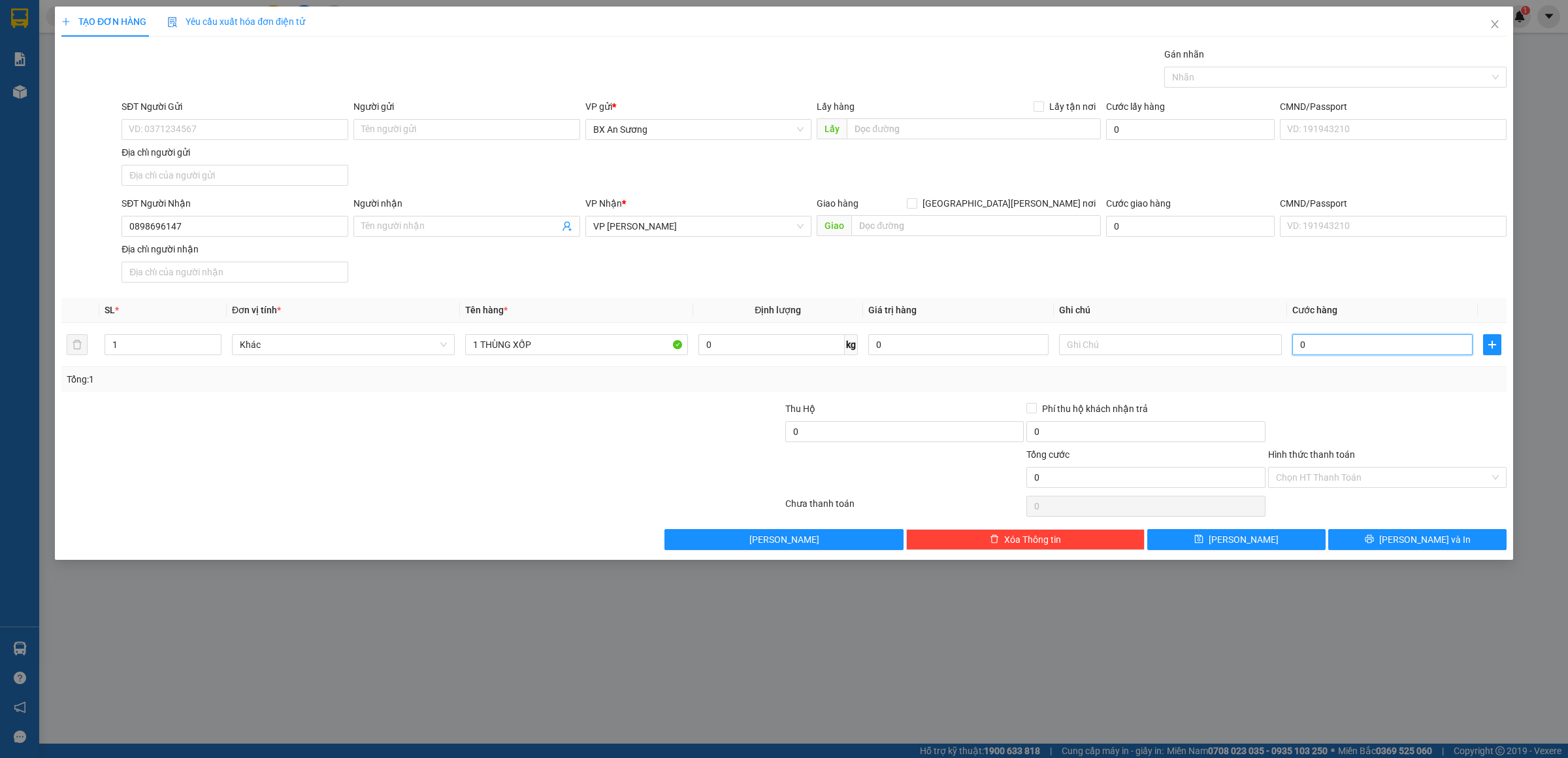
type input "5"
type input "50"
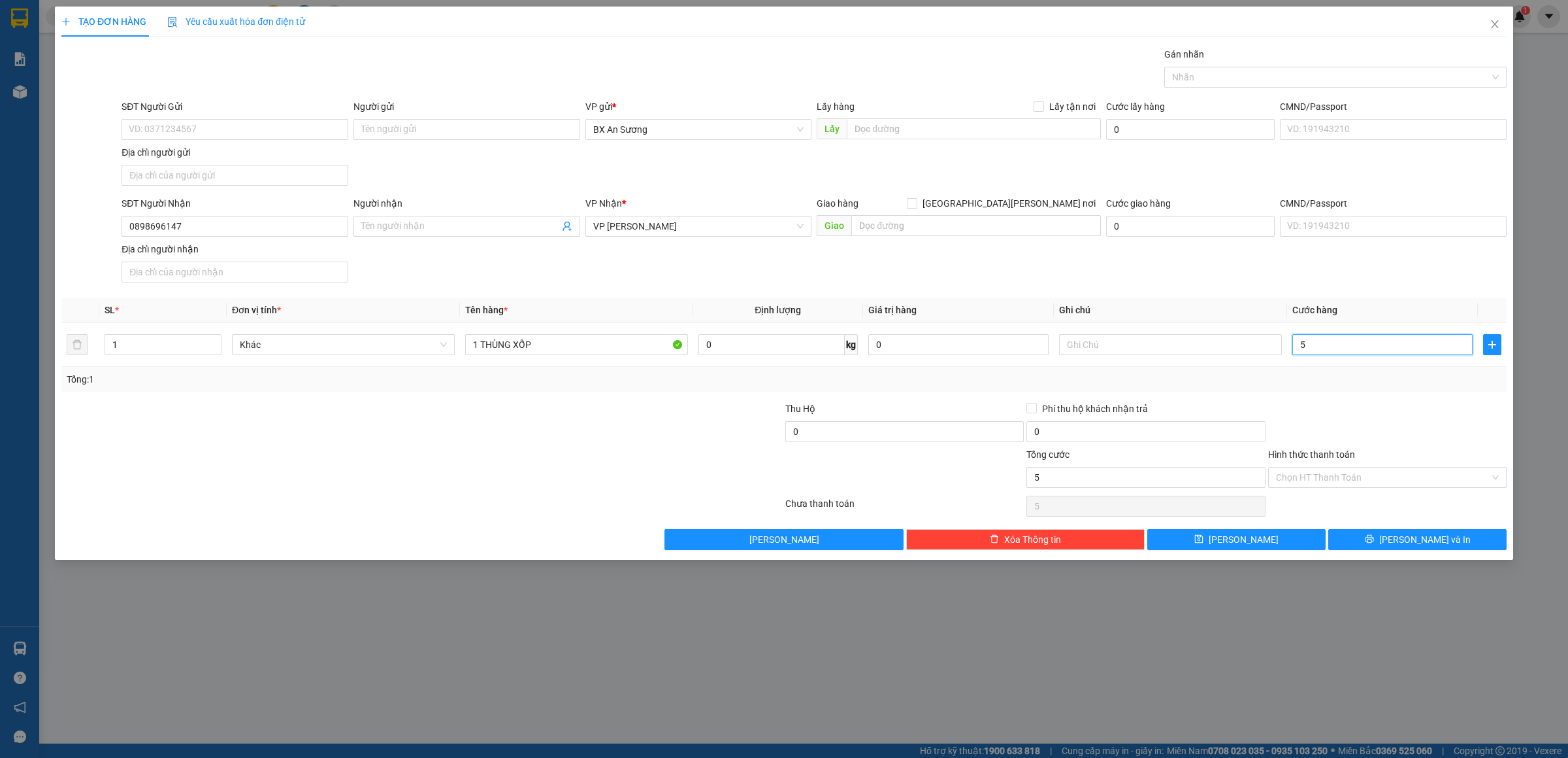
type input "50"
click at [1427, 545] on span "[PERSON_NAME] và In" at bounding box center [1425, 539] width 92 height 14
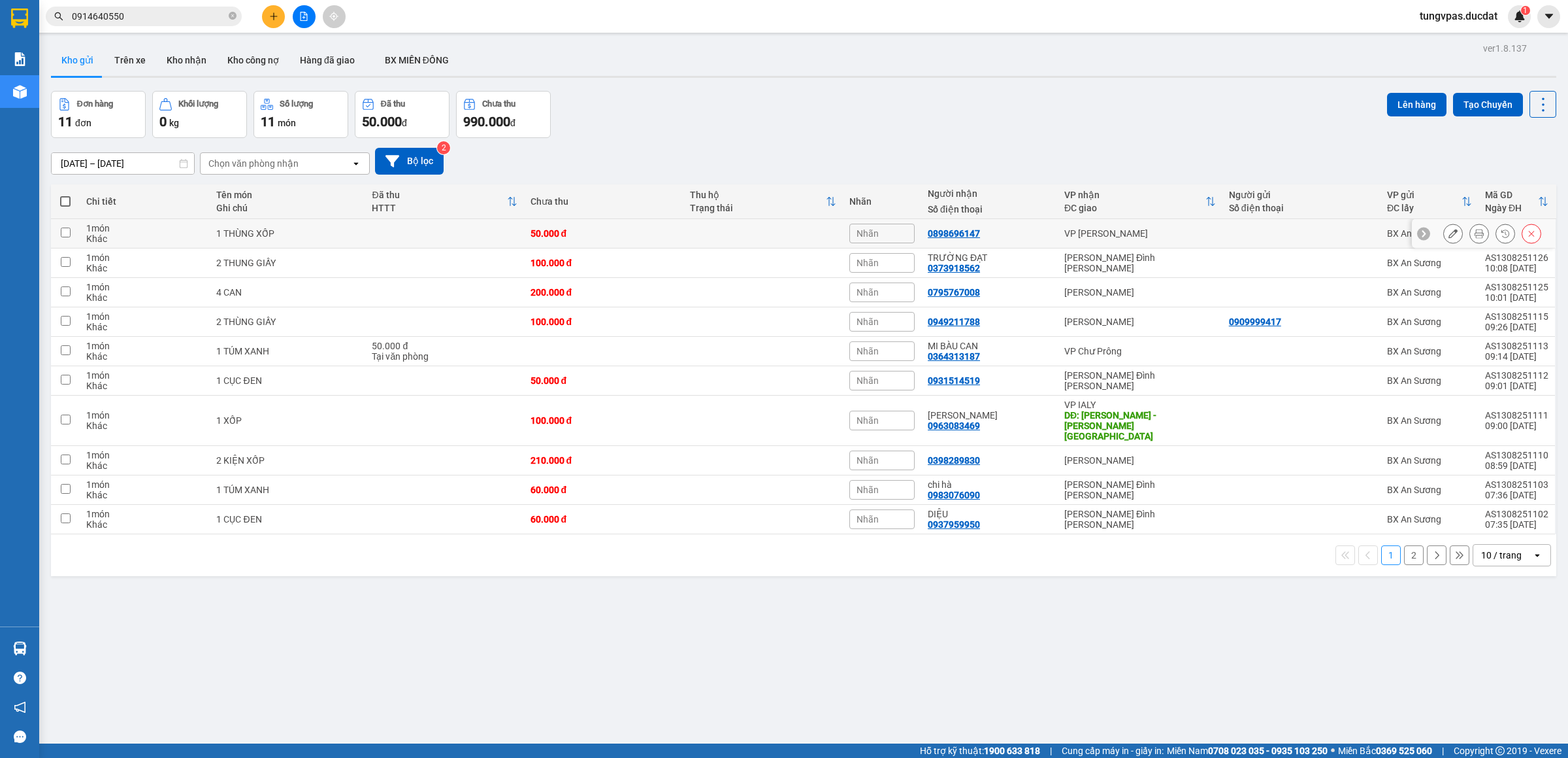
click at [1449, 236] on icon at bounding box center [1453, 233] width 9 height 9
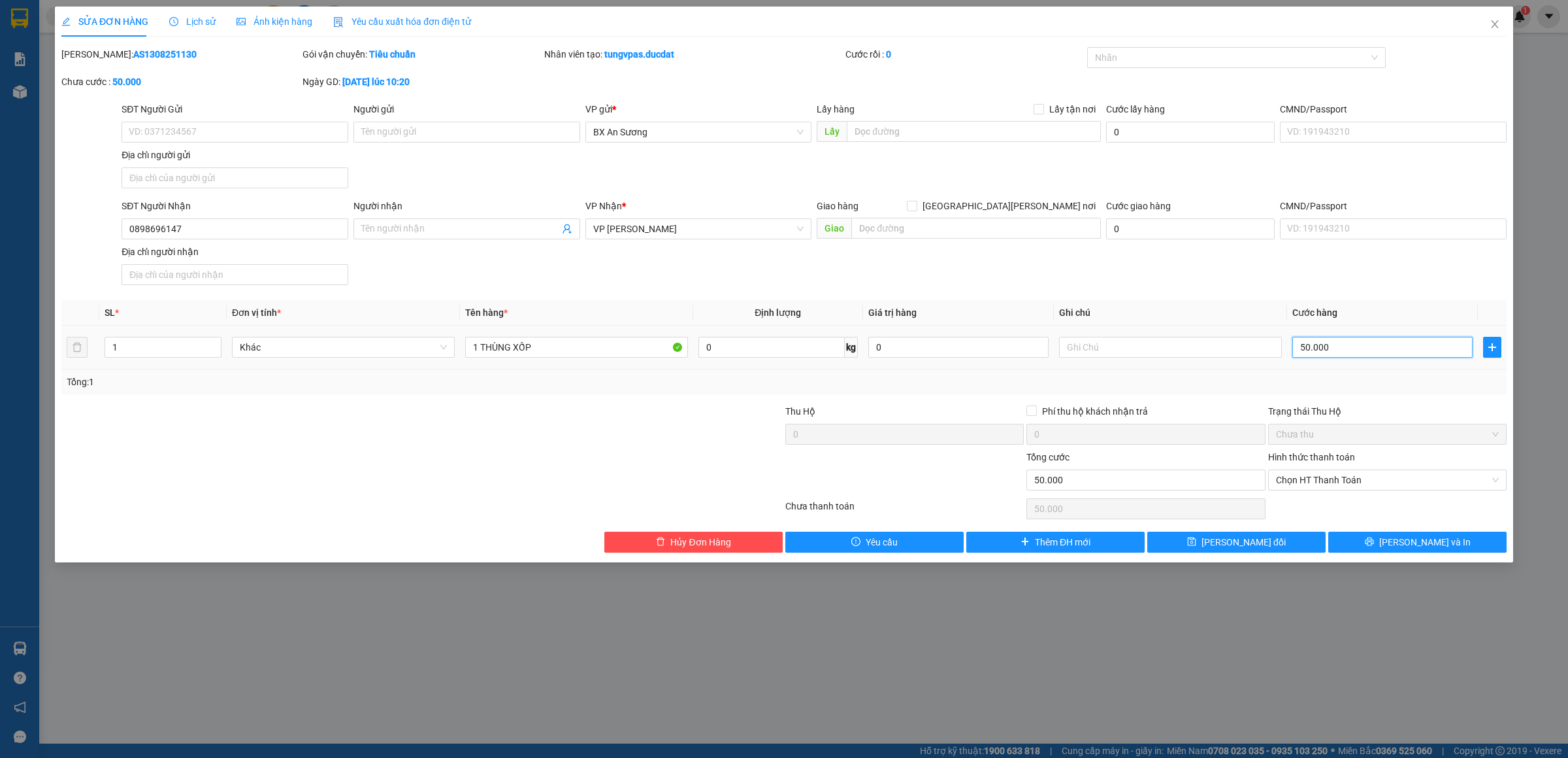
click at [1336, 342] on input "50.000" at bounding box center [1382, 347] width 181 height 21
click at [1439, 547] on button "[PERSON_NAME] và In" at bounding box center [1418, 542] width 179 height 21
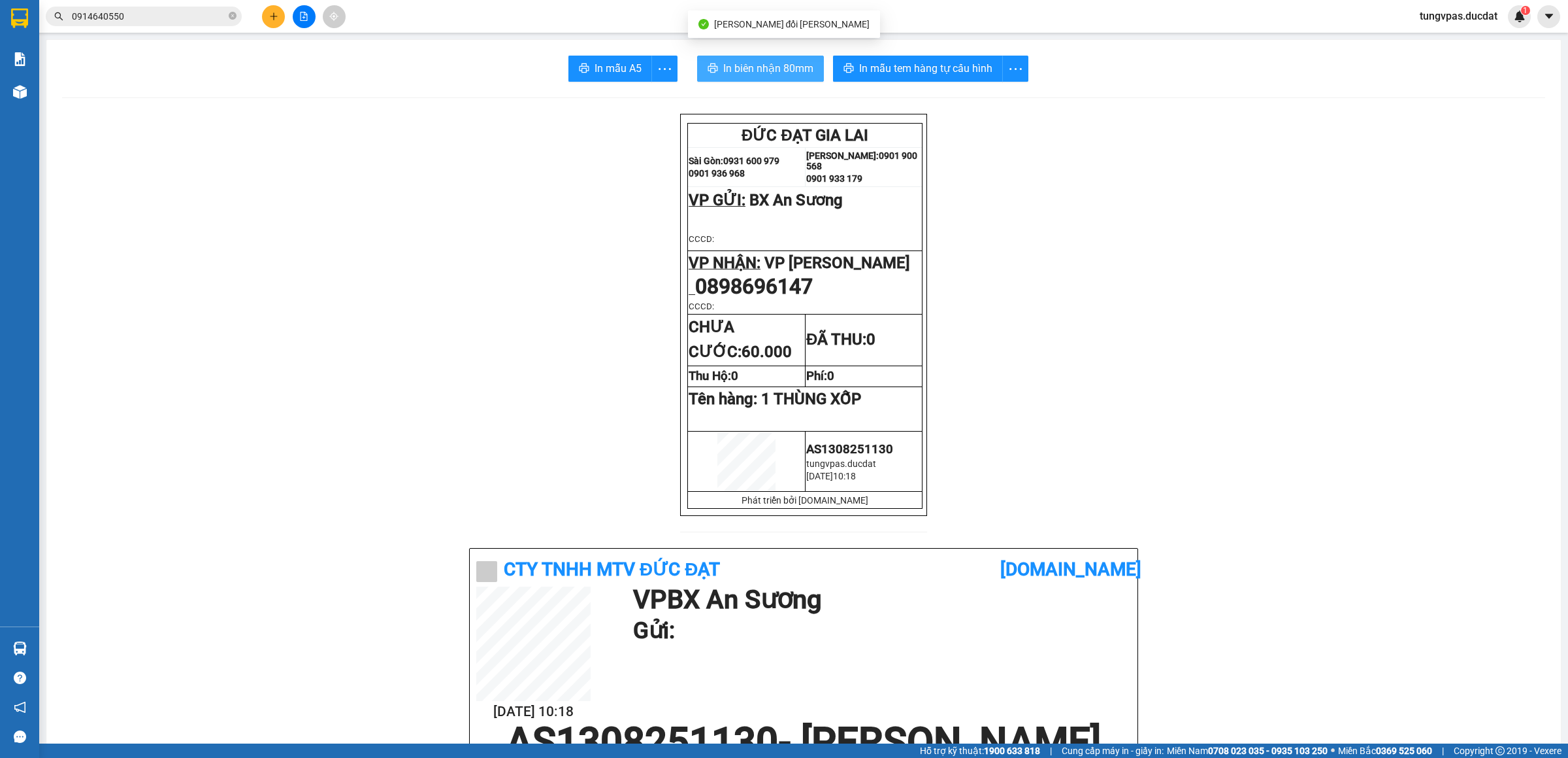
click at [800, 67] on span "In biên nhận 80mm" at bounding box center [768, 69] width 90 height 16
click at [985, 79] on button "In mẫu tem hàng tự cấu hình" at bounding box center [918, 68] width 170 height 26
click at [267, 18] on button at bounding box center [274, 17] width 23 height 23
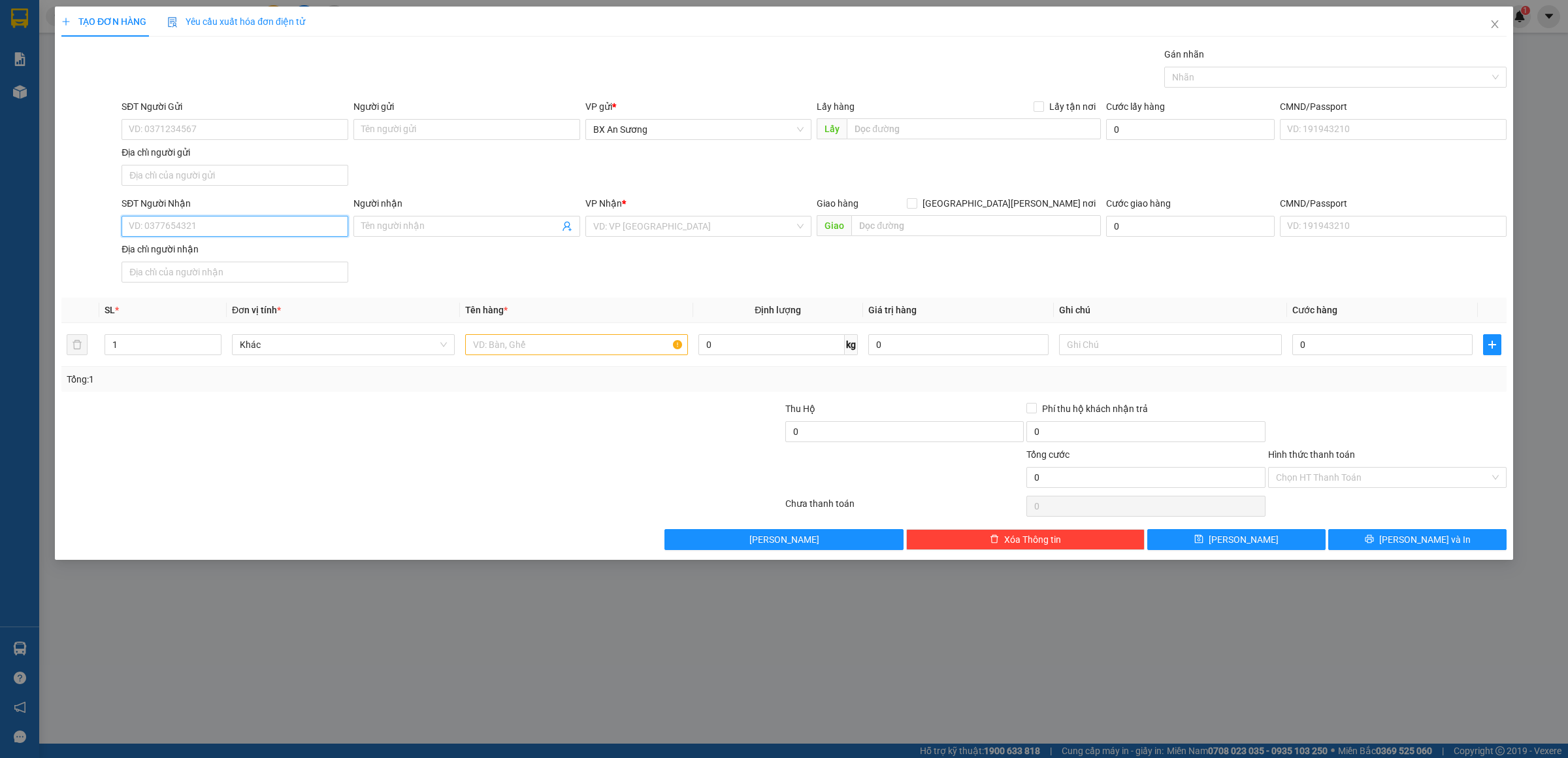
click at [312, 230] on input "SĐT Người Nhận" at bounding box center [235, 226] width 227 height 21
type input "2"
type input "0344191390"
click at [169, 249] on div "0344191390 - CÔ TUYẾT" at bounding box center [234, 254] width 211 height 14
type input "CÔ TUYẾT"
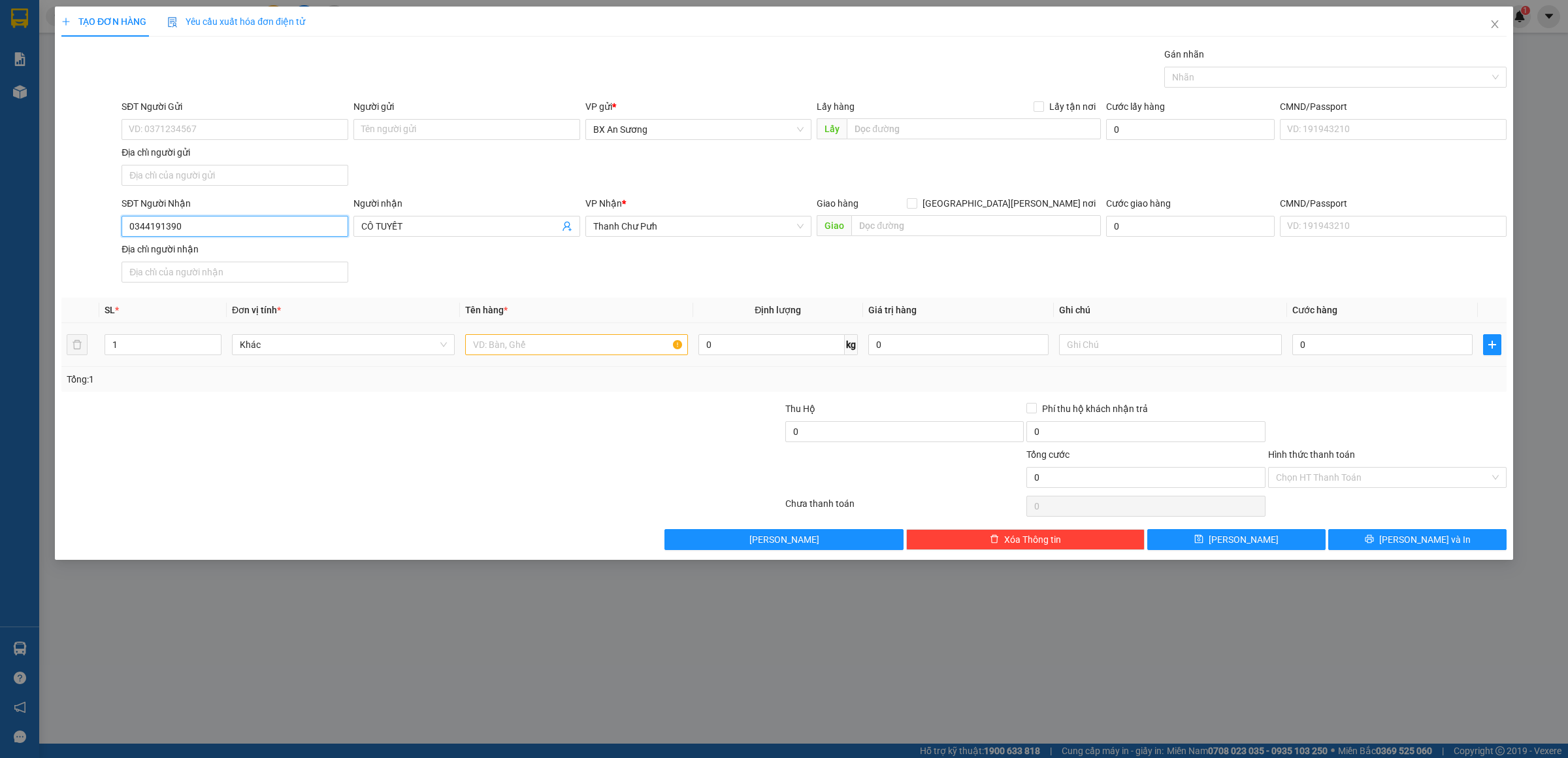
type input "0344191390"
click at [538, 345] on input "text" at bounding box center [576, 344] width 223 height 21
type input "1 BAO"
type input "1"
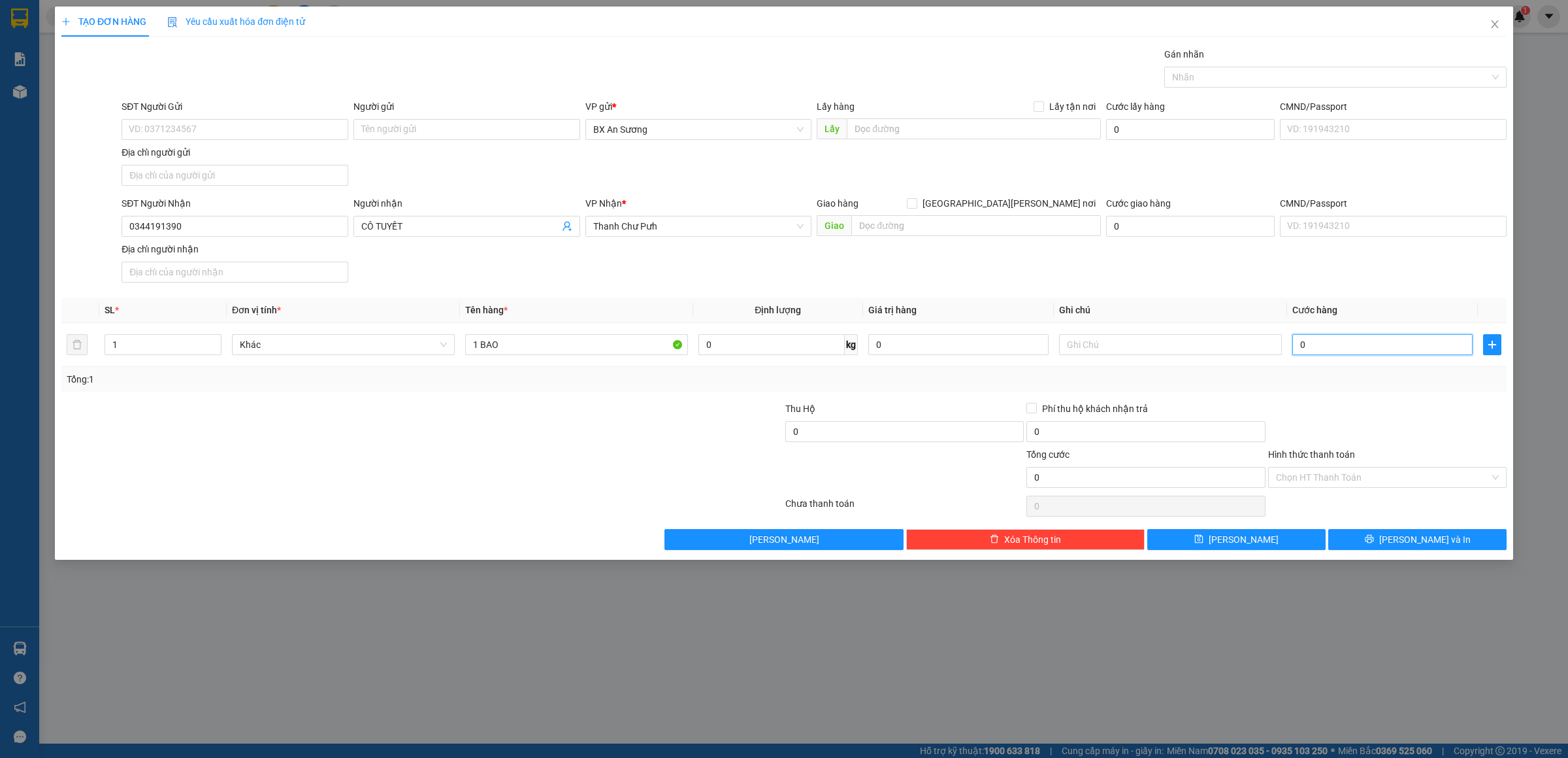
type input "1"
type input "10"
type input "100"
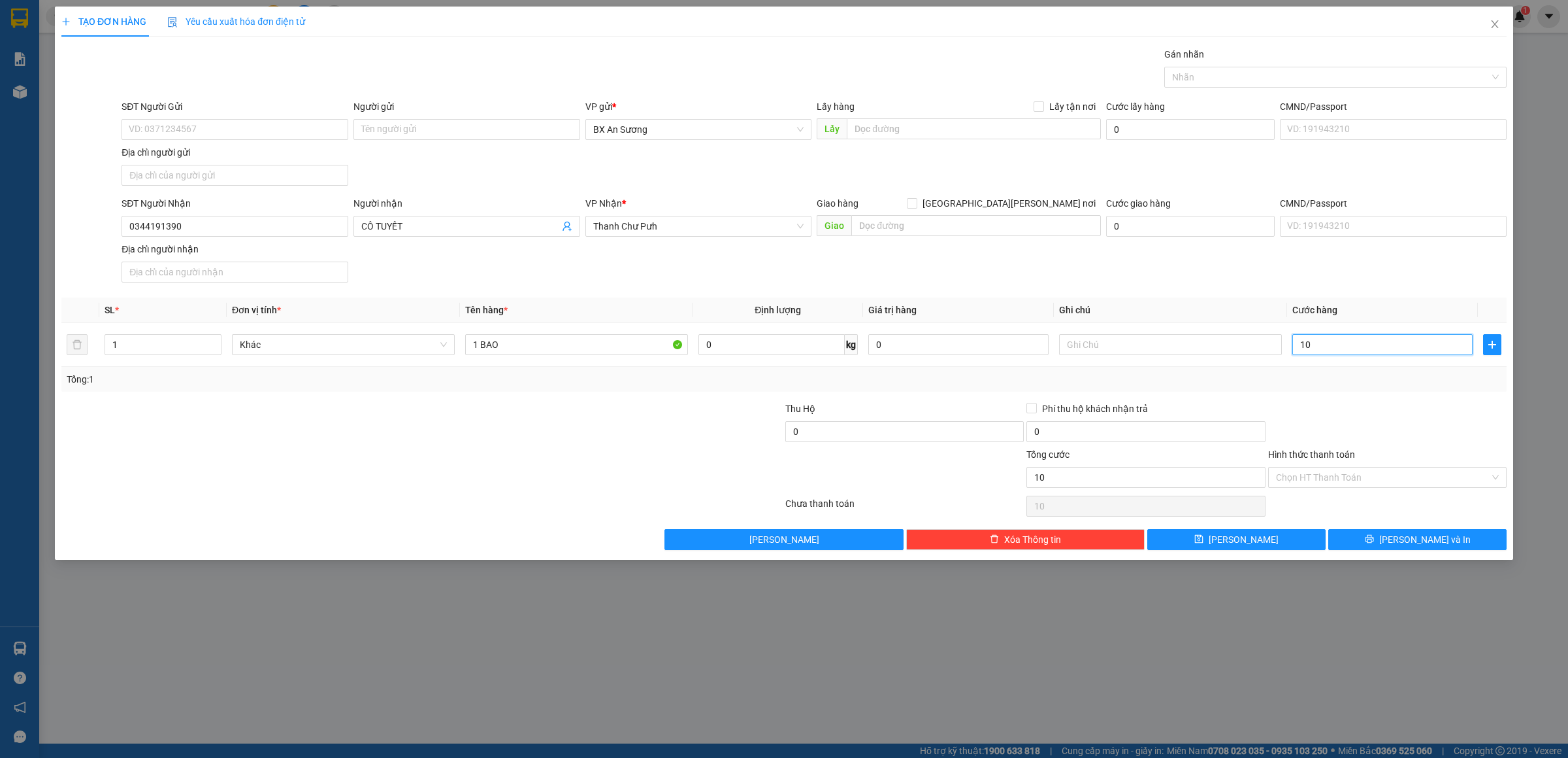
type input "100"
click at [1390, 538] on button "[PERSON_NAME] và In" at bounding box center [1418, 539] width 179 height 21
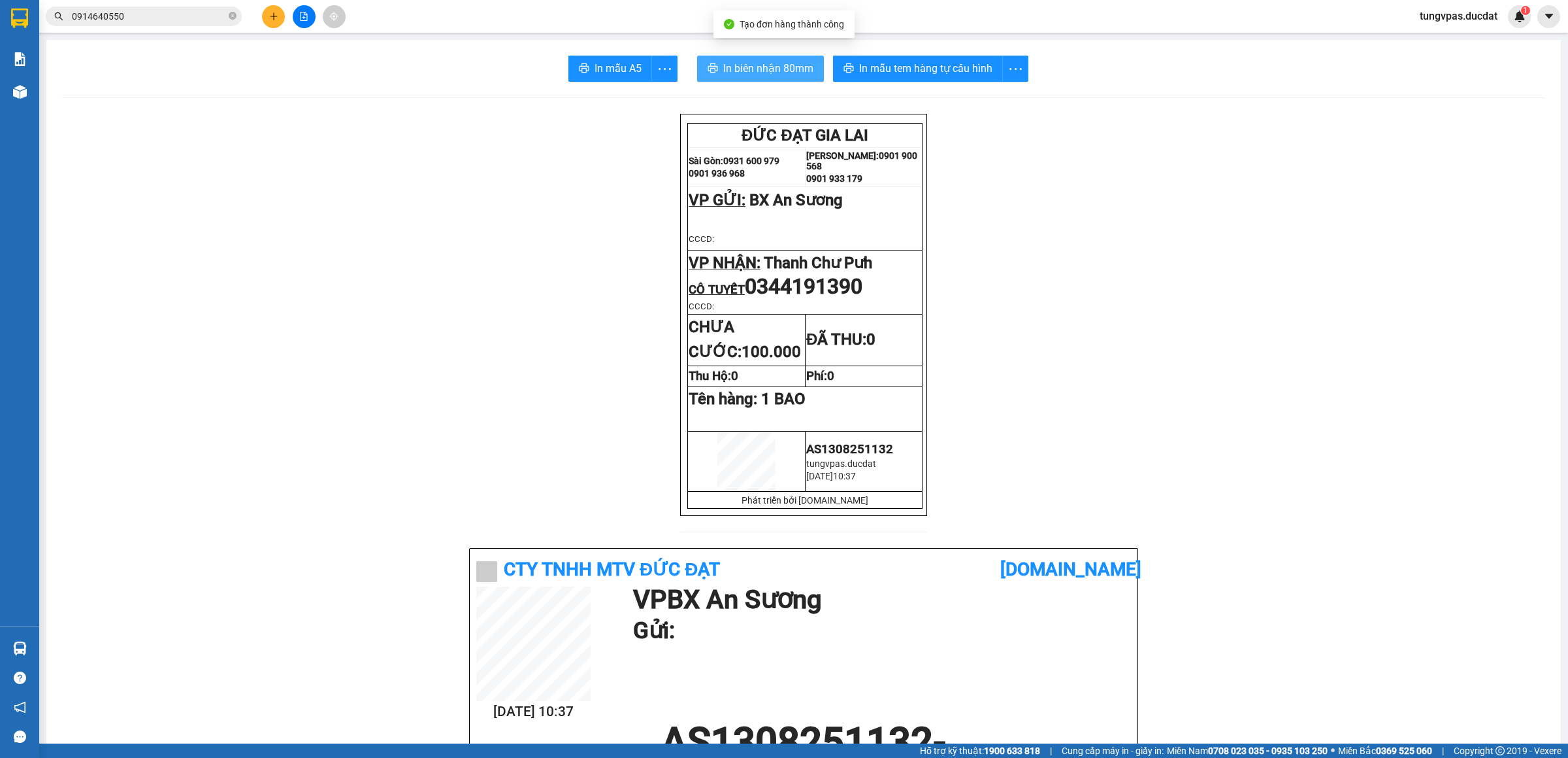
click at [791, 65] on span "In biên nhận 80mm" at bounding box center [768, 69] width 90 height 16
click at [945, 73] on span "In mẫu tem hàng tự cấu hình" at bounding box center [926, 69] width 133 height 16
click at [275, 12] on icon "plus" at bounding box center [274, 16] width 9 height 9
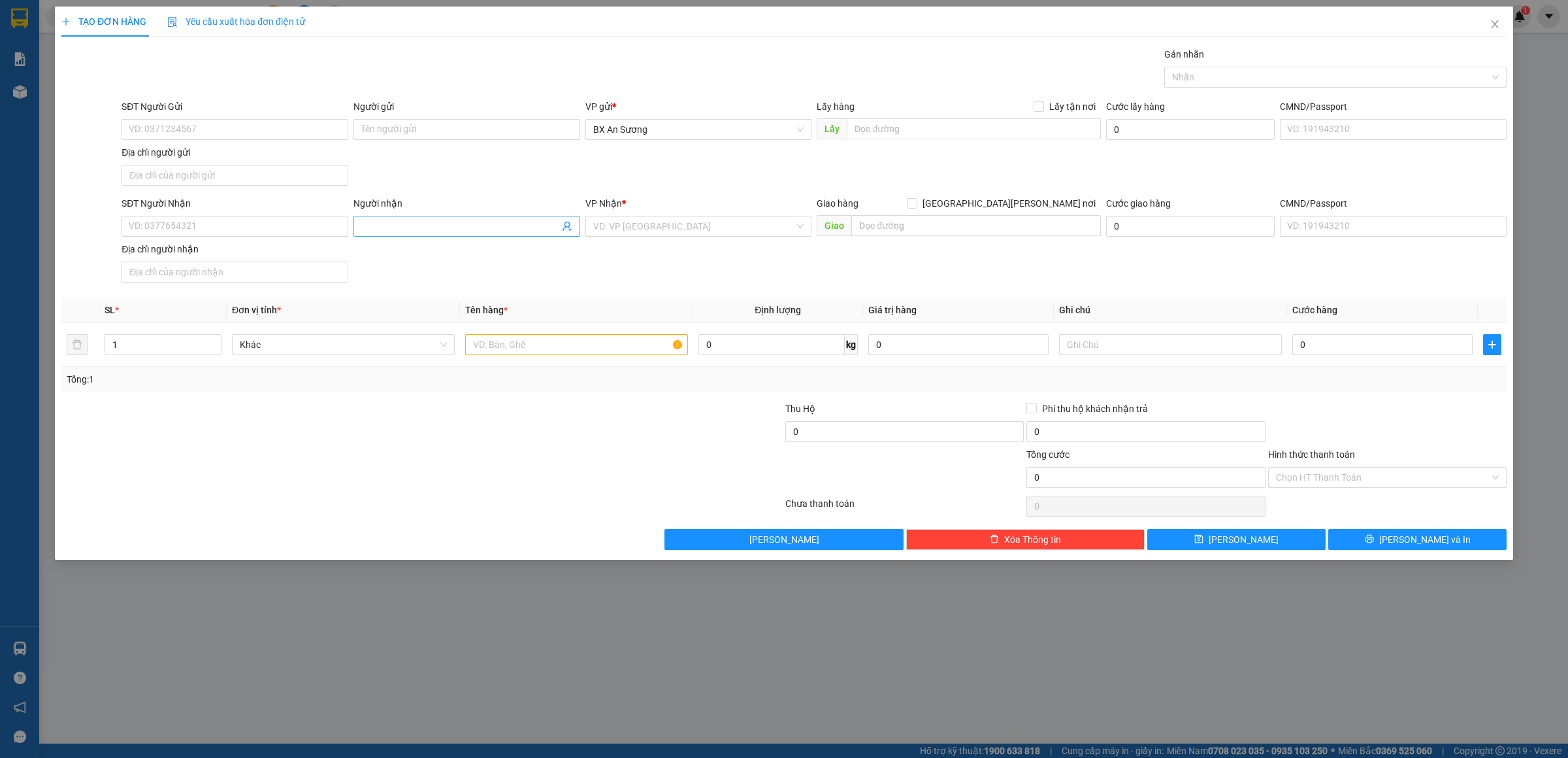
click at [386, 231] on input "Người nhận" at bounding box center [460, 226] width 198 height 14
type input "THIÊN KIM"
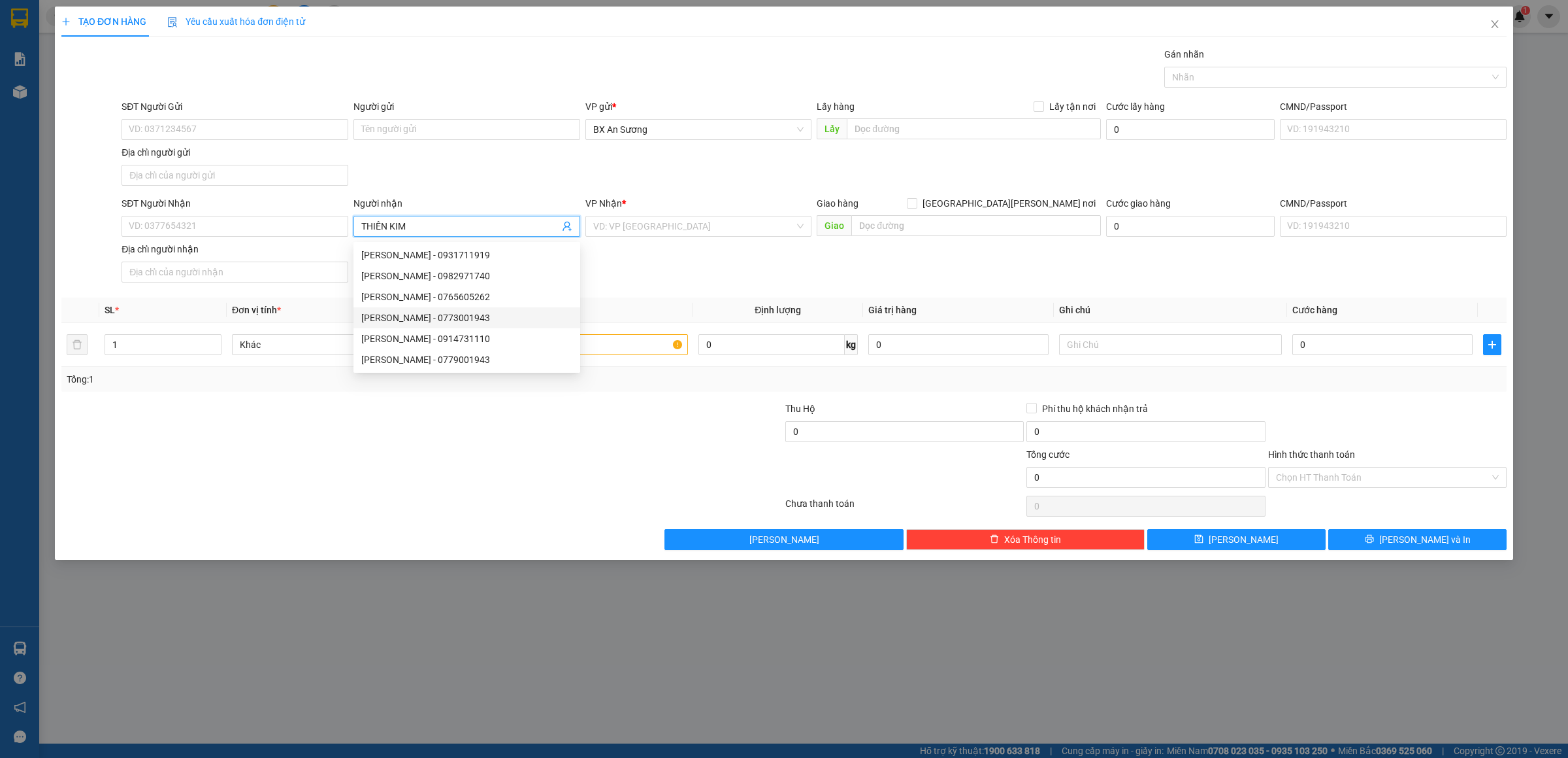
click at [503, 316] on div "thiên kim - 0773001943" at bounding box center [466, 318] width 211 height 14
type input "0773001943"
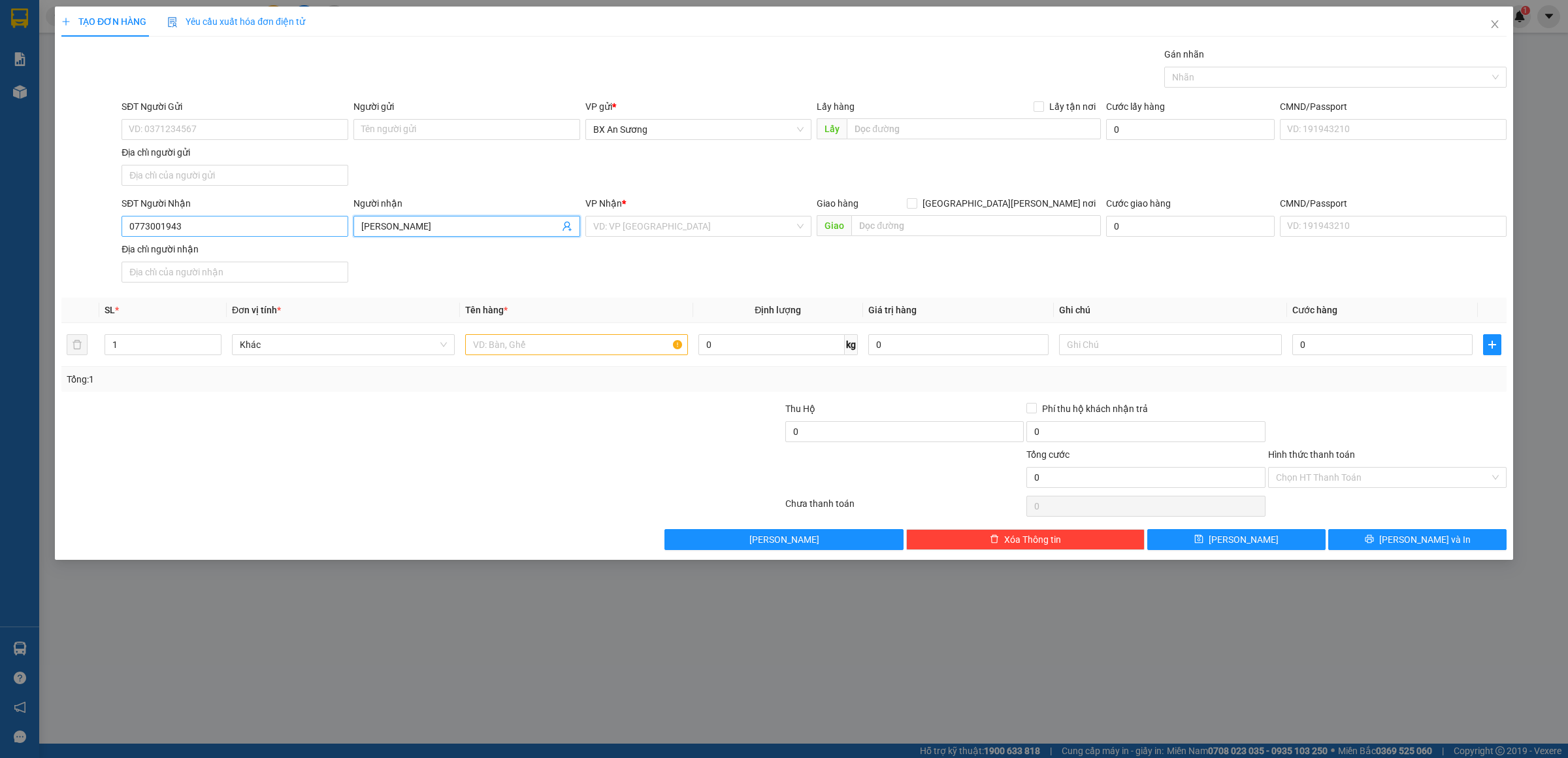
type input "thiên kim"
click at [149, 226] on input "0773001943" at bounding box center [235, 226] width 227 height 21
type input "0779001943"
click at [286, 221] on input "0779001943" at bounding box center [235, 226] width 227 height 21
click at [271, 254] on div "0779001943 - THIÊN KIM" at bounding box center [234, 254] width 211 height 14
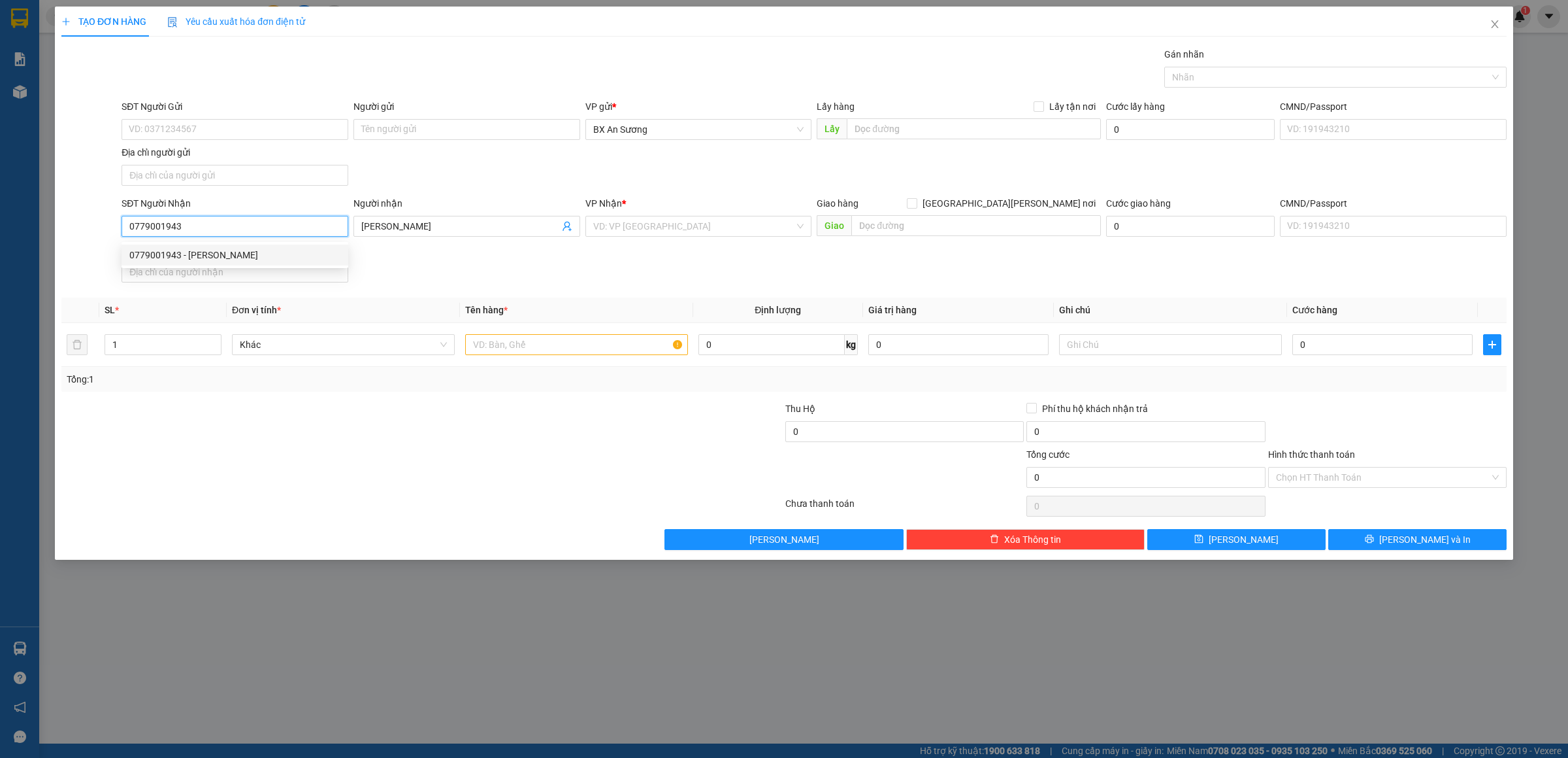
type input "THIÊN KIM"
type input "0779001943"
click at [612, 351] on input "text" at bounding box center [576, 344] width 223 height 21
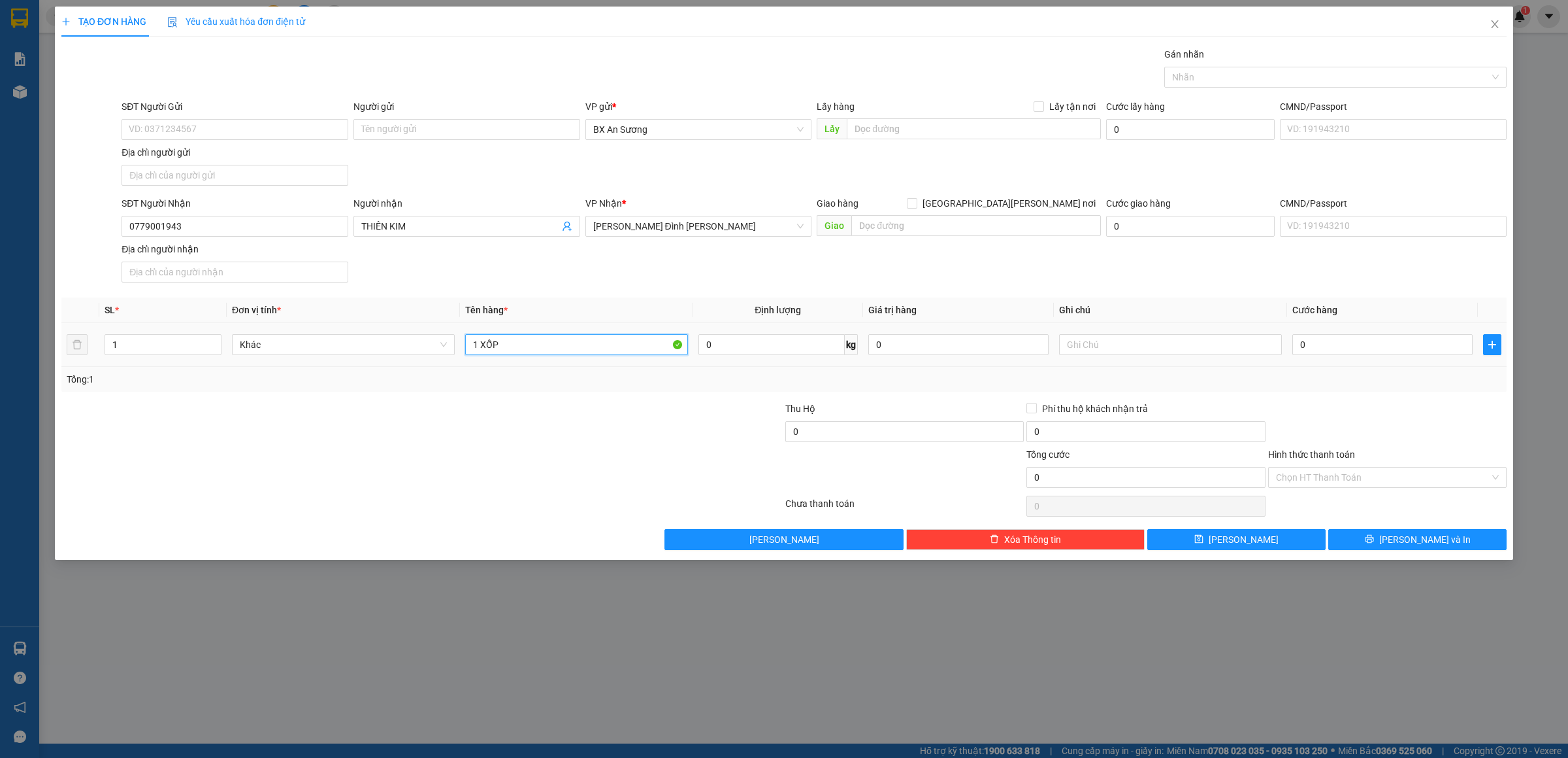
type input "1 XỐP"
type input "1"
type input "10"
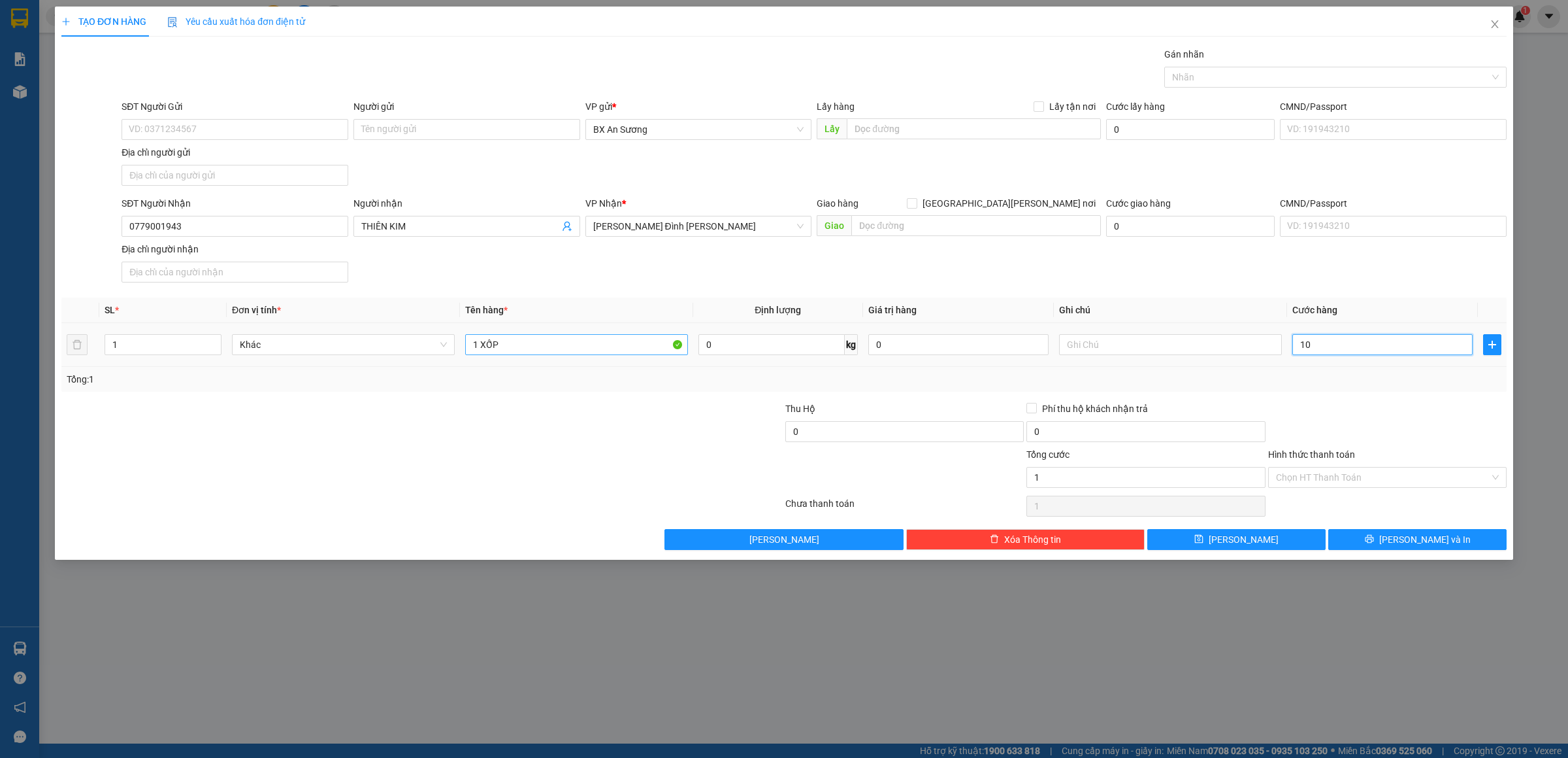
type input "10"
type input "100"
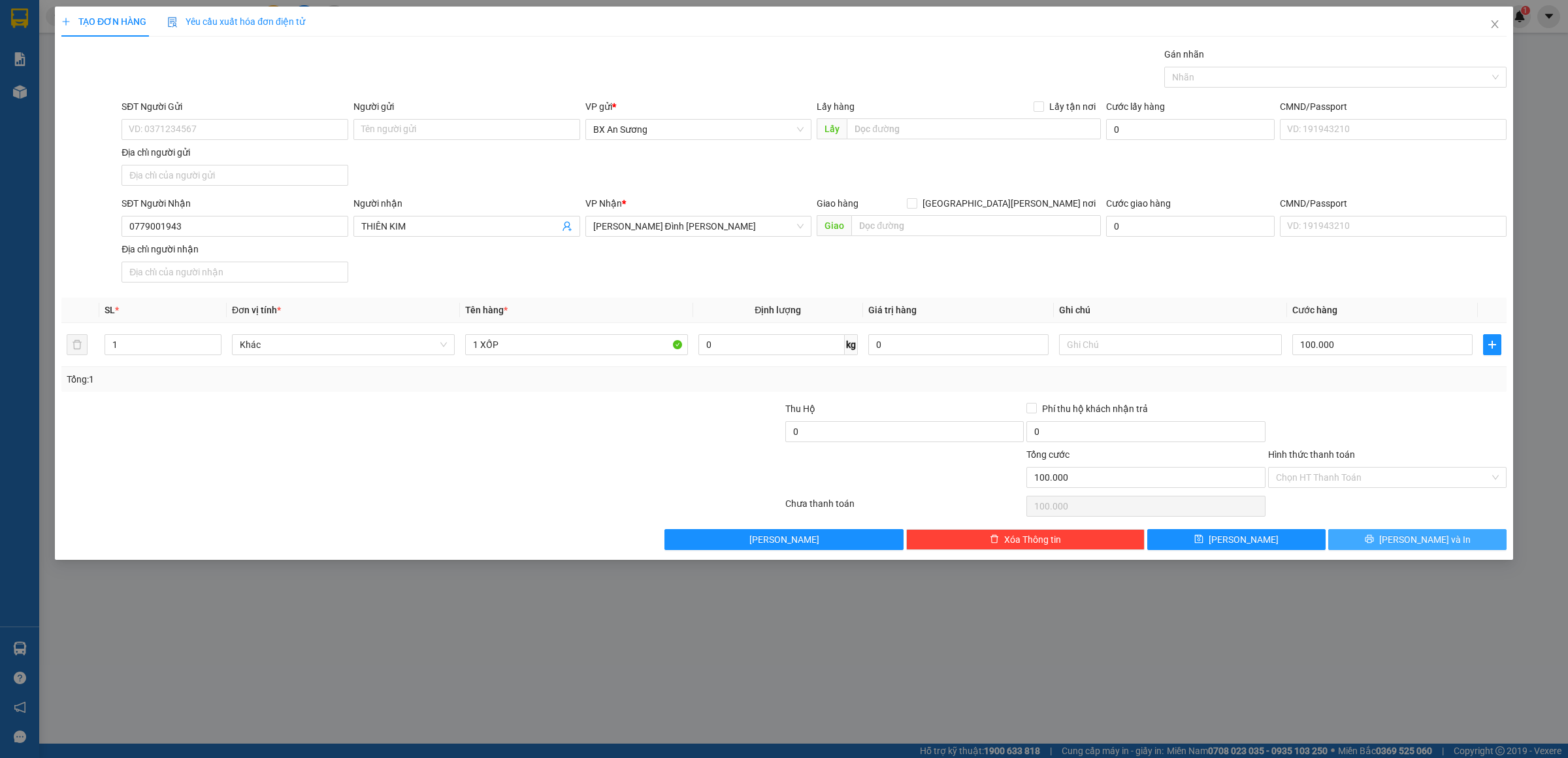
click at [1435, 545] on span "[PERSON_NAME] và In" at bounding box center [1425, 539] width 92 height 14
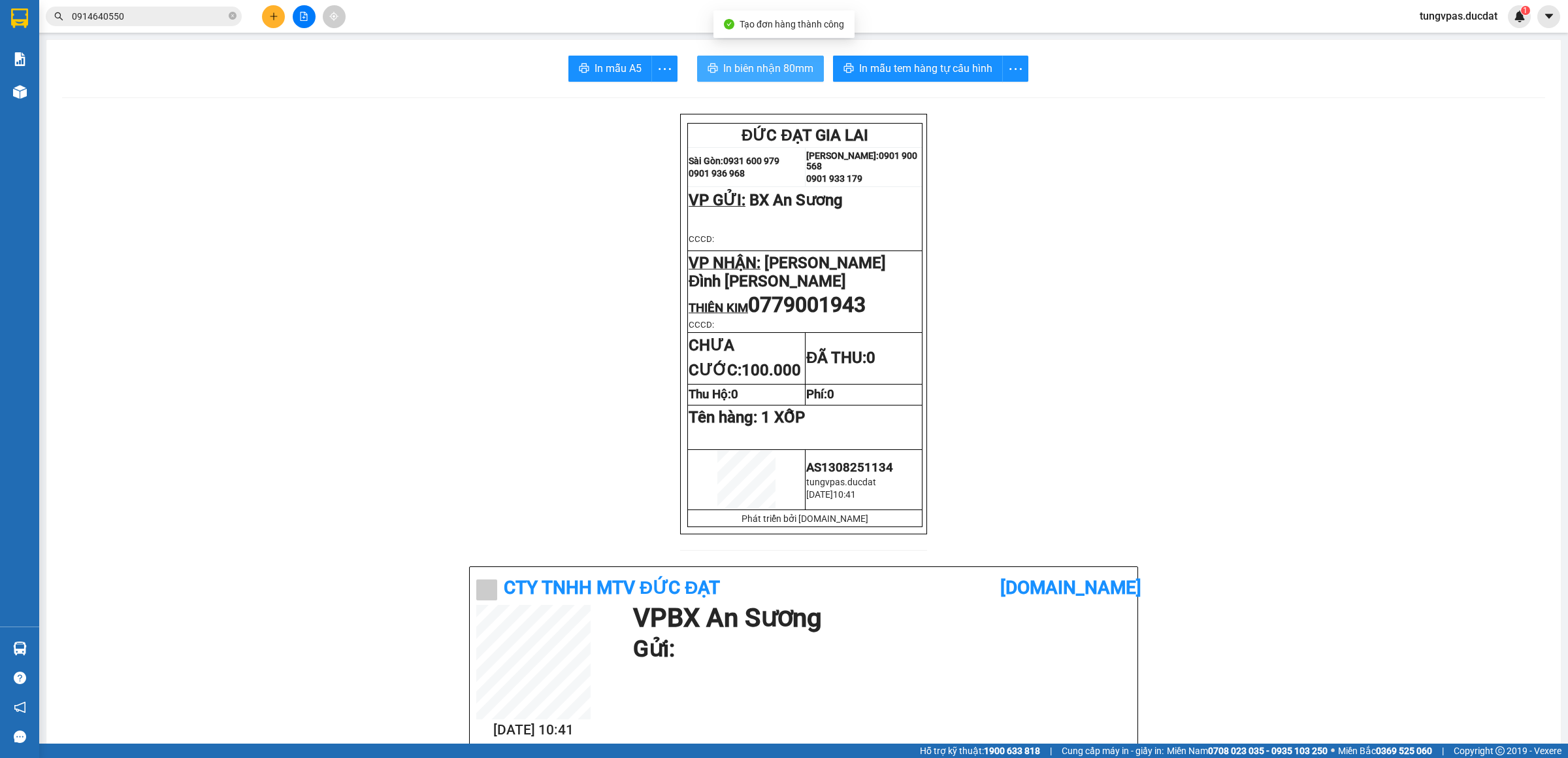
click at [770, 67] on span "In biên nhận 80mm" at bounding box center [768, 69] width 90 height 16
click at [965, 70] on span "In mẫu tem hàng tự cấu hình" at bounding box center [926, 69] width 133 height 16
click at [269, 18] on icon "plus" at bounding box center [274, 16] width 9 height 9
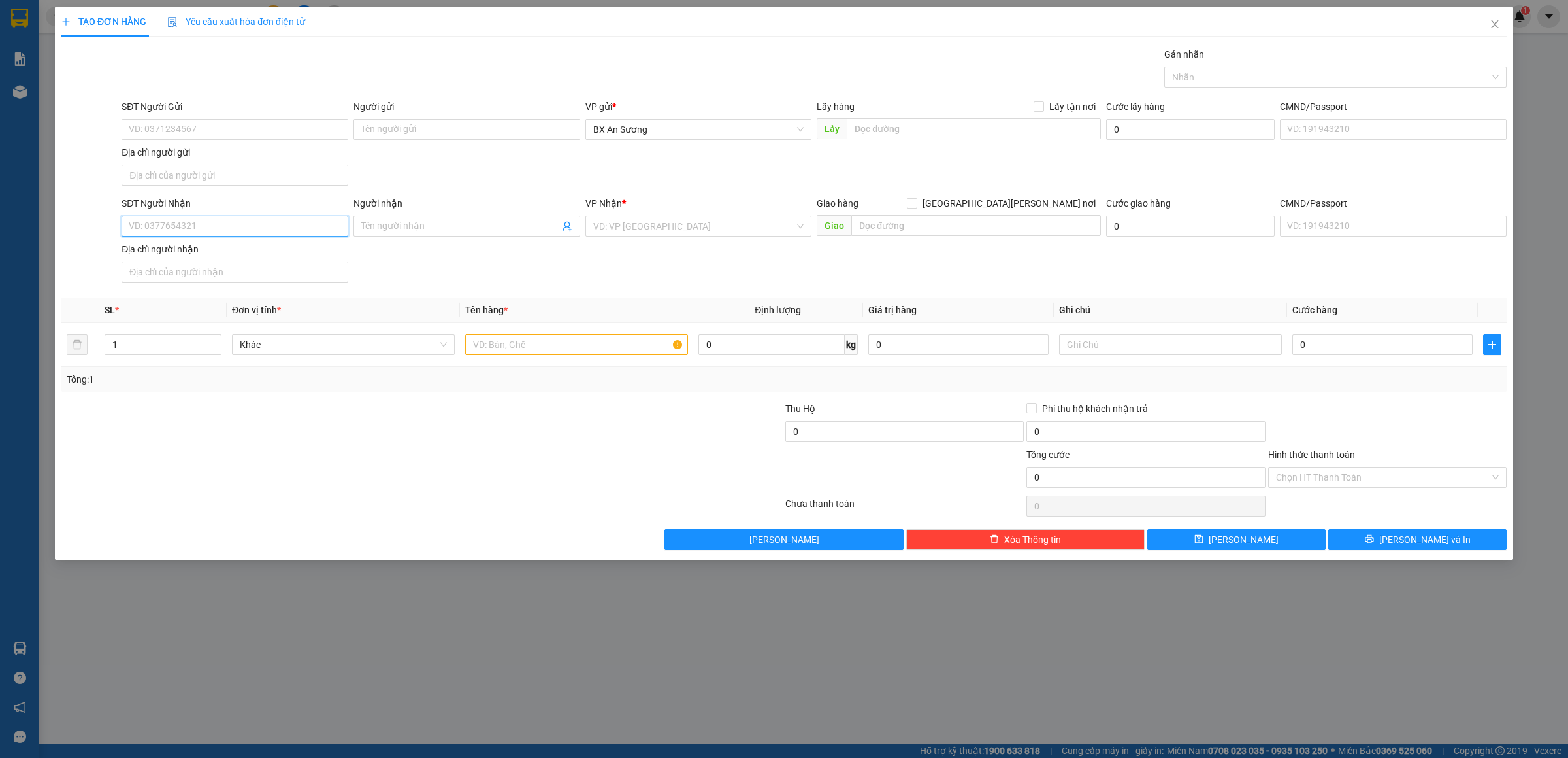
click at [299, 236] on input "SĐT Người Nhận" at bounding box center [235, 226] width 227 height 21
click at [404, 239] on div "Người nhận Tên người nhận" at bounding box center [466, 218] width 227 height 45
click at [412, 230] on input "Người nhận" at bounding box center [460, 226] width 198 height 14
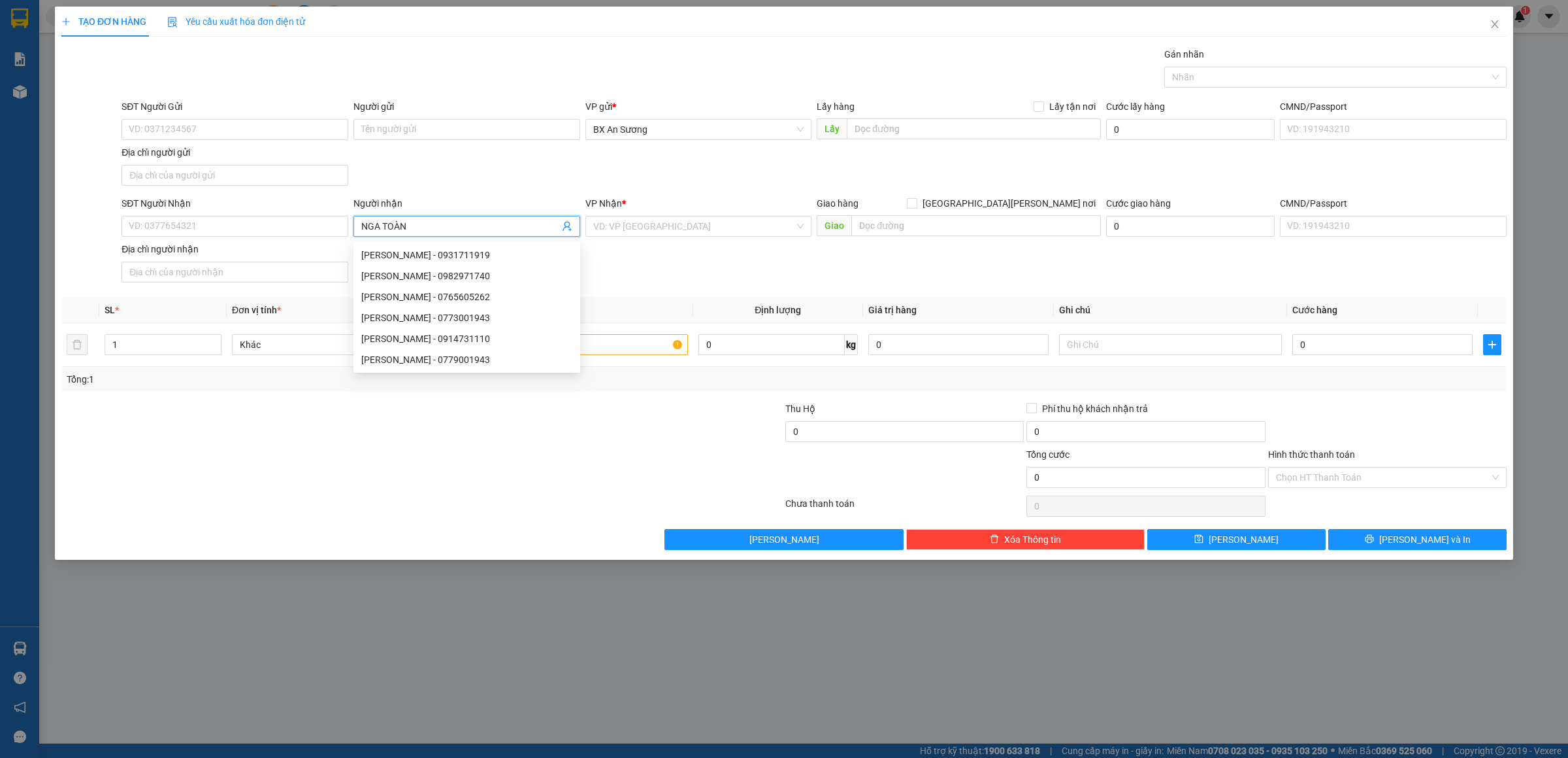
type input "NGA TOÀN"
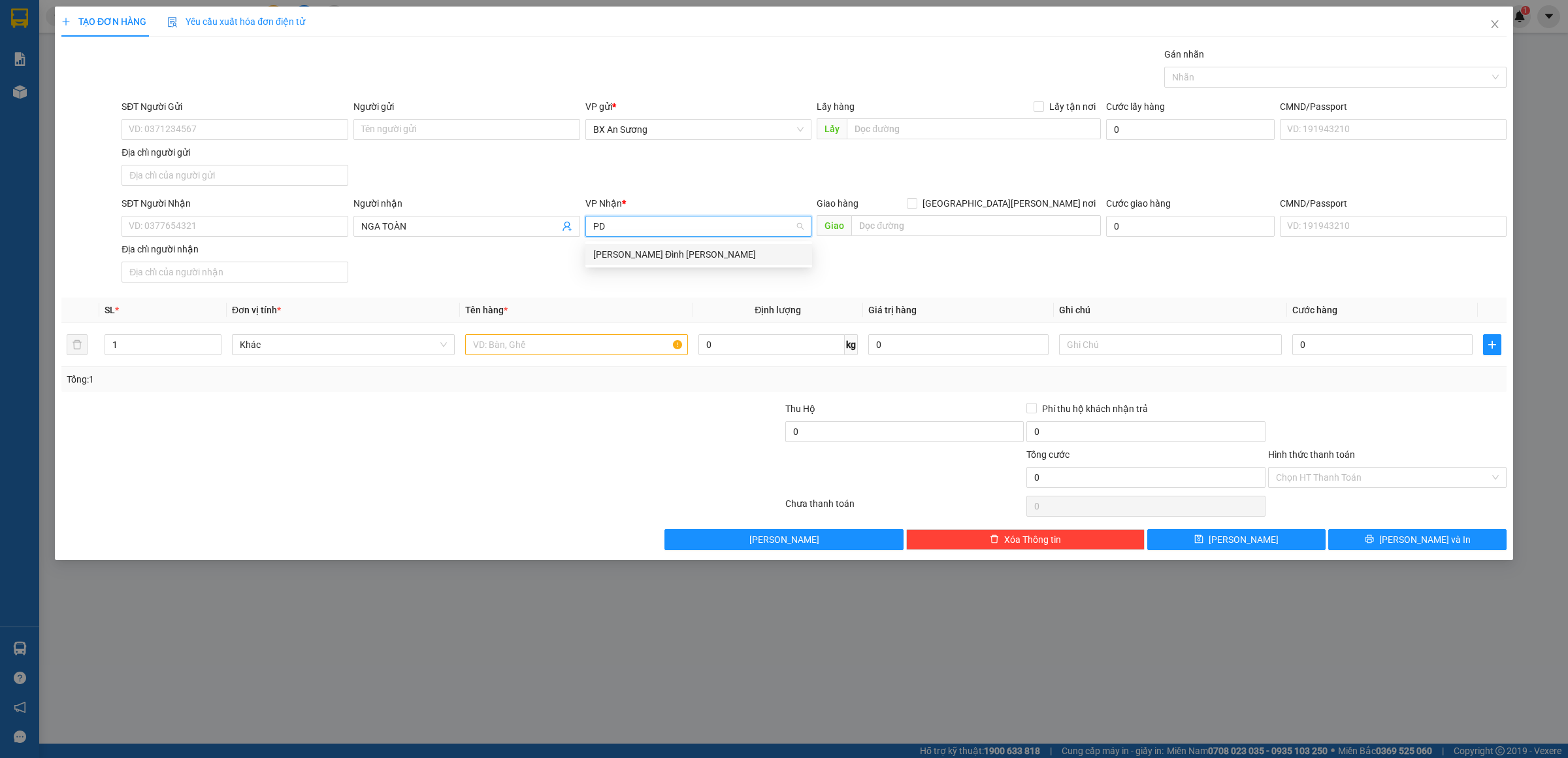
type input "PDP"
click at [631, 255] on div "[PERSON_NAME]" at bounding box center [698, 254] width 211 height 14
click at [595, 345] on input "text" at bounding box center [576, 344] width 223 height 21
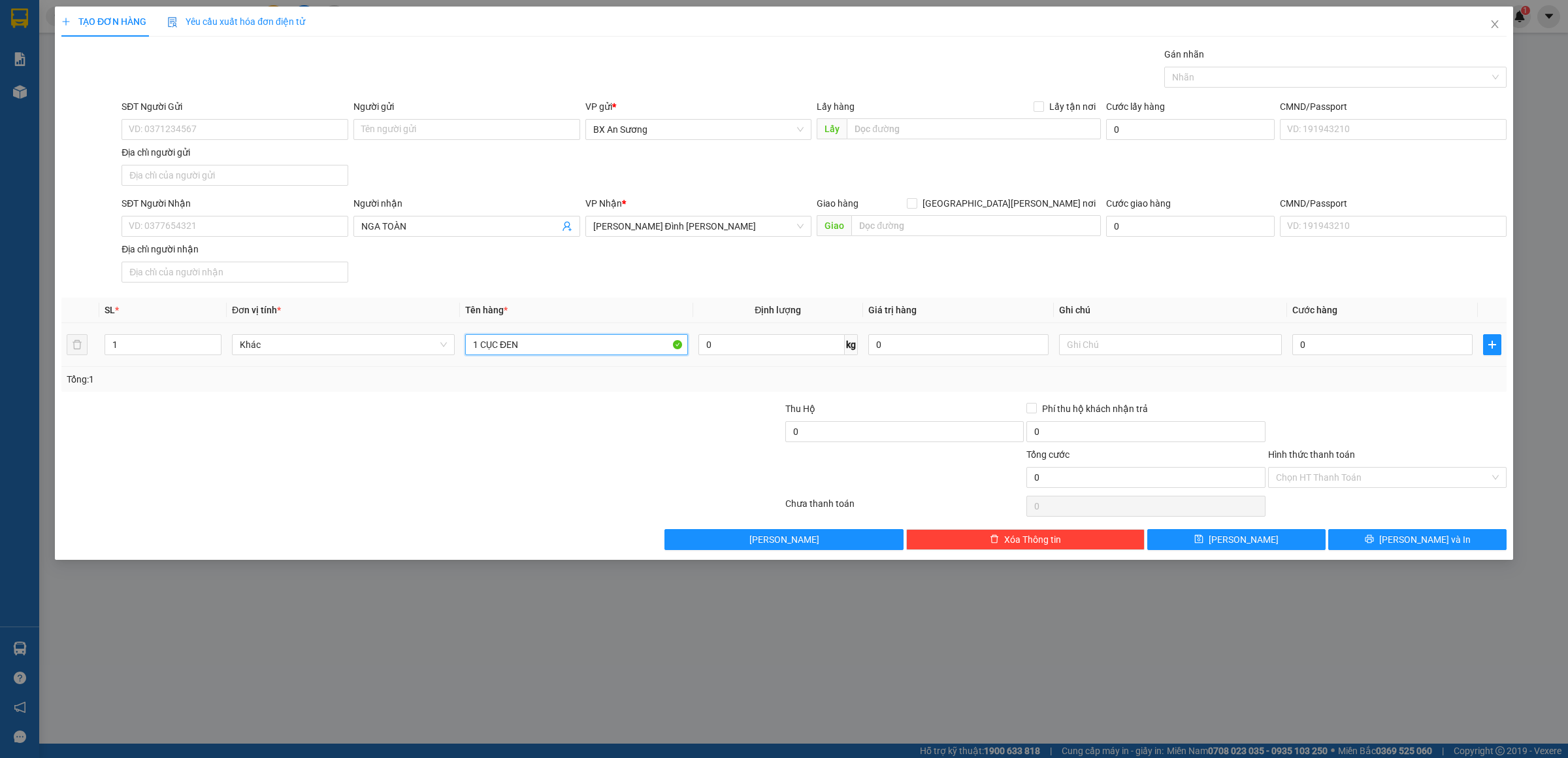
type input "1 CỤC ĐEN"
click at [1379, 541] on button "[PERSON_NAME] và In" at bounding box center [1418, 539] width 179 height 21
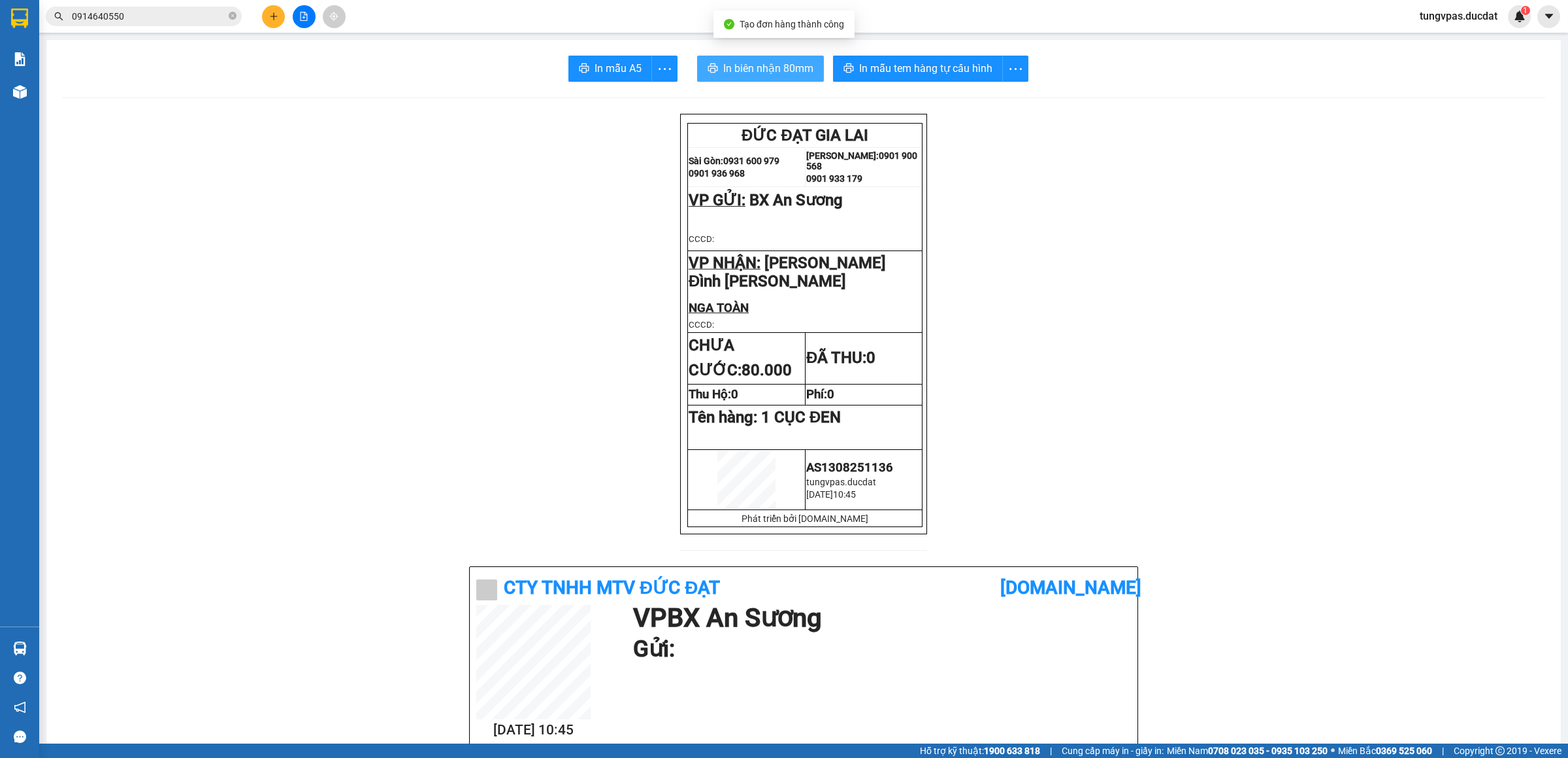
drag, startPoint x: 713, startPoint y: 52, endPoint x: 721, endPoint y: 63, distance: 13.6
click at [723, 65] on span "In biên nhận 80mm" at bounding box center [768, 69] width 90 height 16
click at [990, 73] on button "In mẫu tem hàng tự cấu hình" at bounding box center [918, 68] width 170 height 26
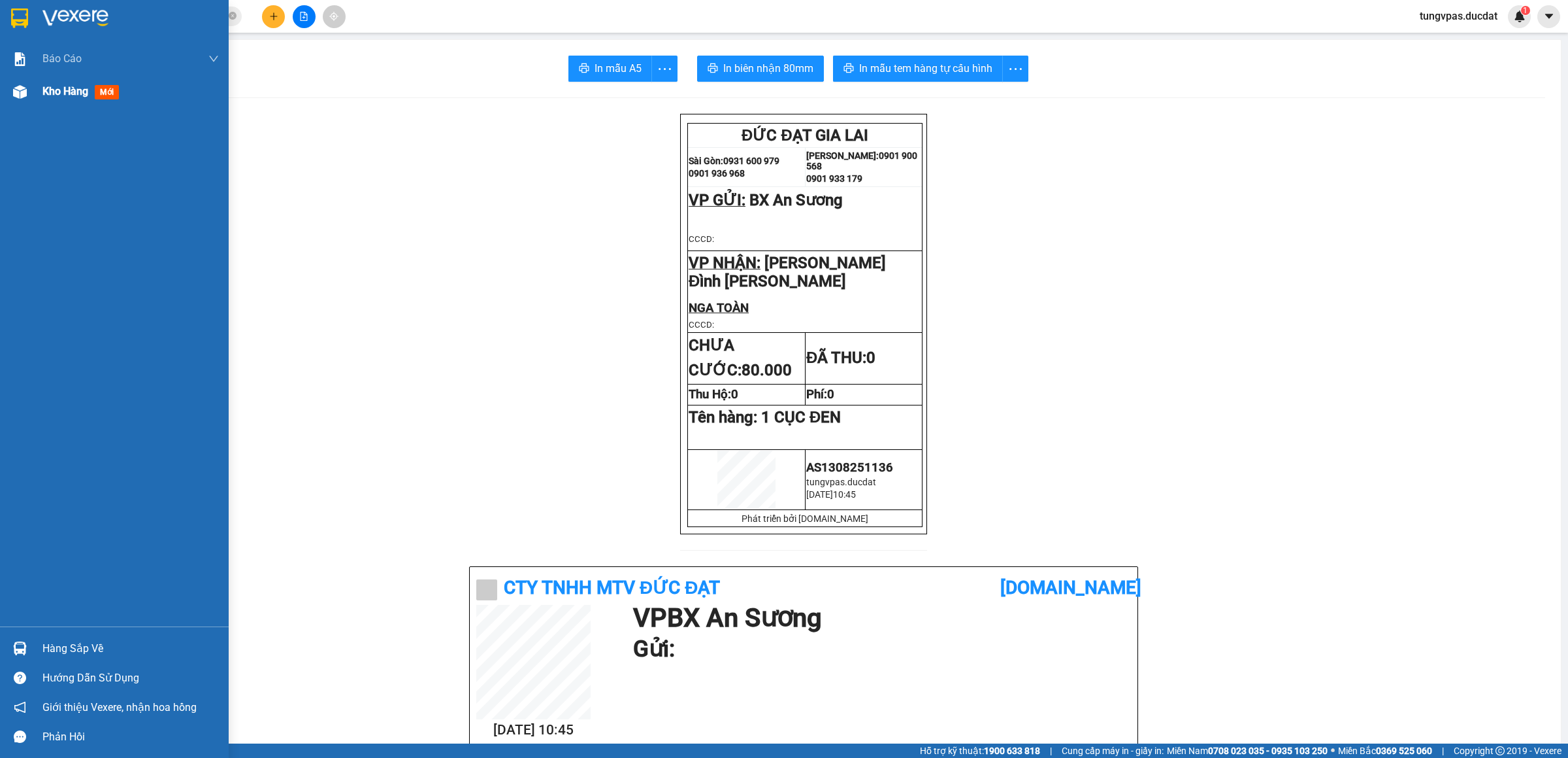
click at [31, 94] on div "Kho hàng mới" at bounding box center [114, 91] width 229 height 33
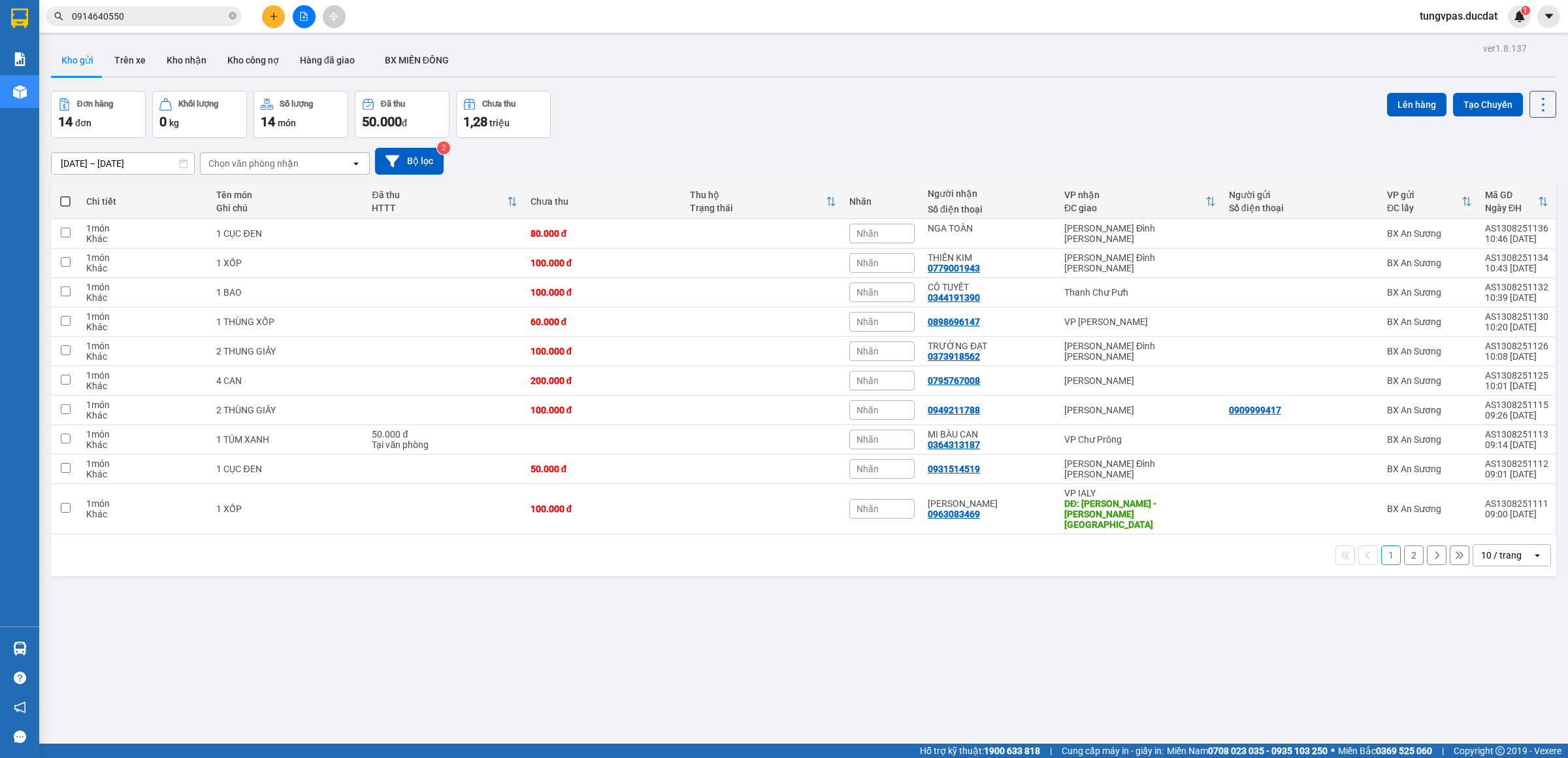
click at [282, 13] on button at bounding box center [274, 17] width 23 height 23
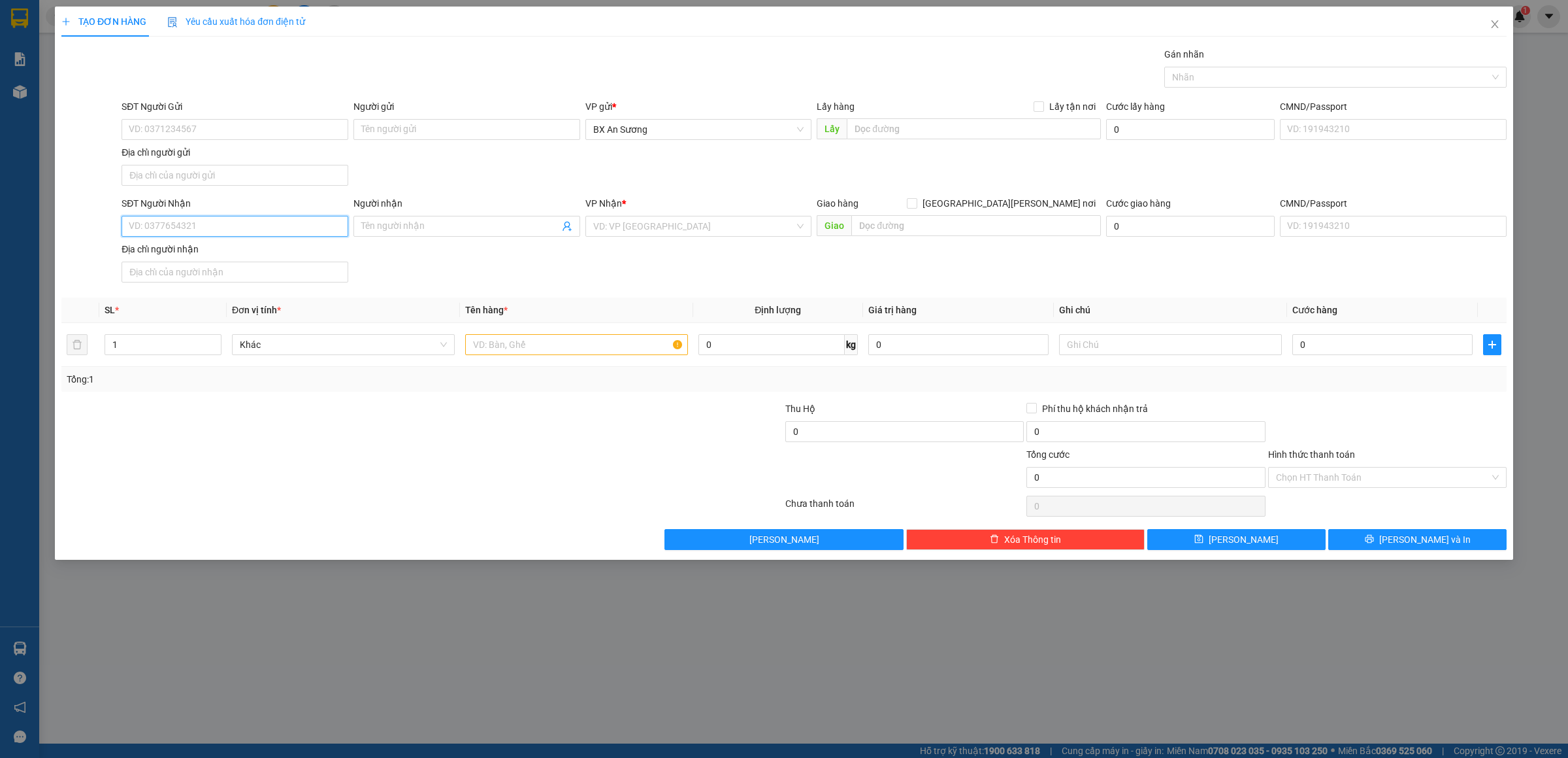
click at [280, 226] on input "SĐT Người Nhận" at bounding box center [235, 226] width 227 height 21
click at [221, 225] on input "0971600953" at bounding box center [235, 226] width 227 height 21
type input "0971600953"
click at [712, 224] on input "search" at bounding box center [694, 226] width 202 height 20
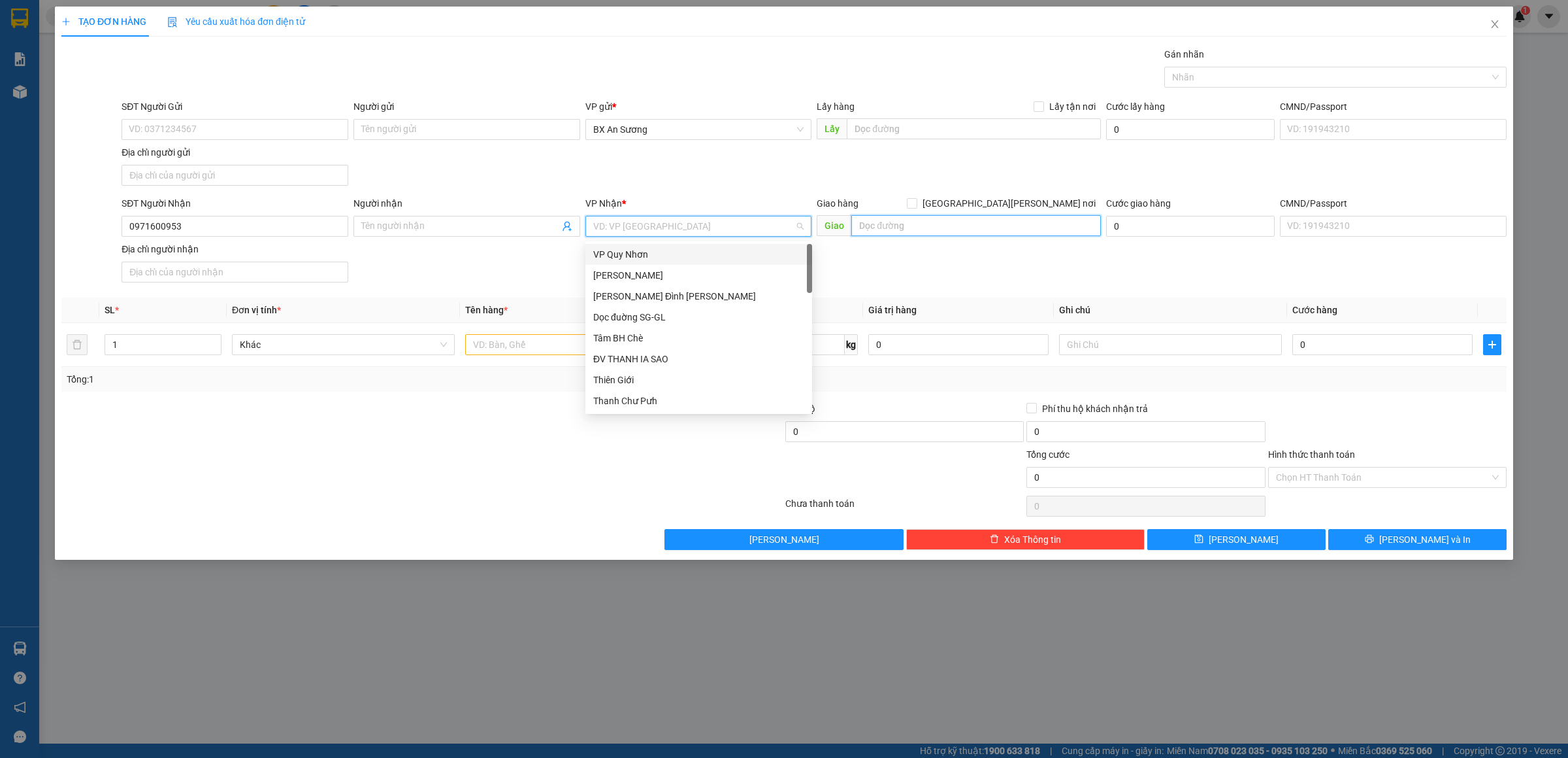
click at [952, 235] on input "text" at bounding box center [976, 226] width 250 height 21
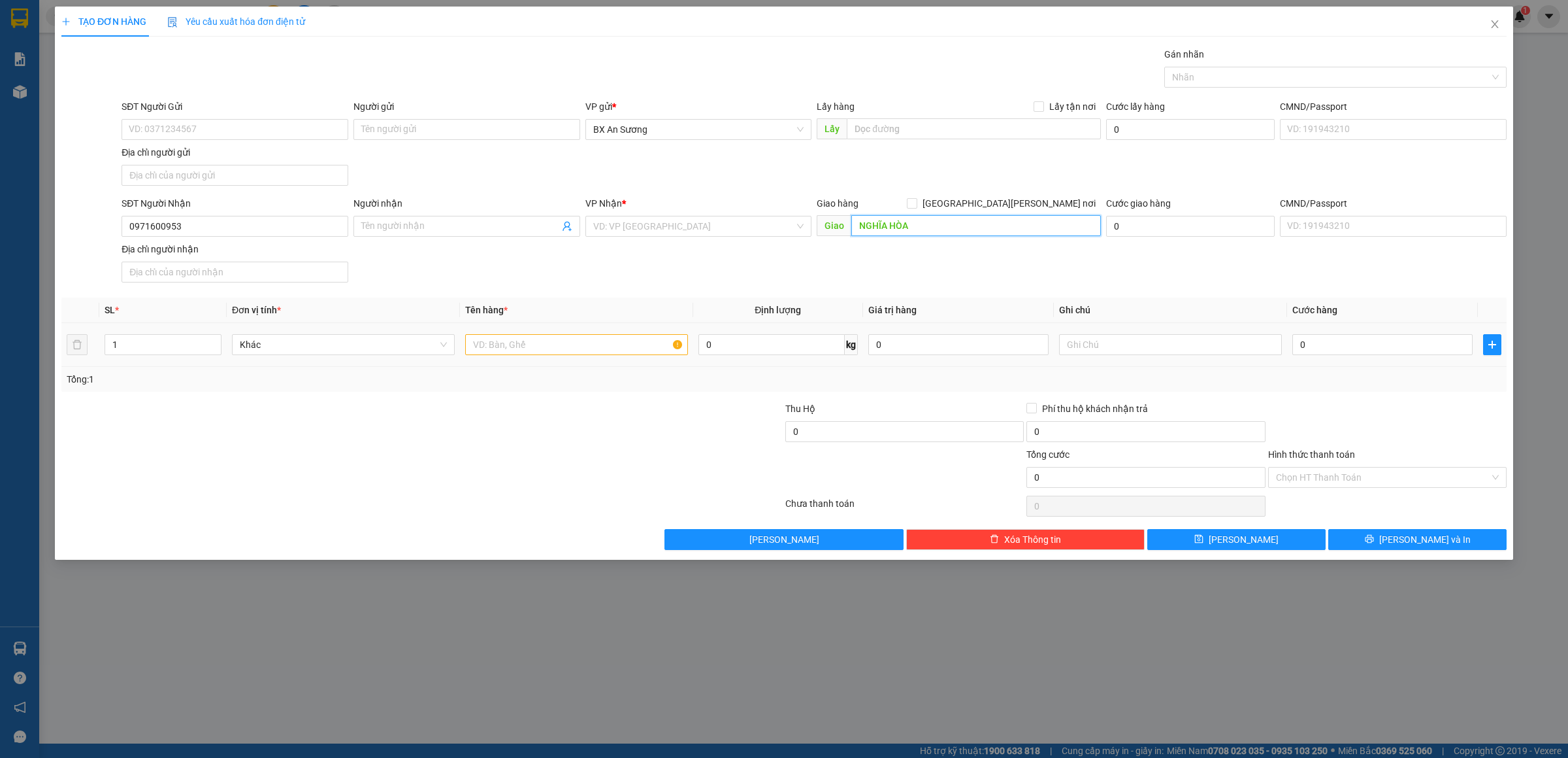
type input "NGHĨA HÒA"
click at [612, 347] on input "text" at bounding box center [576, 344] width 223 height 21
click at [631, 345] on input "2 BAO" at bounding box center [576, 344] width 223 height 21
type input "2 BAO VẢI"
click at [706, 232] on input "search" at bounding box center [694, 226] width 202 height 20
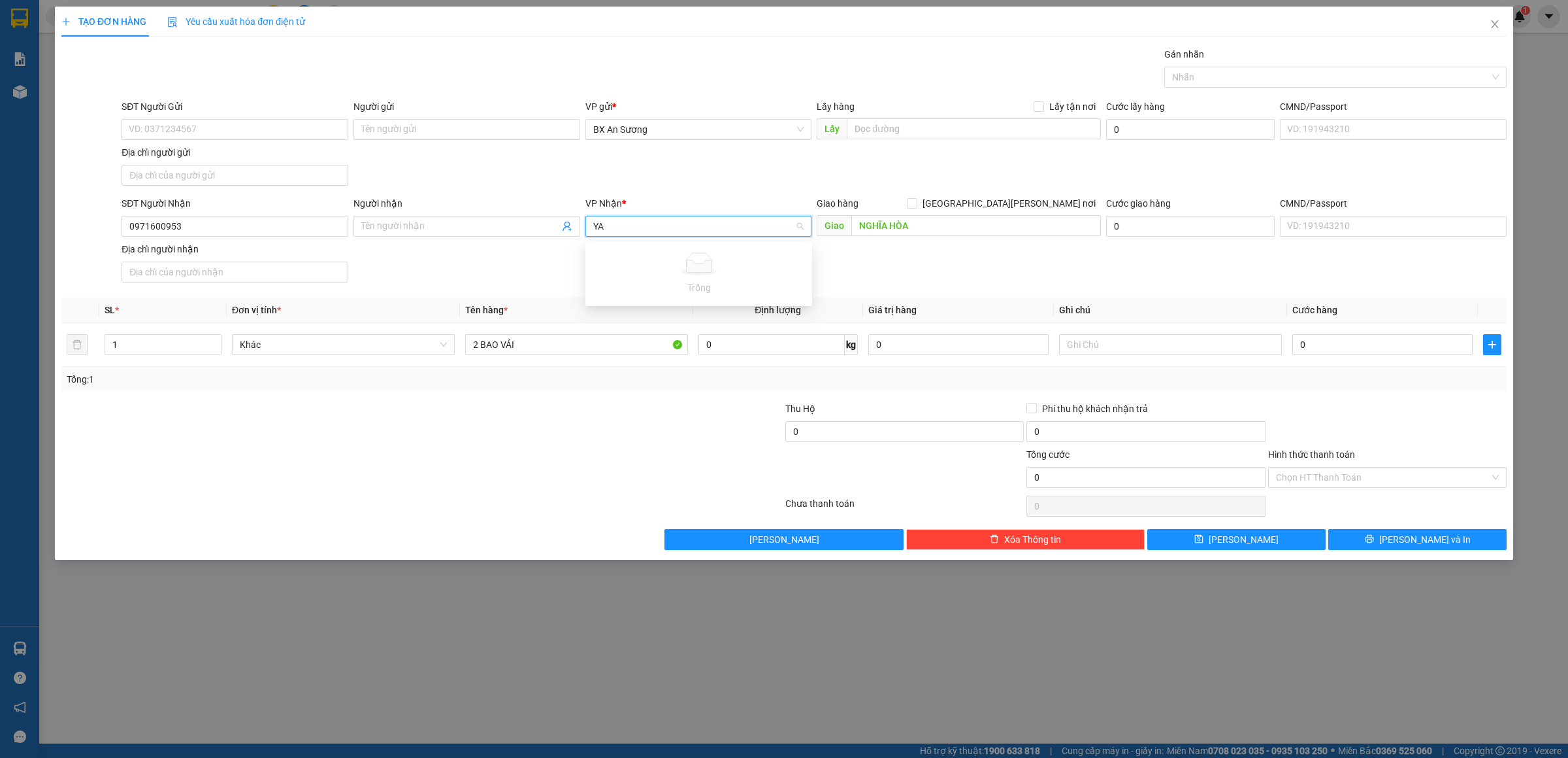
type input "Y"
click at [698, 298] on div "VP IALY" at bounding box center [698, 296] width 211 height 14
click at [1310, 348] on input "0" at bounding box center [1382, 344] width 181 height 21
type input "1"
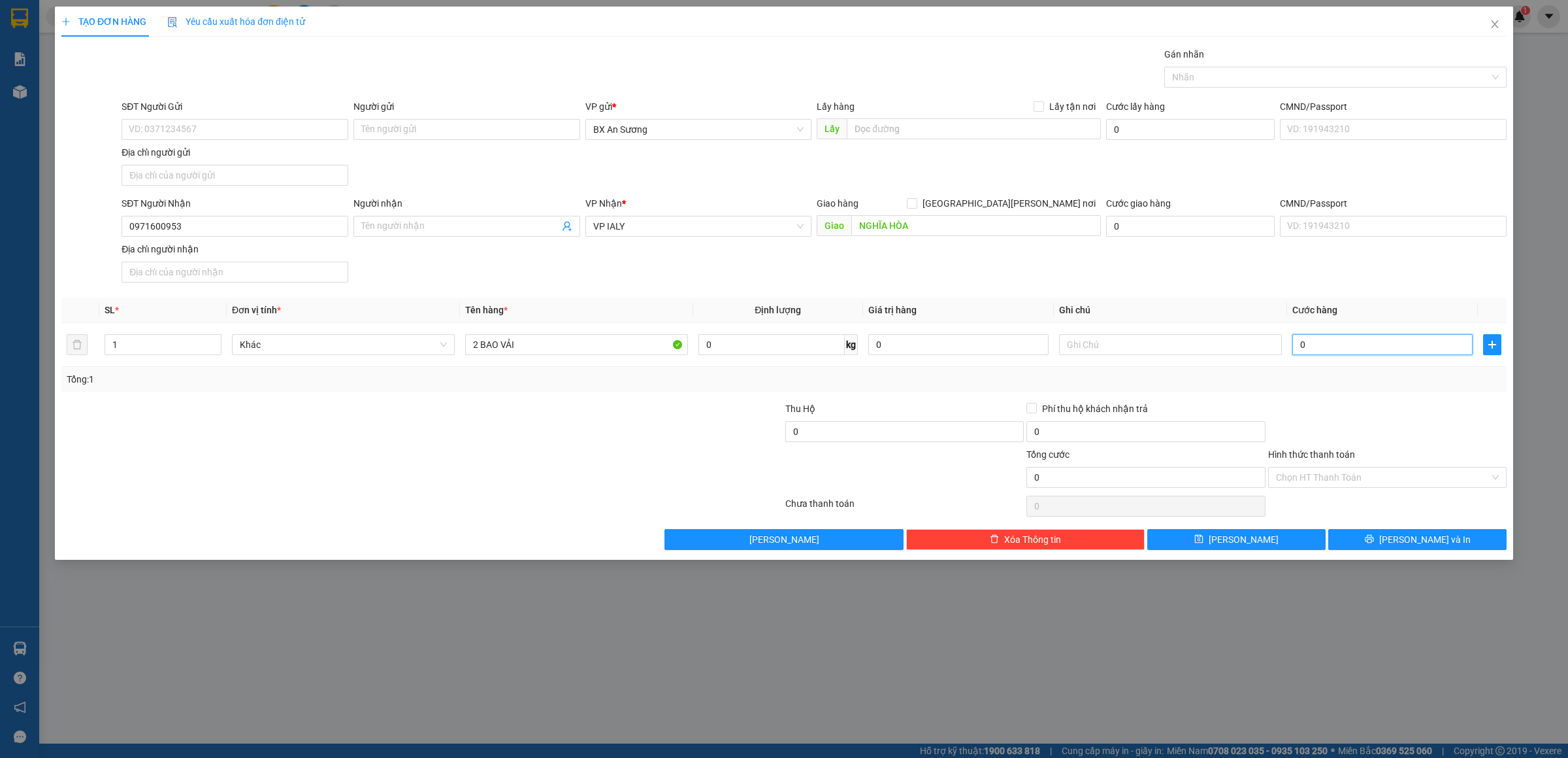
type input "1"
type input "13"
type input "130"
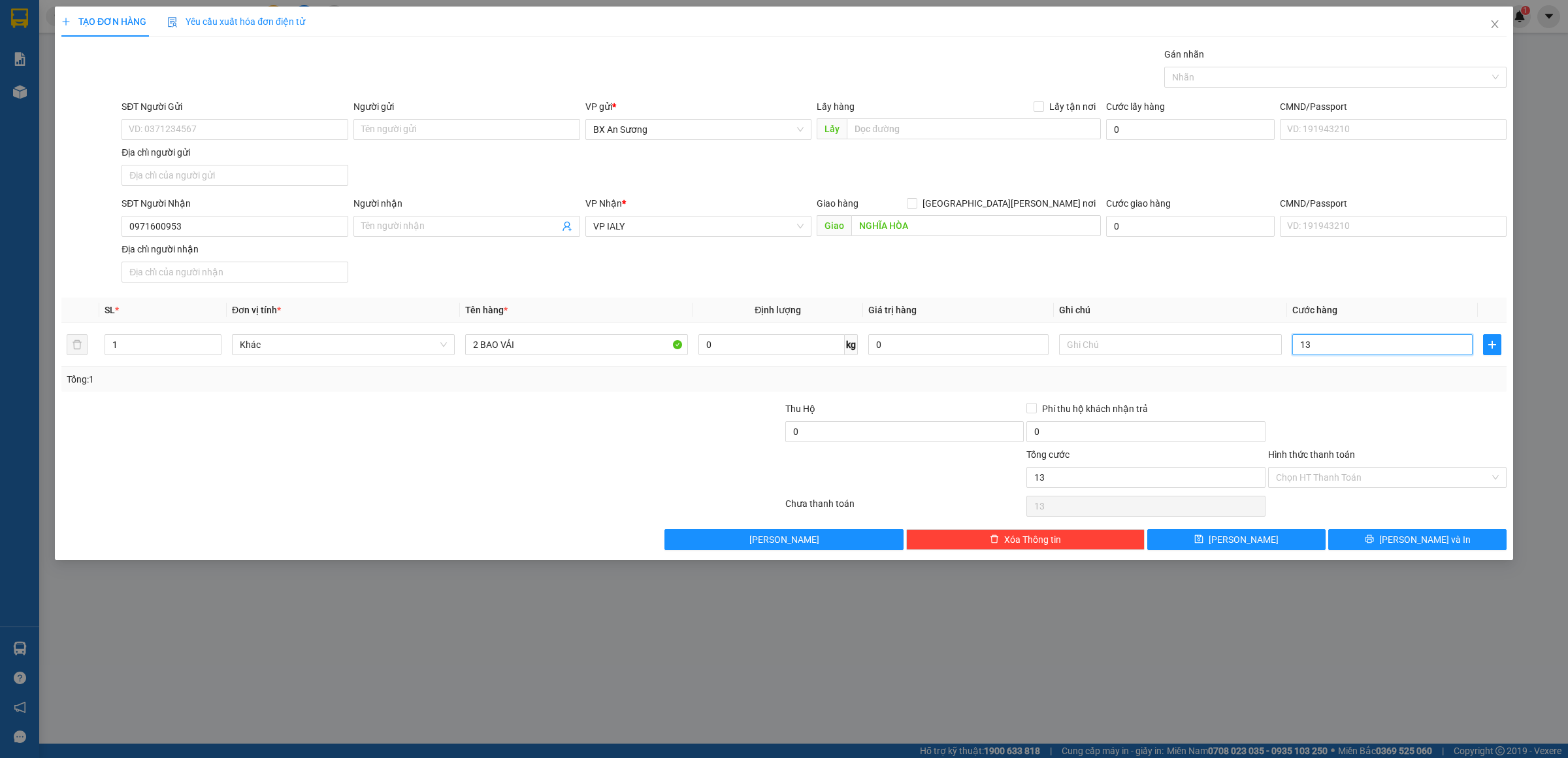
type input "130"
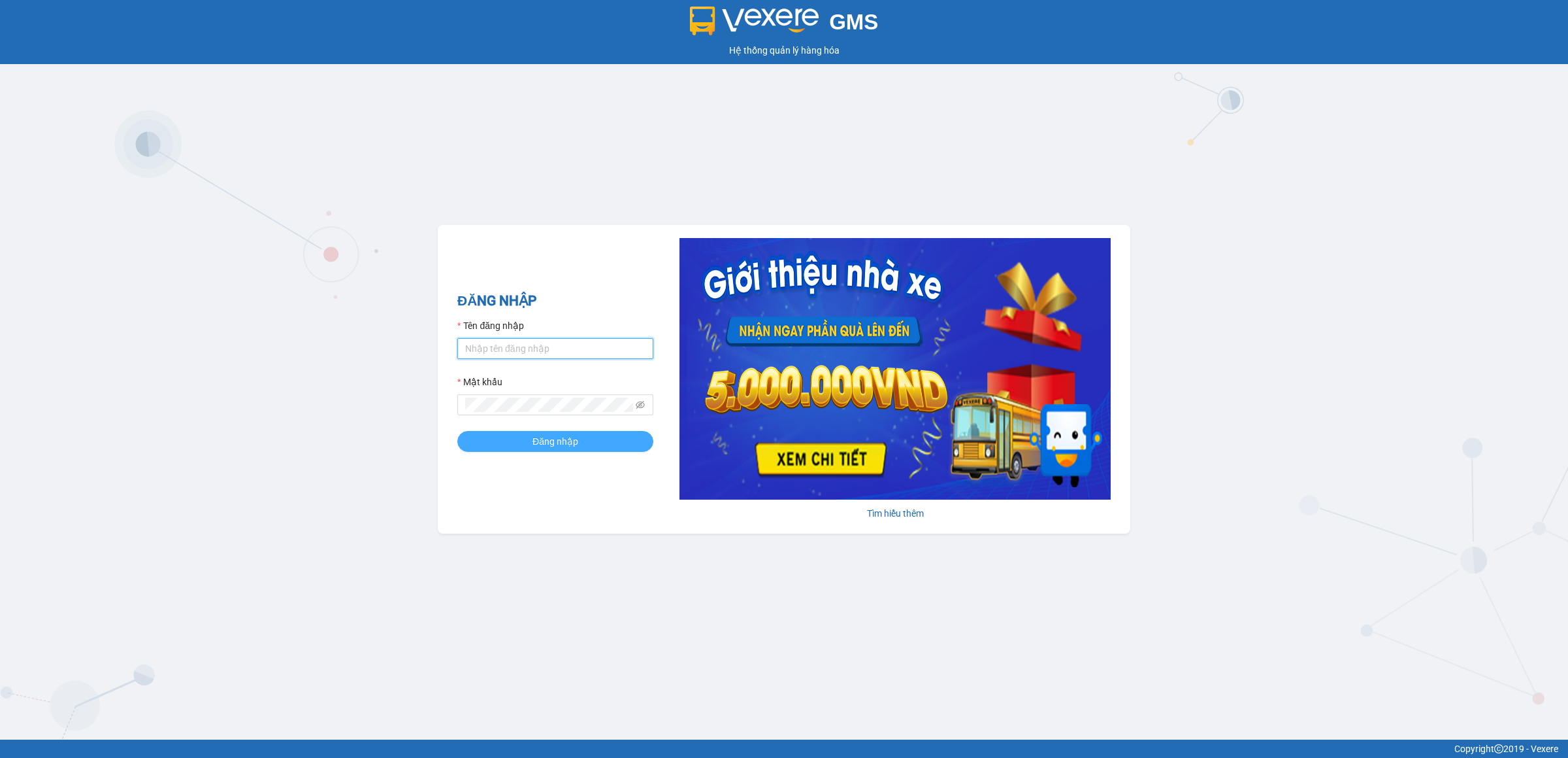
type input "cuongvpas.ducdat"
click at [586, 448] on button "Đăng nhập" at bounding box center [555, 441] width 196 height 21
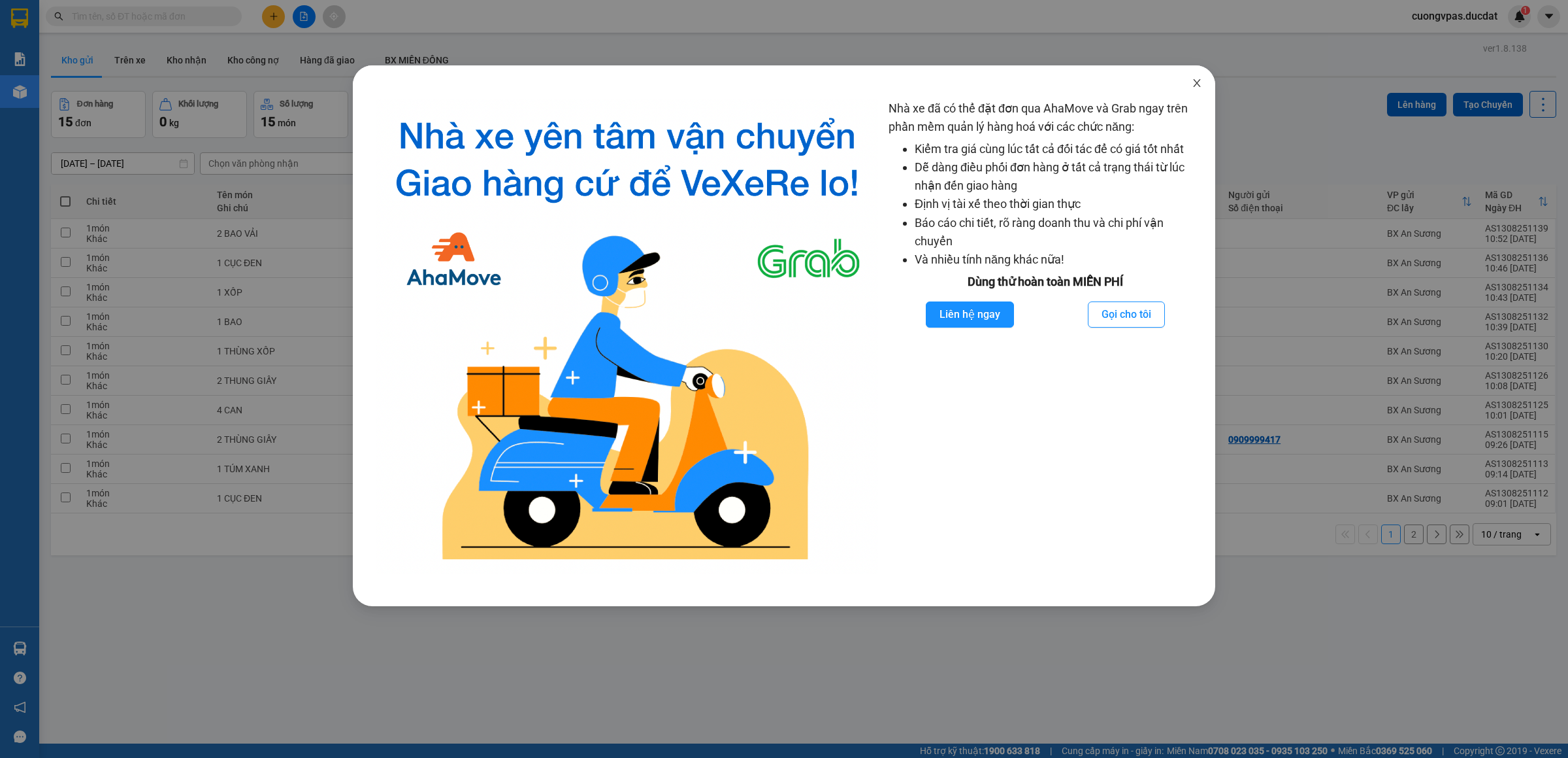
click at [1200, 78] on icon "close" at bounding box center [1197, 83] width 11 height 11
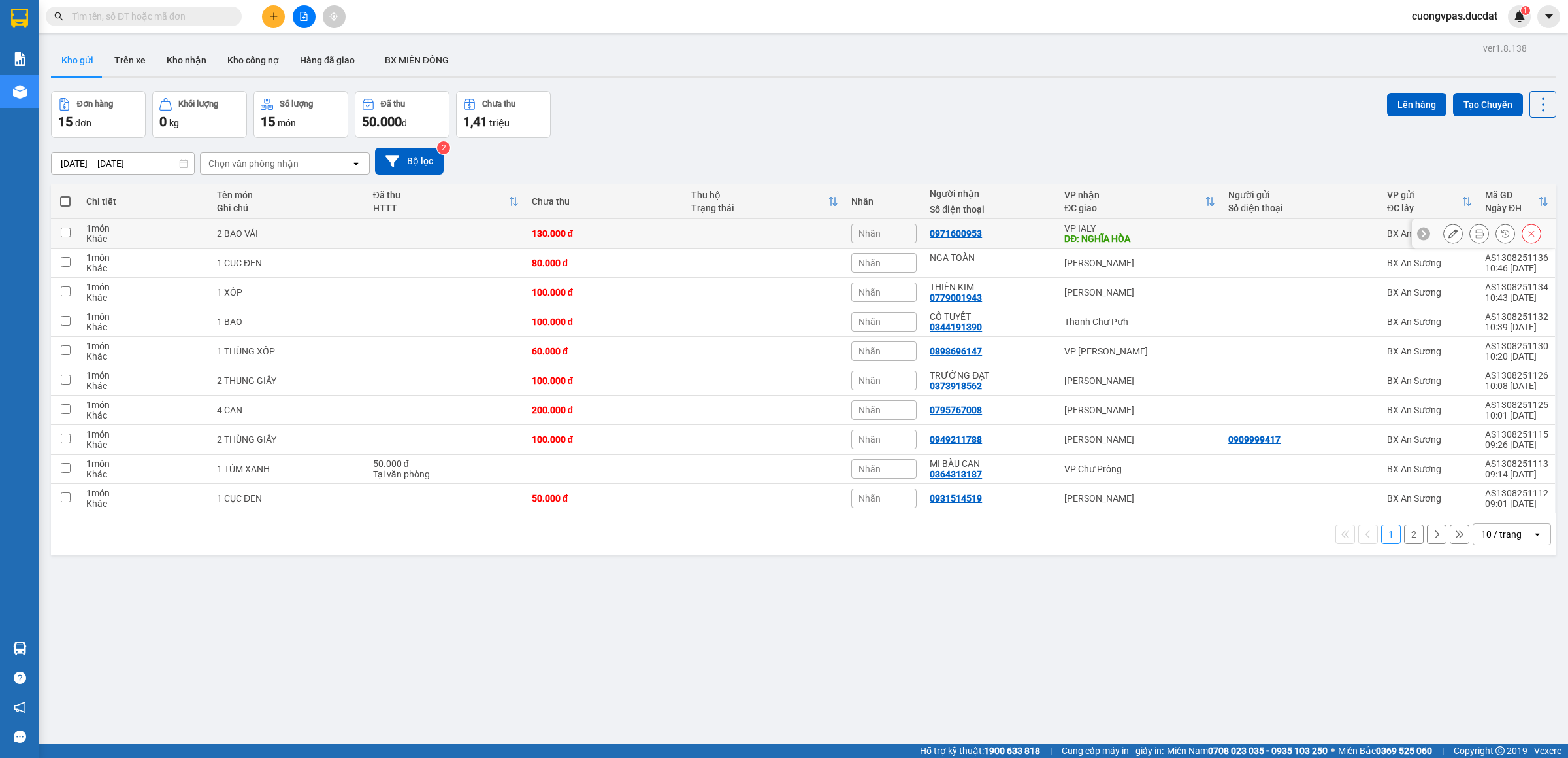
click at [1444, 231] on button at bounding box center [1453, 234] width 19 height 23
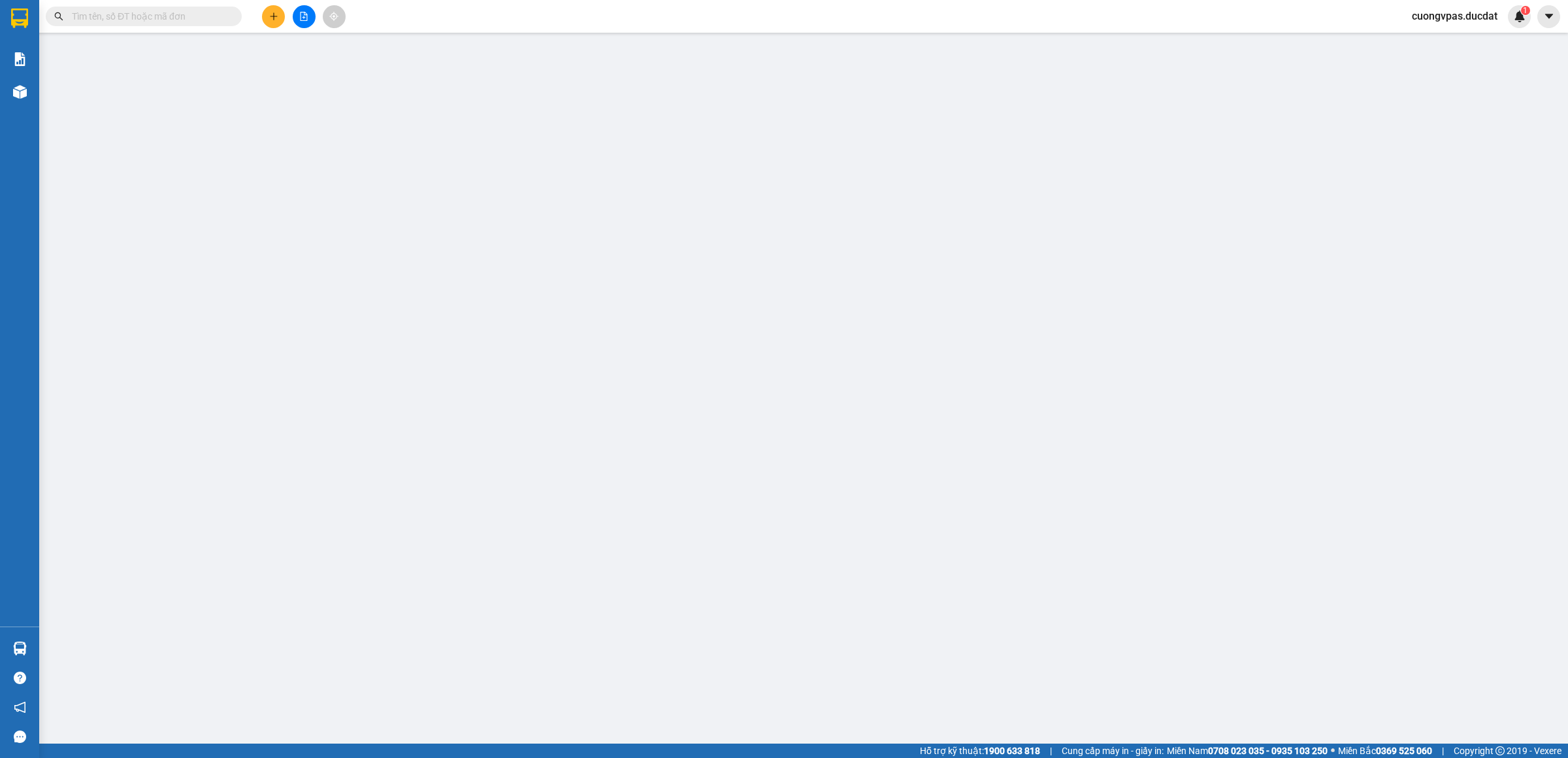
type input "0971600953"
type input "NGHĨA HÒA"
type input "130.000"
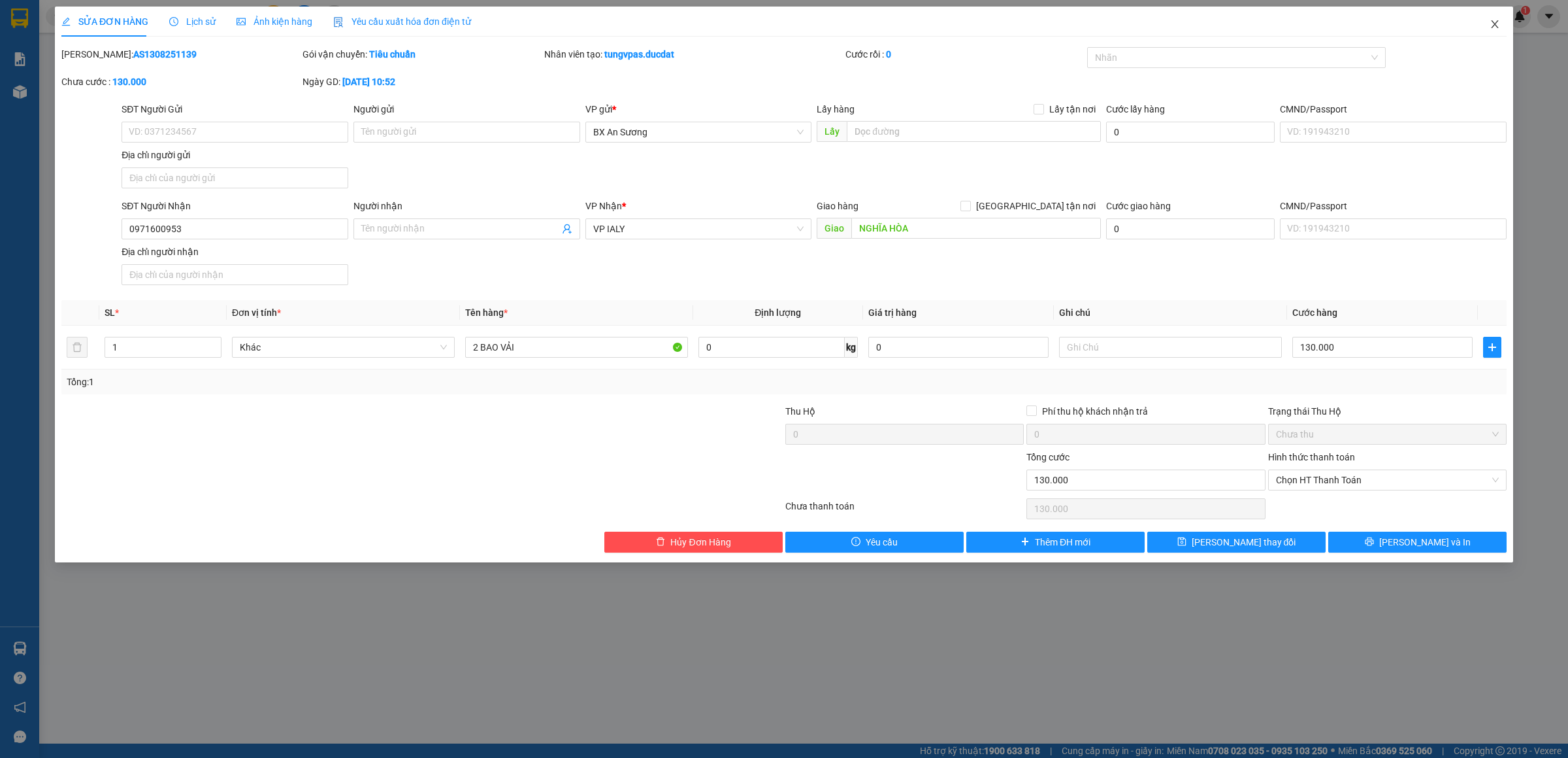
click at [1492, 24] on icon "close" at bounding box center [1495, 24] width 11 height 11
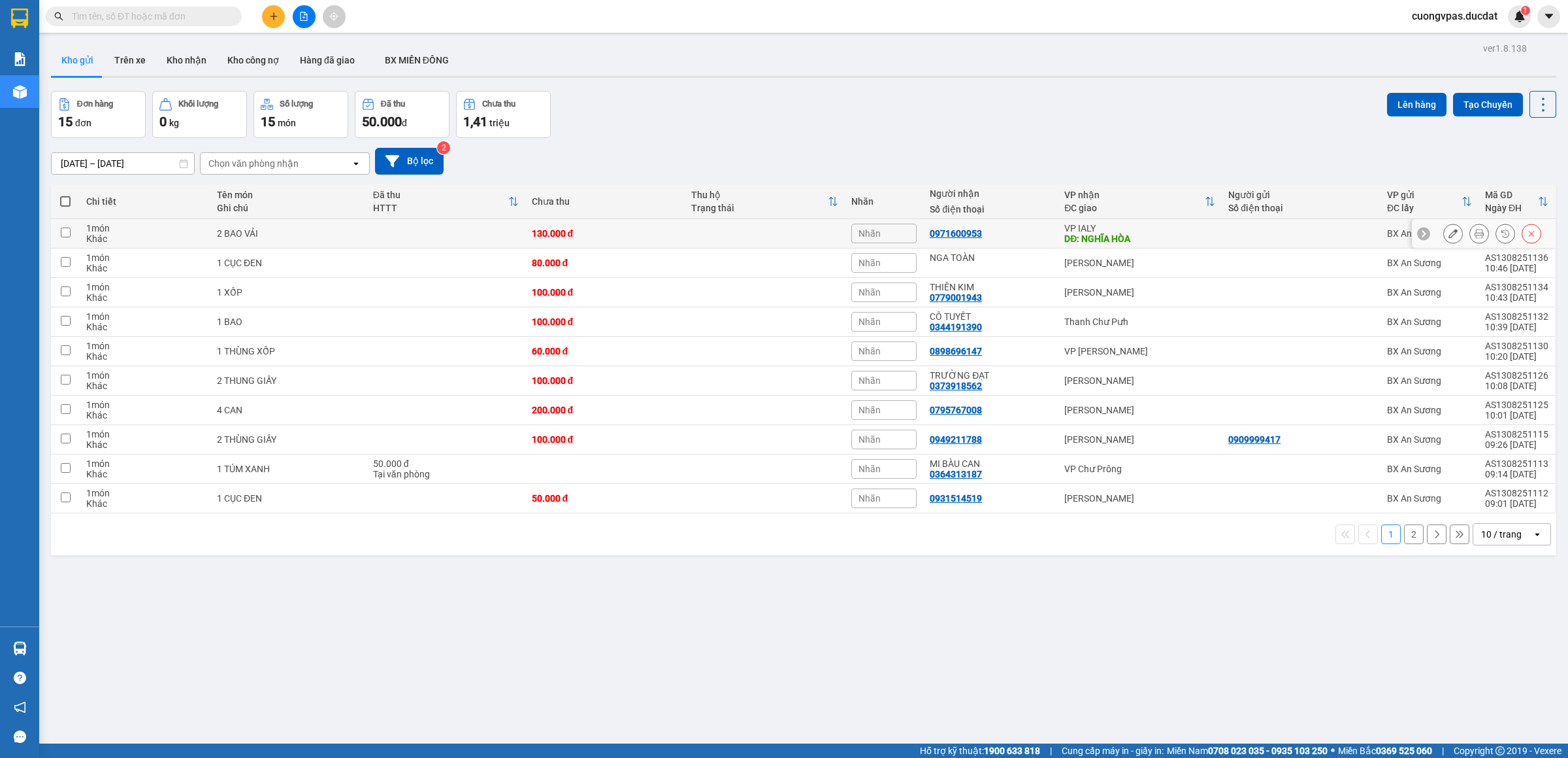
click at [1449, 231] on icon at bounding box center [1453, 233] width 9 height 9
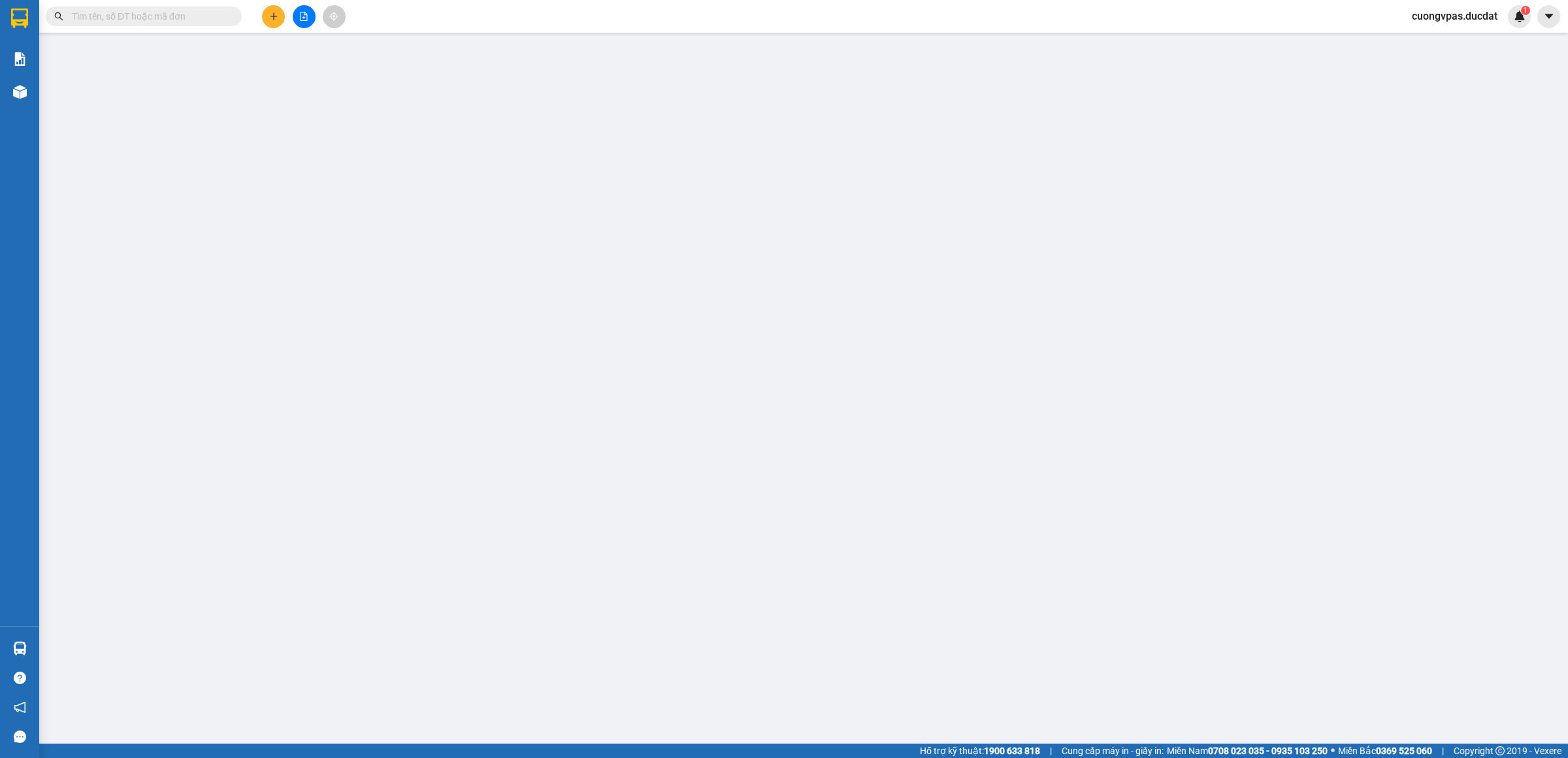
type input "0971600953"
type input "NGHĨA HÒA"
type input "130.000"
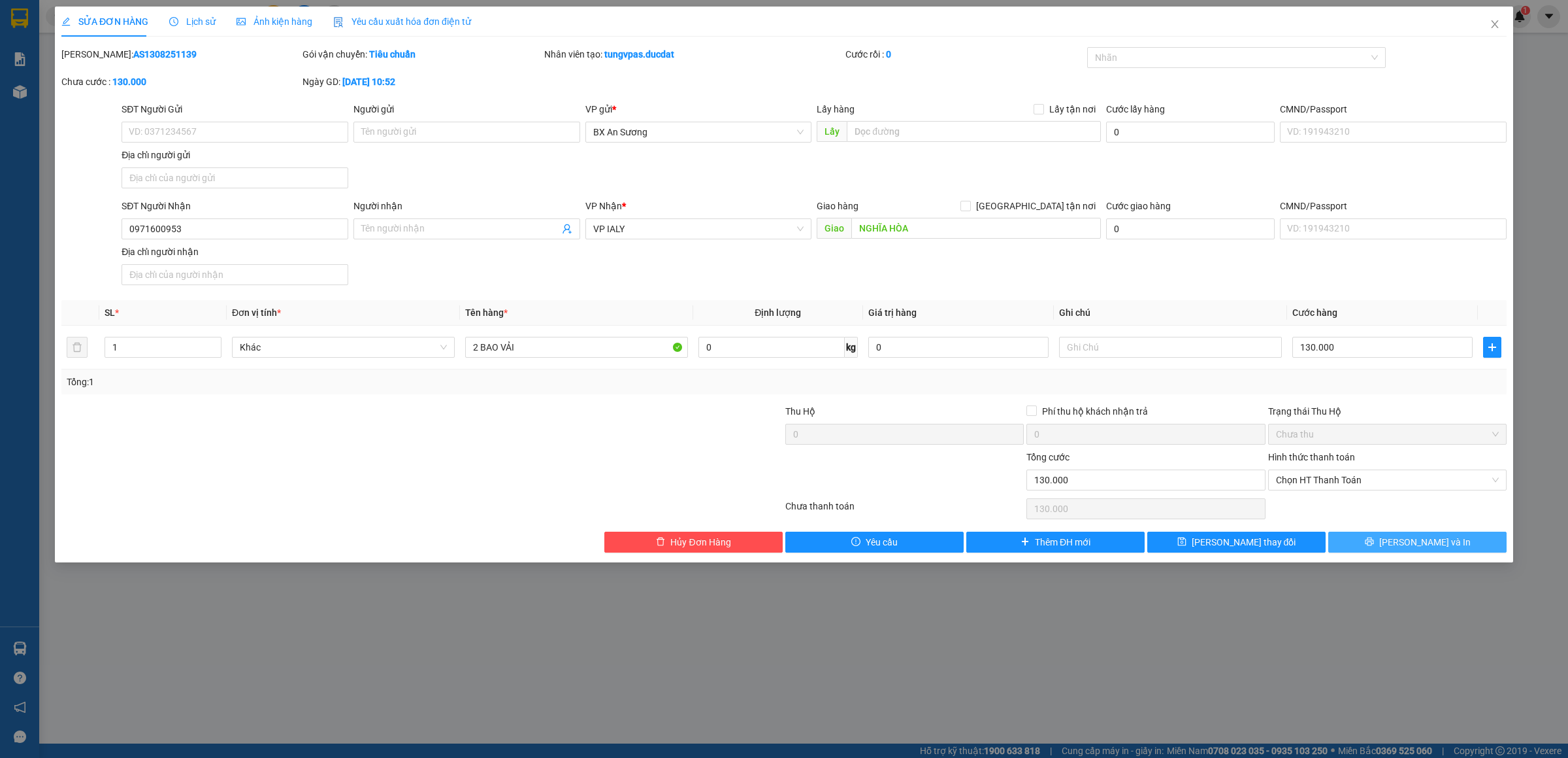
click at [1435, 537] on button "[PERSON_NAME] và In" at bounding box center [1418, 542] width 179 height 21
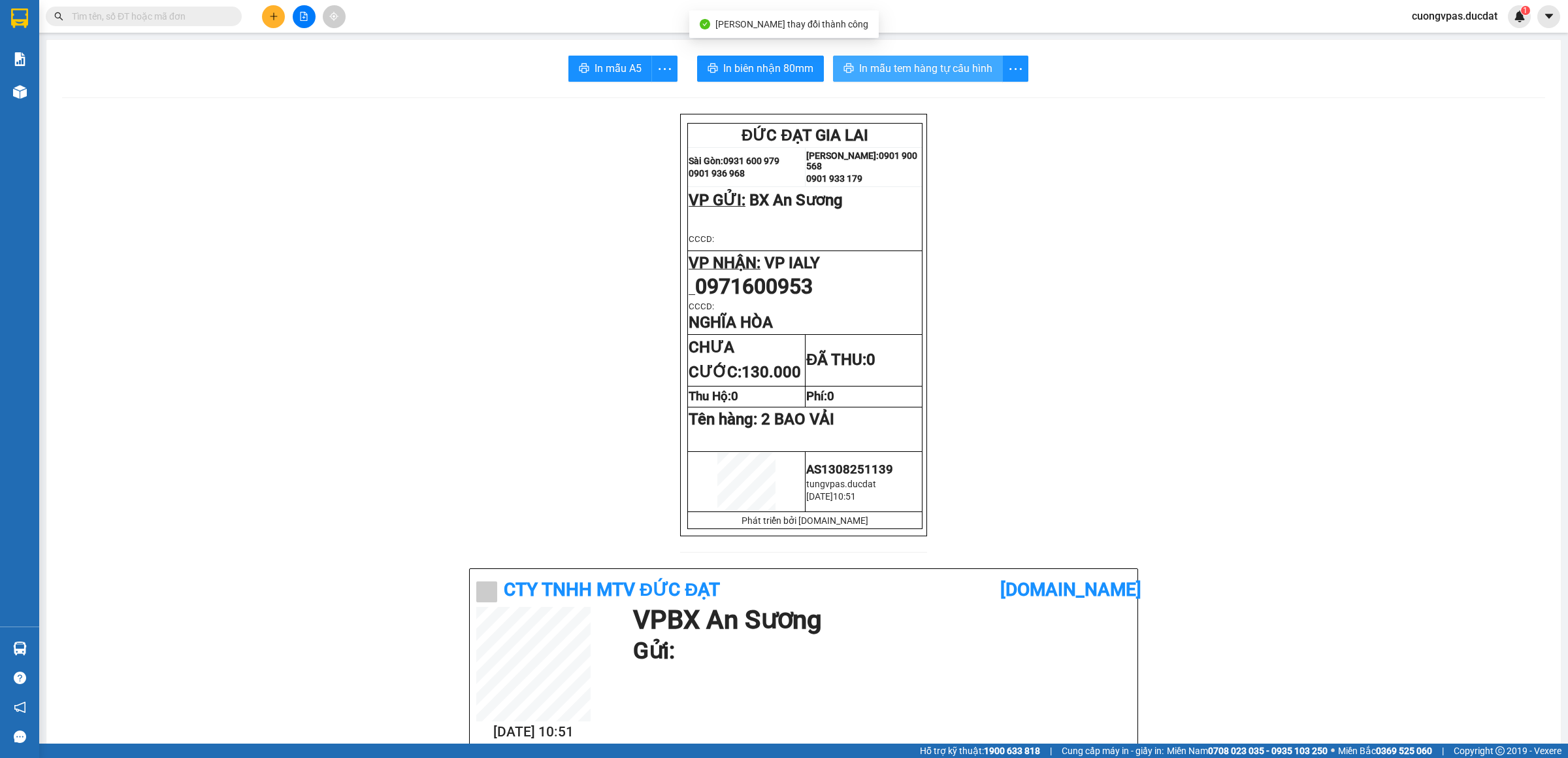
click at [953, 71] on span "In mẫu tem hàng tự cấu hình" at bounding box center [926, 69] width 133 height 16
click at [957, 69] on span "In mẫu tem hàng tự cấu hình" at bounding box center [926, 69] width 133 height 16
click at [1470, 12] on span "cuongvpas.ducdat" at bounding box center [1455, 16] width 107 height 16
click at [1462, 37] on span "Đăng xuất" at bounding box center [1461, 40] width 78 height 14
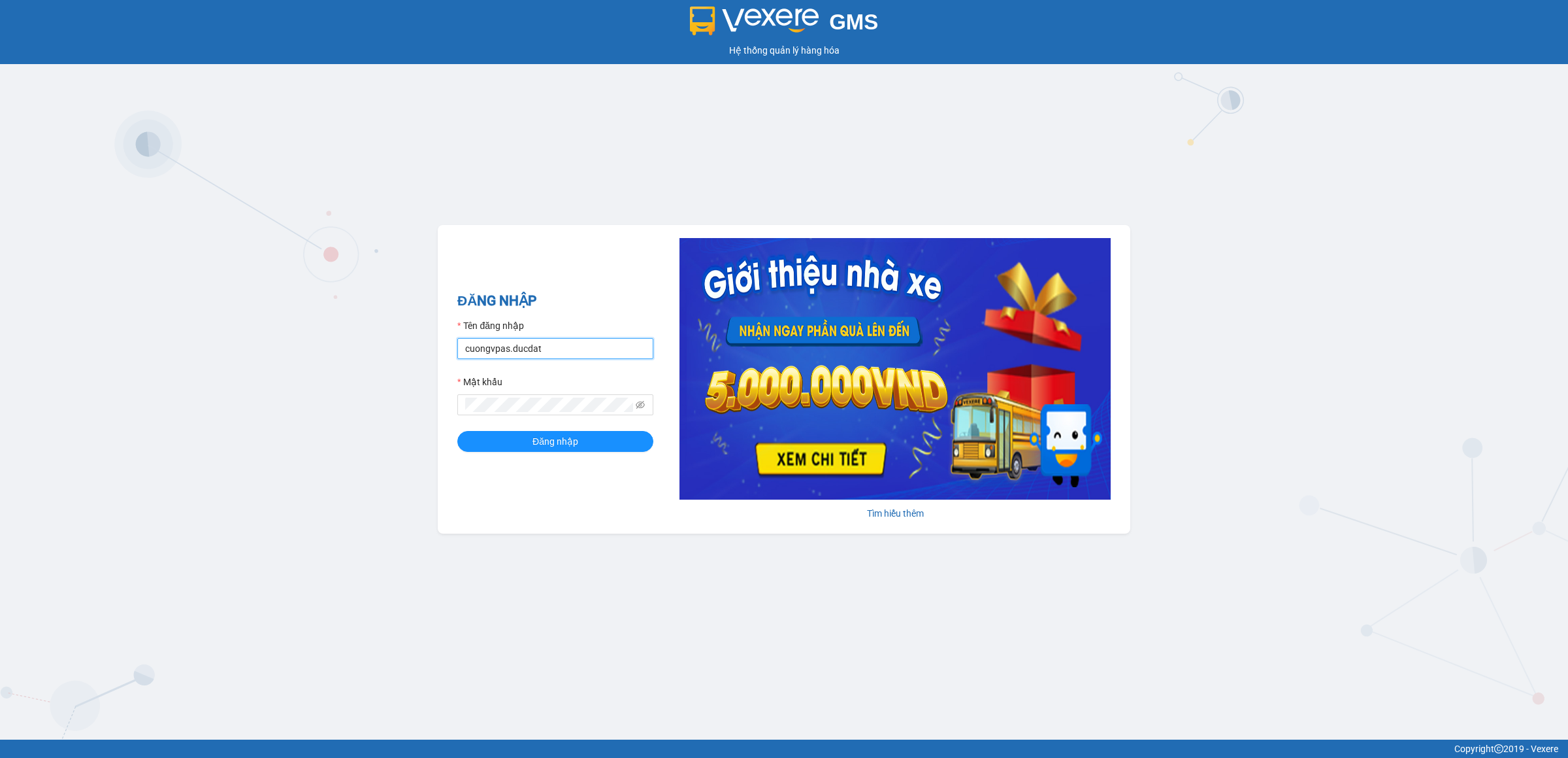
click at [575, 349] on input "cuongvpas.ducdat" at bounding box center [555, 349] width 196 height 21
type input "tungvpas.ducdat"
click at [643, 405] on icon "eye-invisible" at bounding box center [640, 405] width 9 height 9
click at [583, 346] on input "tungvpas.ducdat" at bounding box center [555, 349] width 196 height 21
click at [355, 365] on div "GMS Hệ thống quản lý hàng hóa ĐĂNG NHẬP Tên đăng nhập tungvpas.ducdat Mật khẩu …" at bounding box center [784, 369] width 1568 height 739
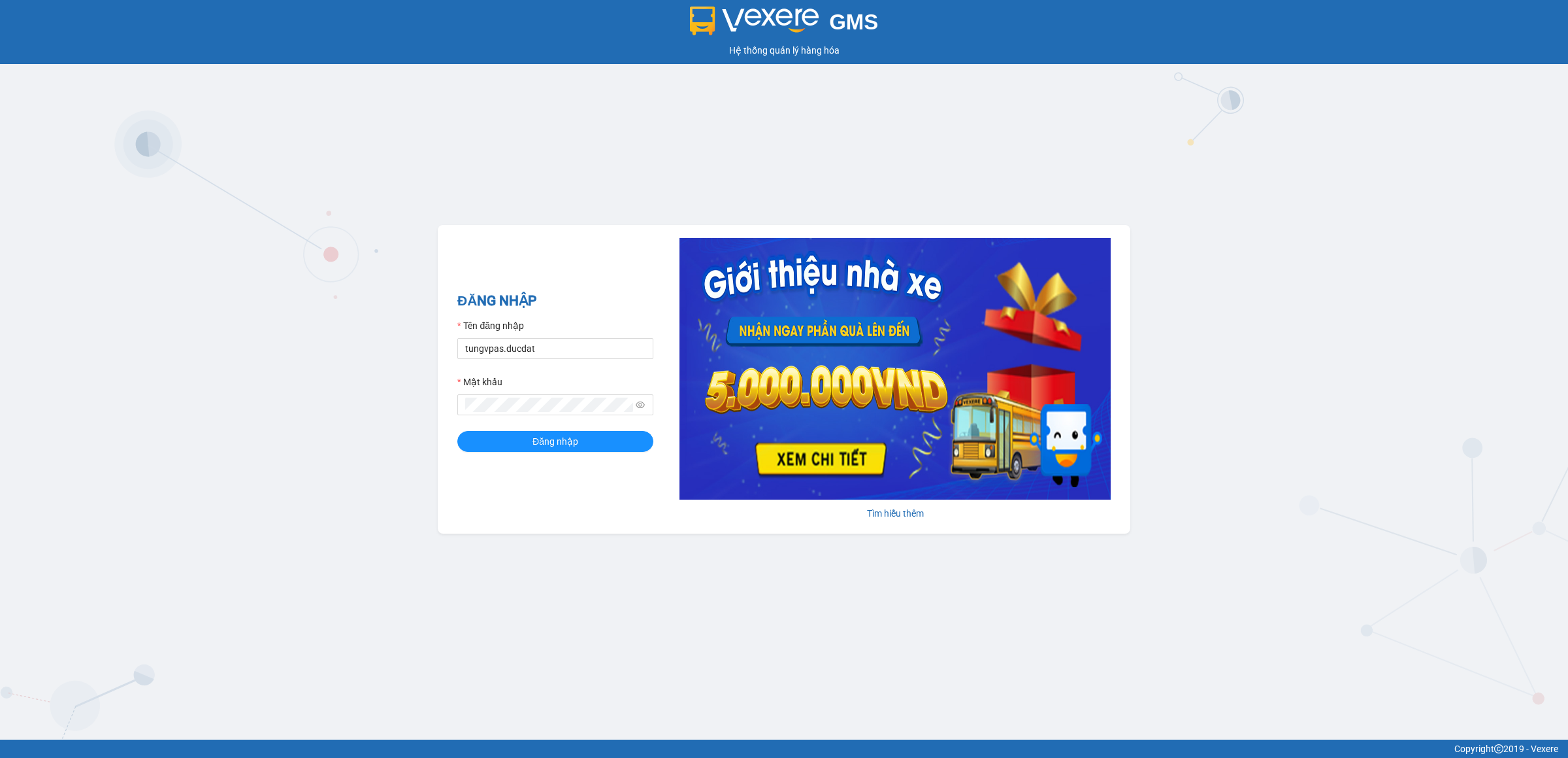
click at [481, 491] on div "ĐĂNG NHẬP Tên đăng nhập tungvpas.ducdat Mật khẩu Đăng nhập Tìm hiểu thêm" at bounding box center [784, 379] width 693 height 309
click at [585, 443] on button "Đăng nhập" at bounding box center [555, 441] width 196 height 21
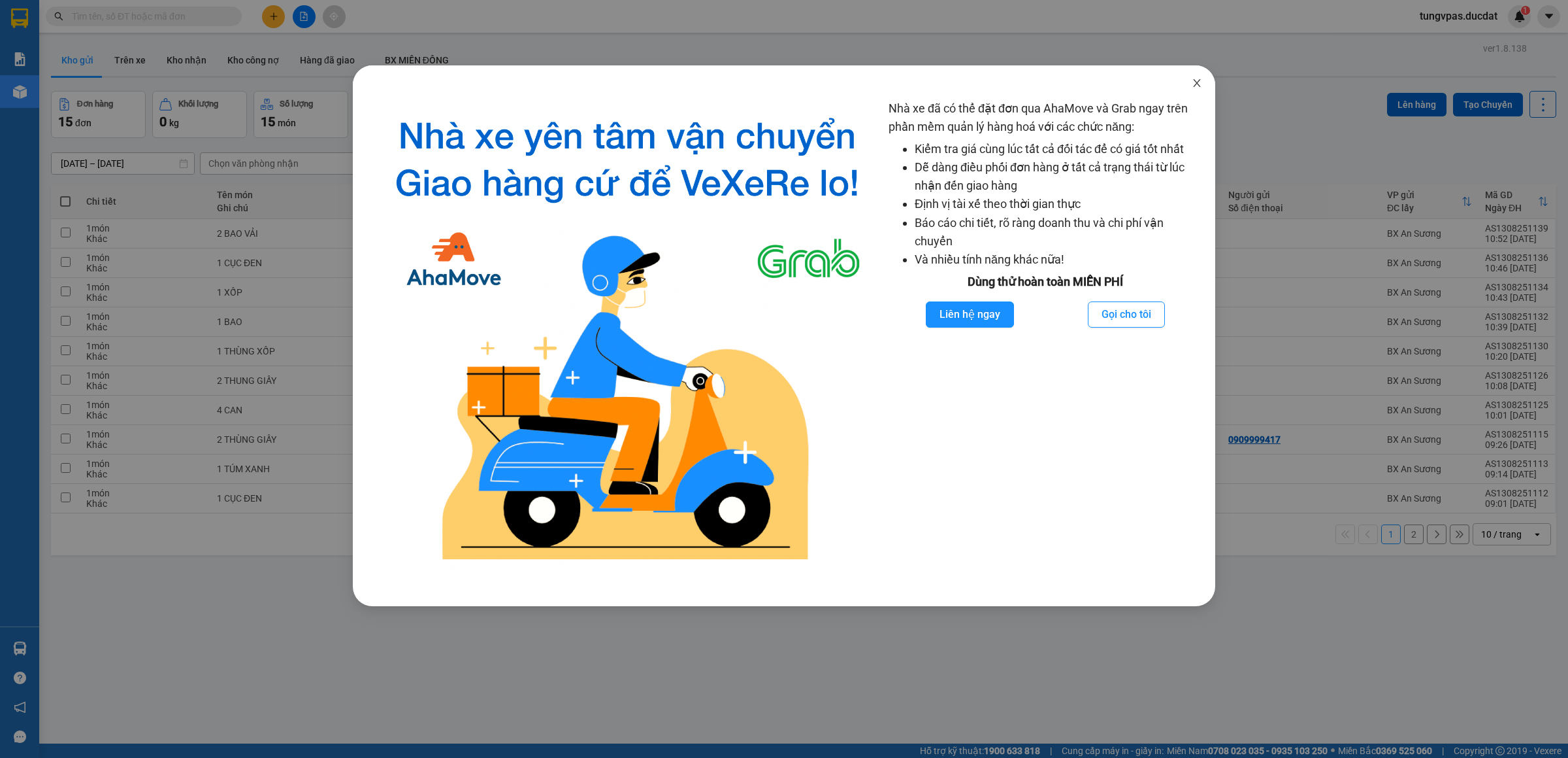
click at [1194, 83] on icon "close" at bounding box center [1197, 83] width 11 height 11
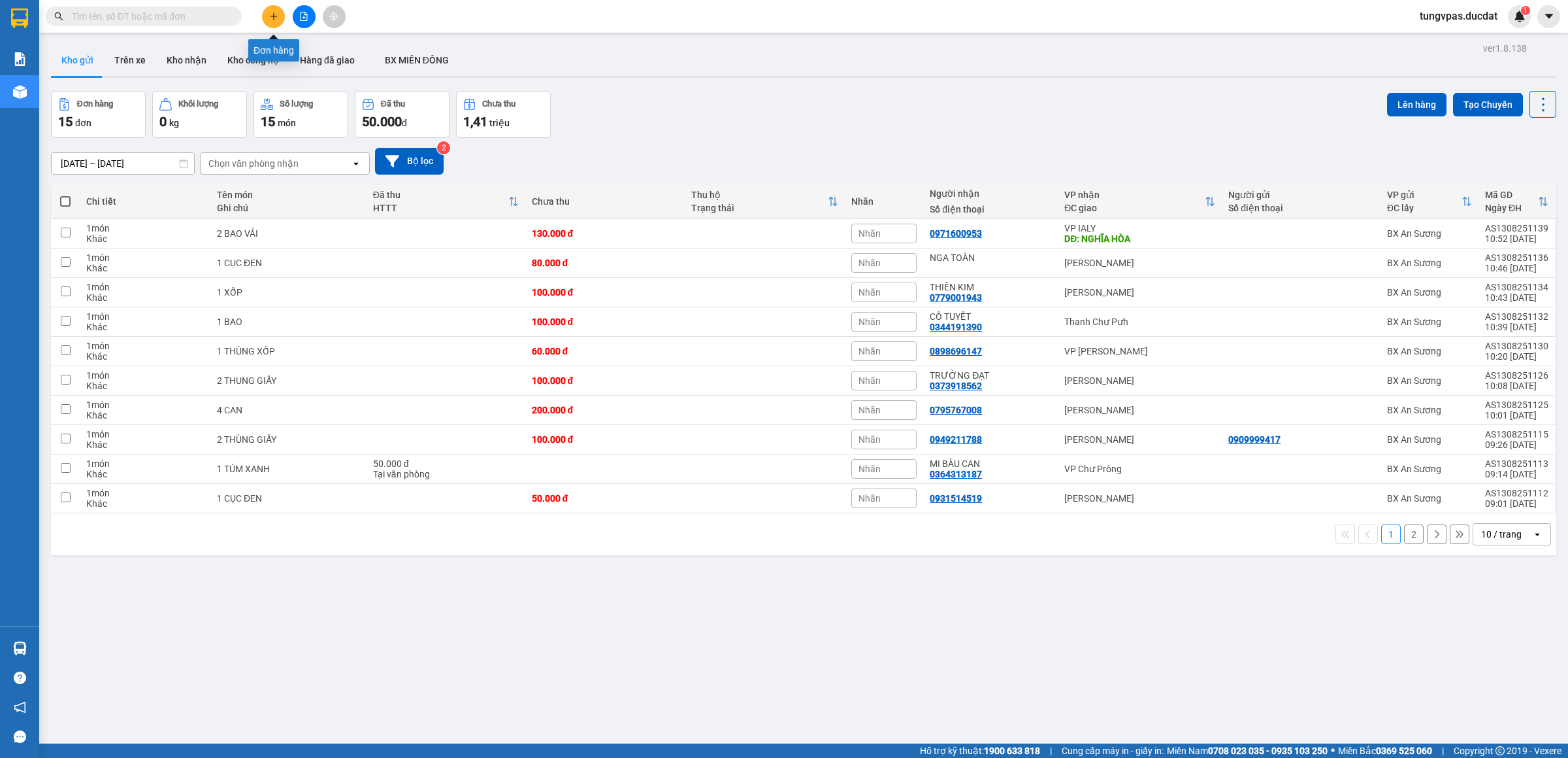
click at [280, 20] on button at bounding box center [274, 17] width 23 height 23
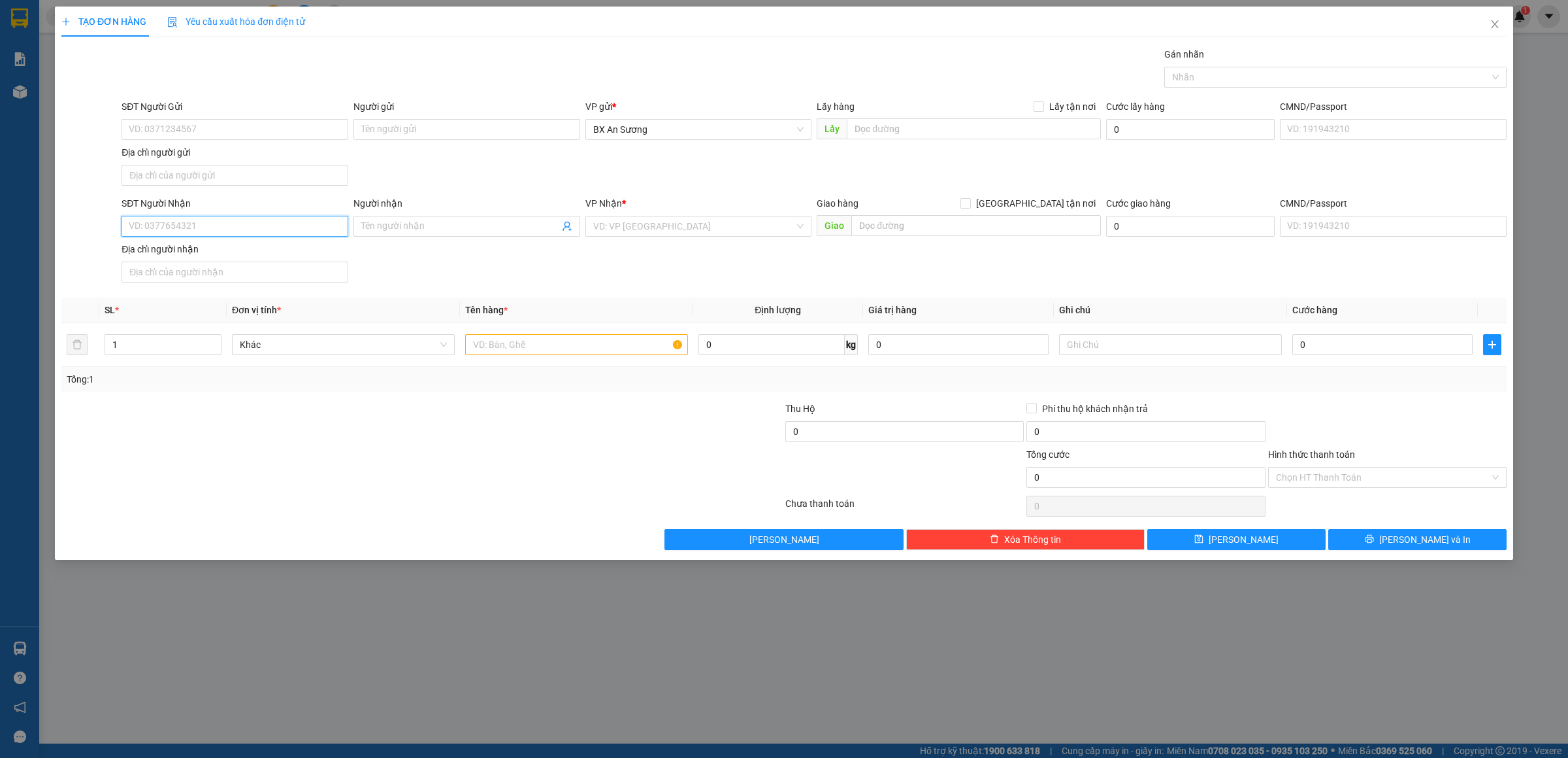
click at [260, 230] on input "SĐT Người Nhận" at bounding box center [235, 226] width 227 height 21
type input "0336446823"
click at [641, 233] on input "search" at bounding box center [694, 226] width 202 height 20
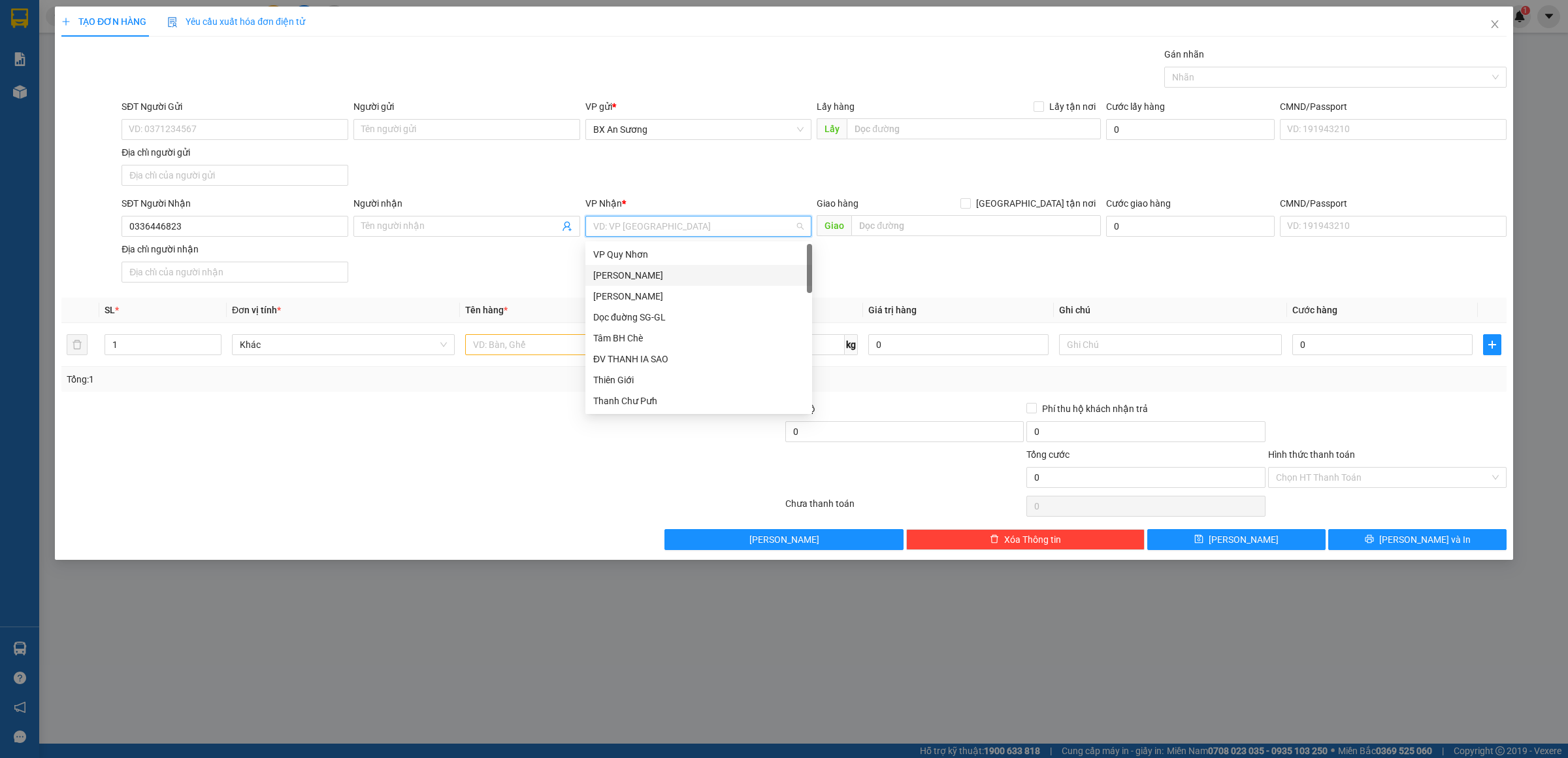
click at [647, 269] on div "[PERSON_NAME]" at bounding box center [698, 275] width 211 height 14
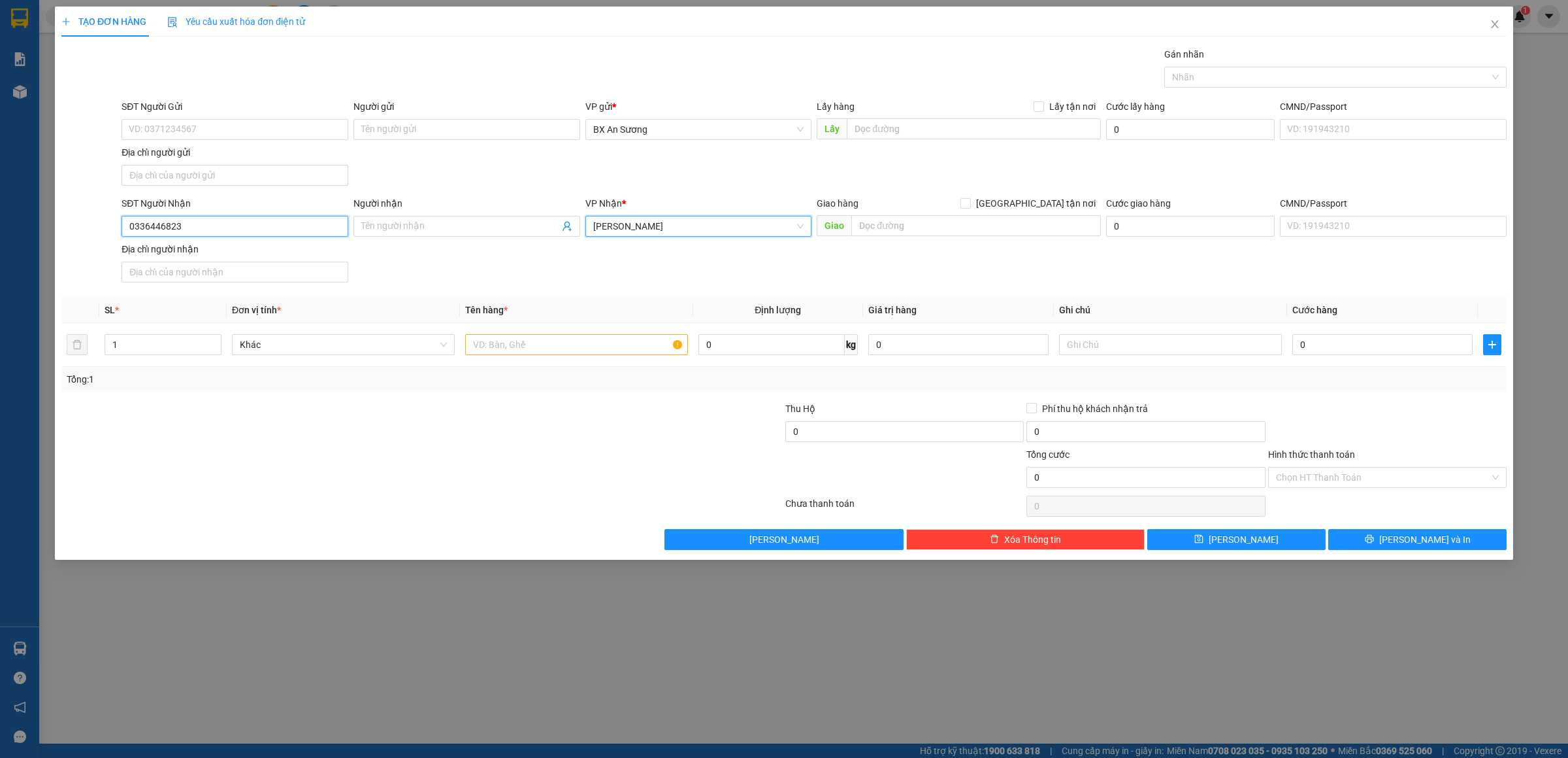
click at [302, 231] on input "0336446823" at bounding box center [235, 226] width 227 height 21
click at [584, 343] on input "text" at bounding box center [576, 344] width 223 height 21
type input "10 XÔ"
type input "4"
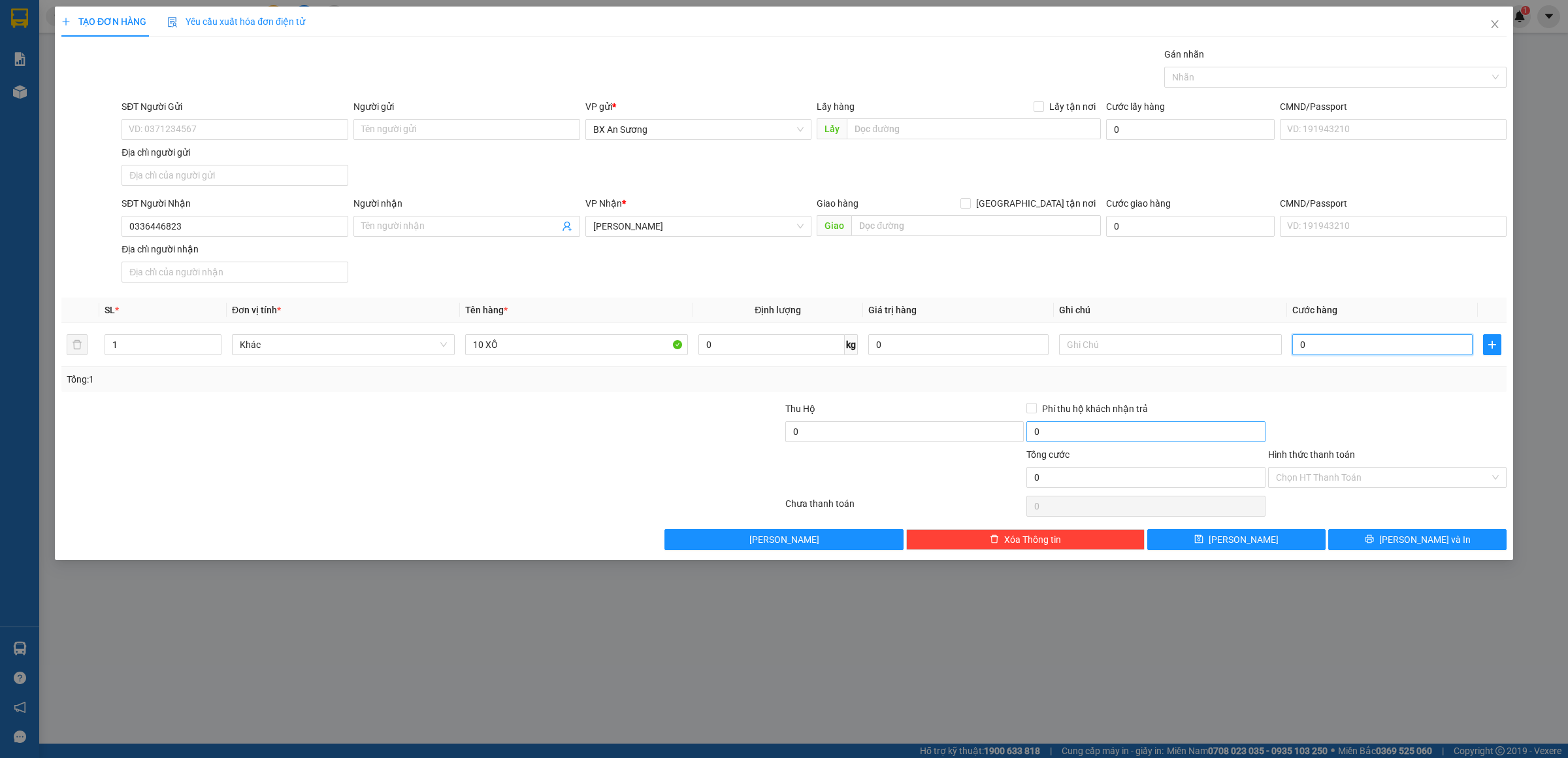
type input "4"
type input "40"
type input "400"
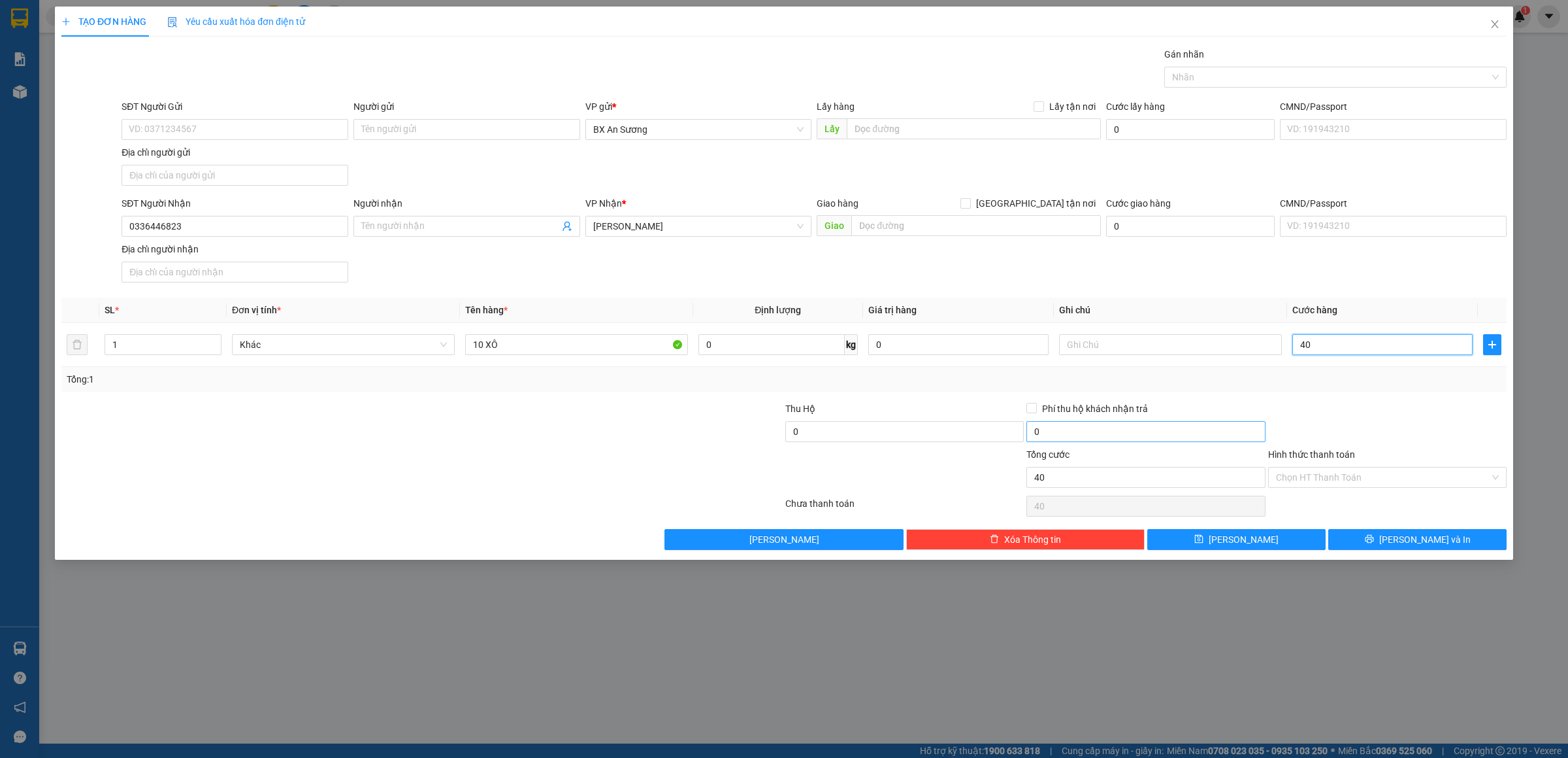
type input "400"
type input "400.000"
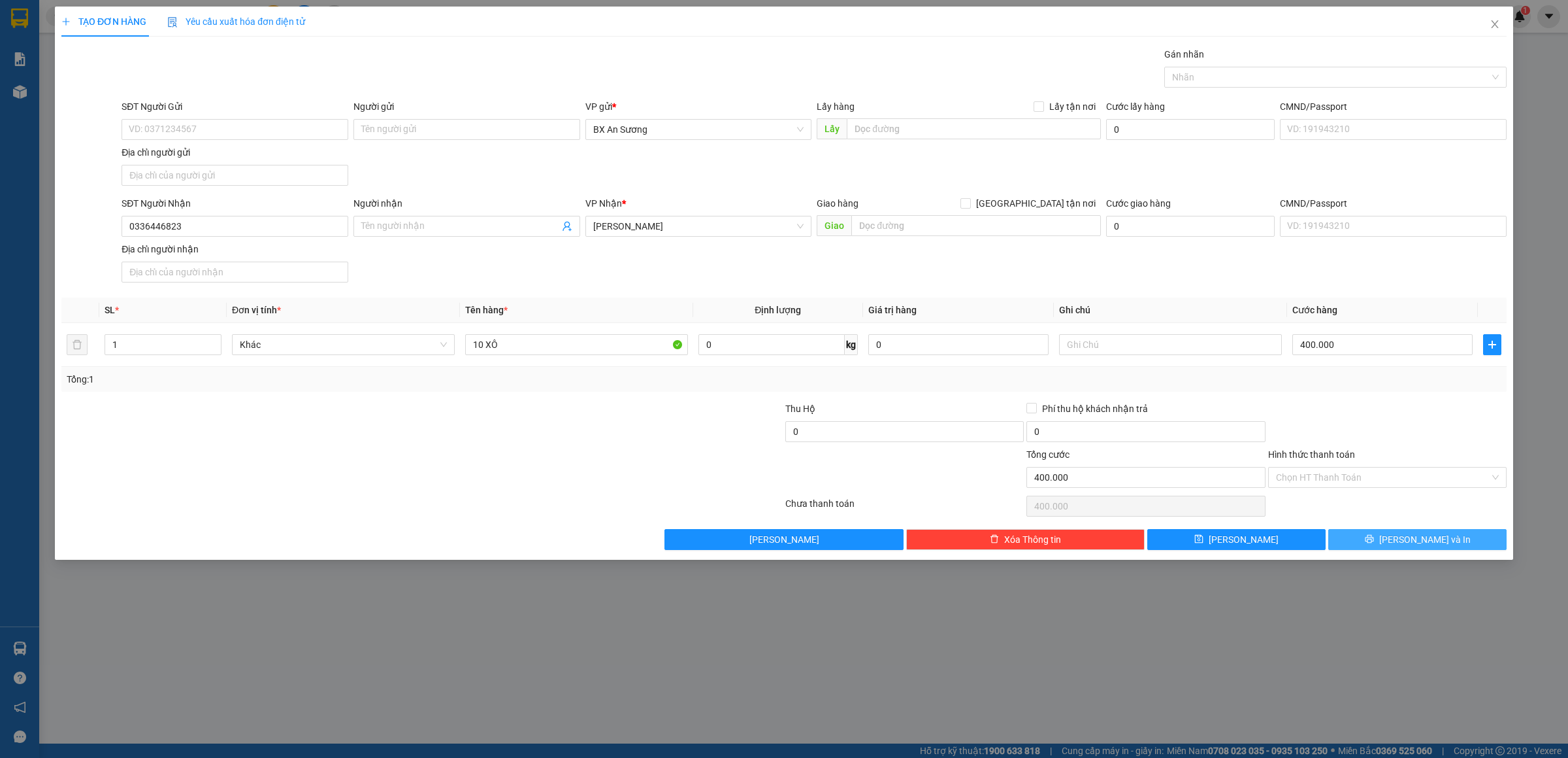
click at [1453, 536] on button "[PERSON_NAME] và In" at bounding box center [1418, 539] width 179 height 21
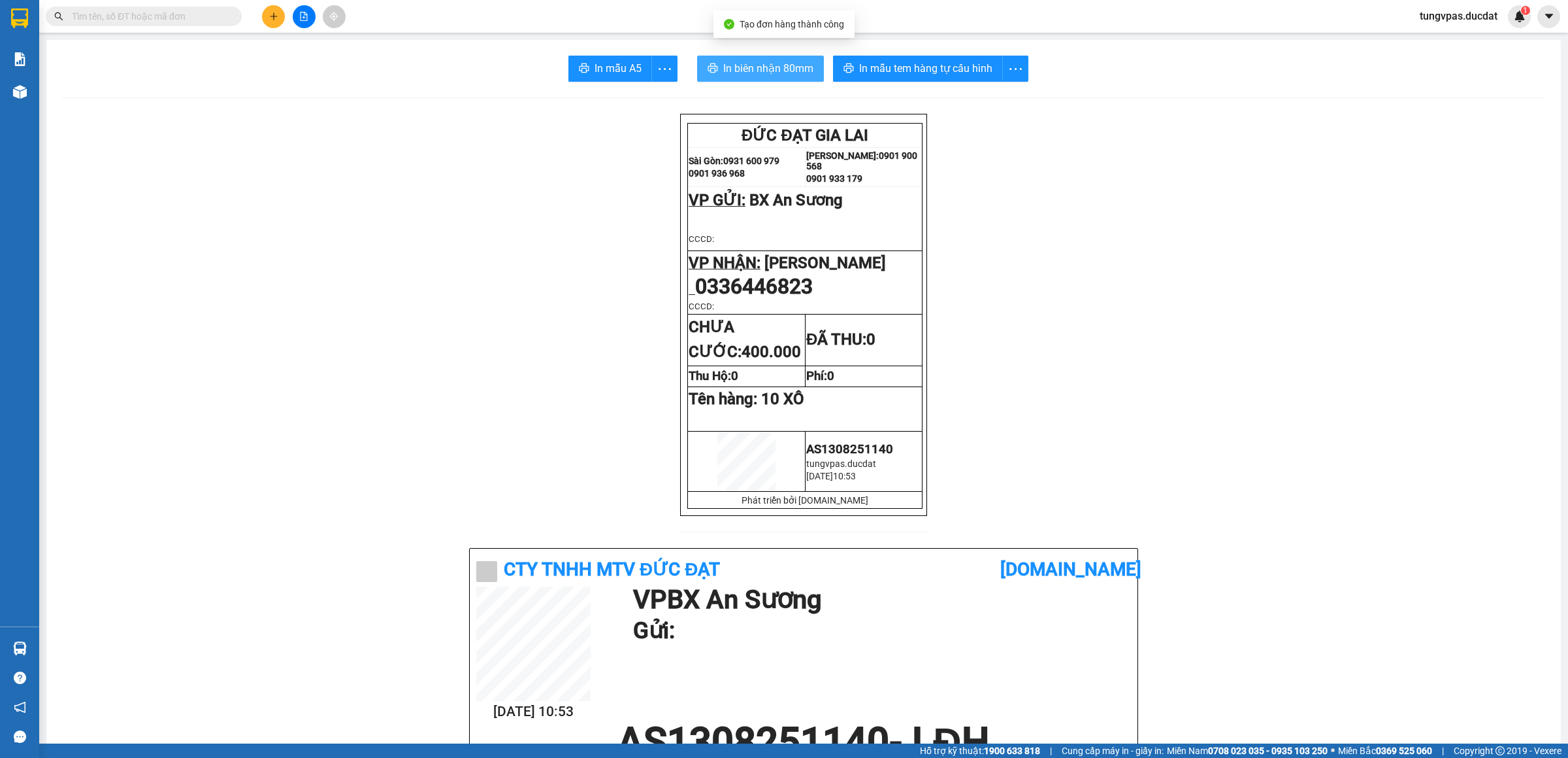
click at [742, 65] on span "In biên nhận 80mm" at bounding box center [768, 69] width 90 height 16
click at [890, 61] on span "In mẫu tem hàng tự cấu hình" at bounding box center [926, 69] width 133 height 16
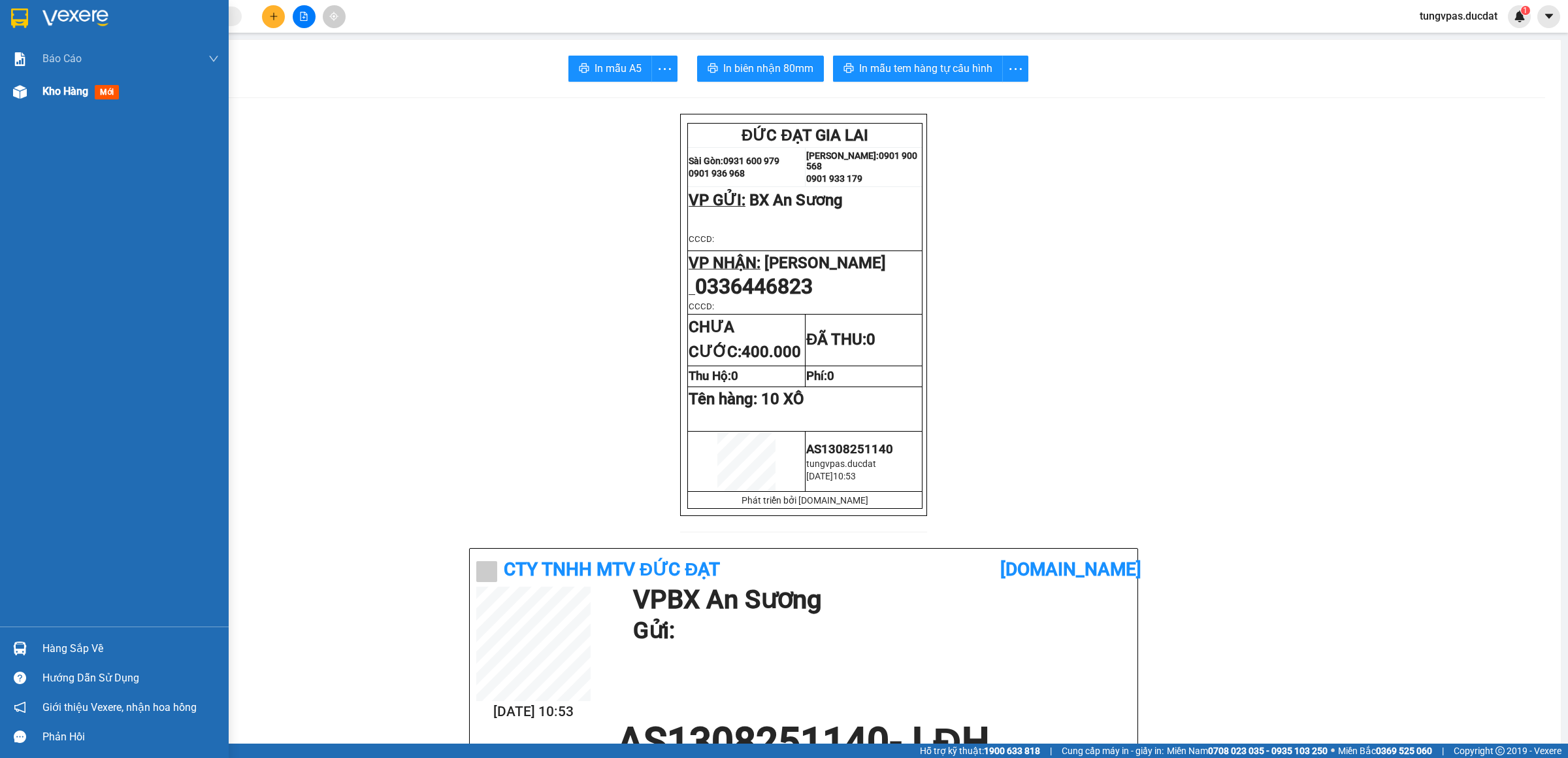
click at [20, 83] on div at bounding box center [20, 92] width 23 height 23
